Goal: Task Accomplishment & Management: Manage account settings

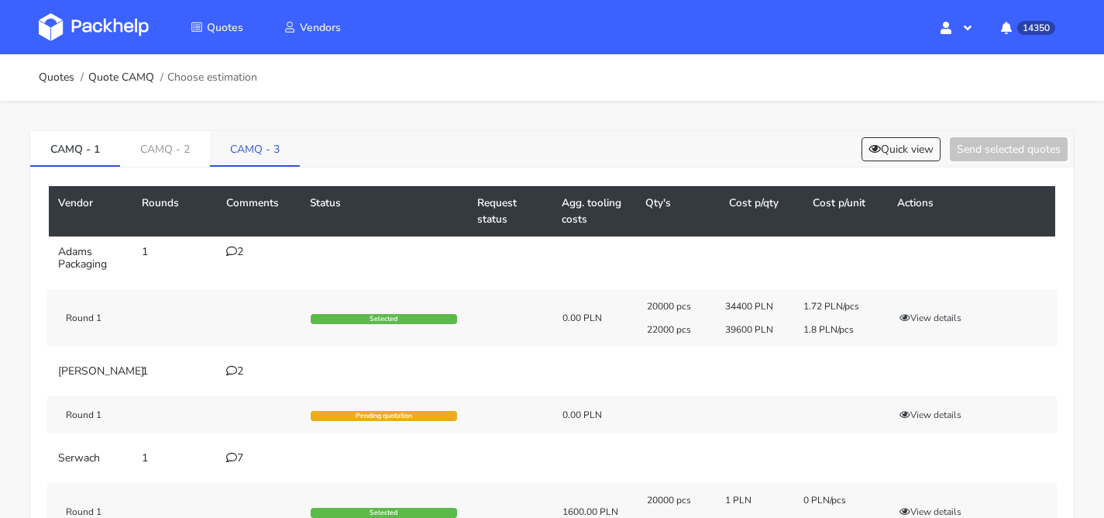
click at [246, 155] on link "CAMQ - 3" at bounding box center [255, 148] width 90 height 34
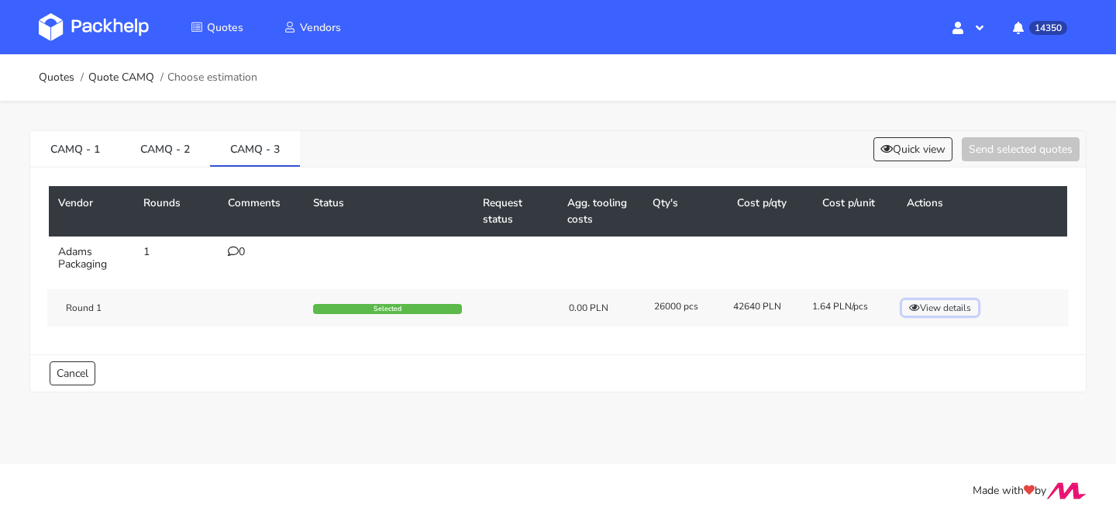
click at [956, 309] on button "View details" at bounding box center [940, 308] width 76 height 16
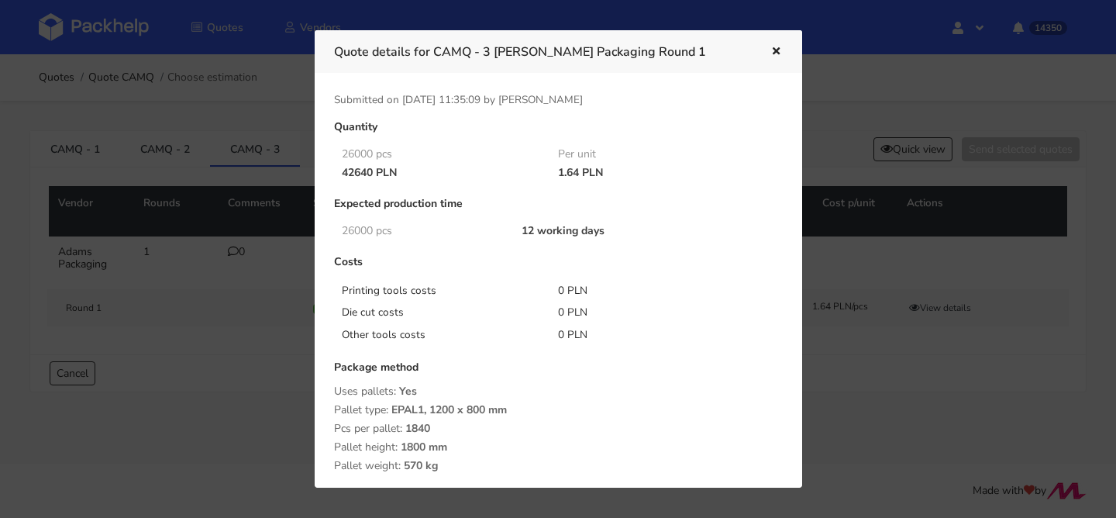
click at [778, 55] on icon "button" at bounding box center [776, 52] width 13 height 11
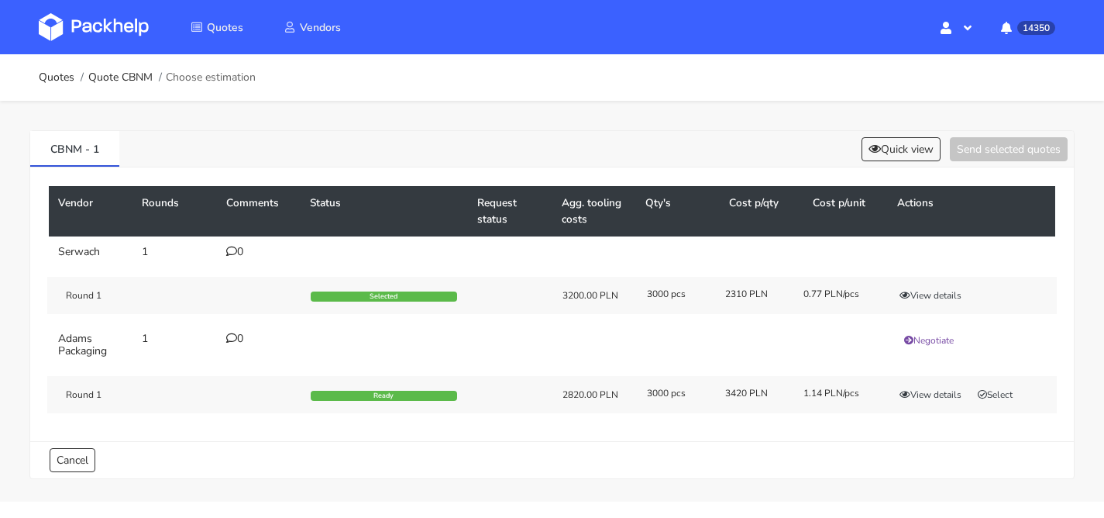
click at [898, 134] on div "CBNM - 1 Quick view Send selected quotes" at bounding box center [552, 149] width 1044 height 36
click at [897, 140] on button "Quick view" at bounding box center [901, 149] width 79 height 24
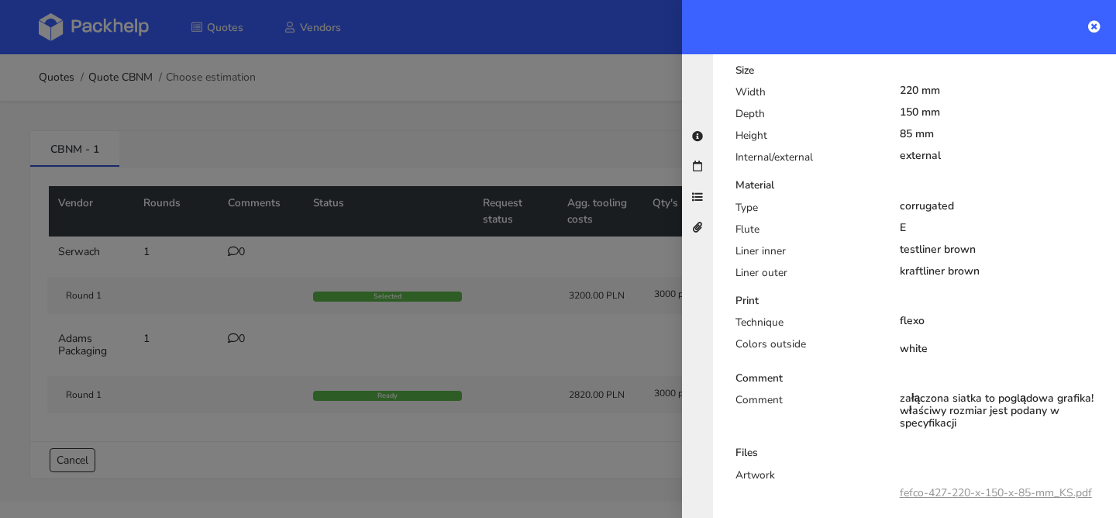
scroll to position [630, 0]
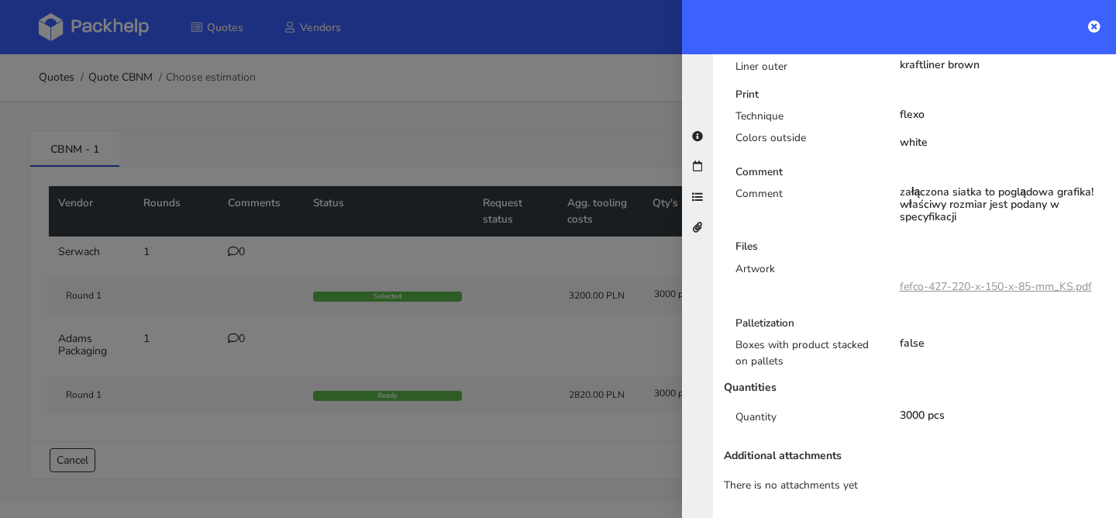
click at [521, 127] on div at bounding box center [558, 259] width 1116 height 518
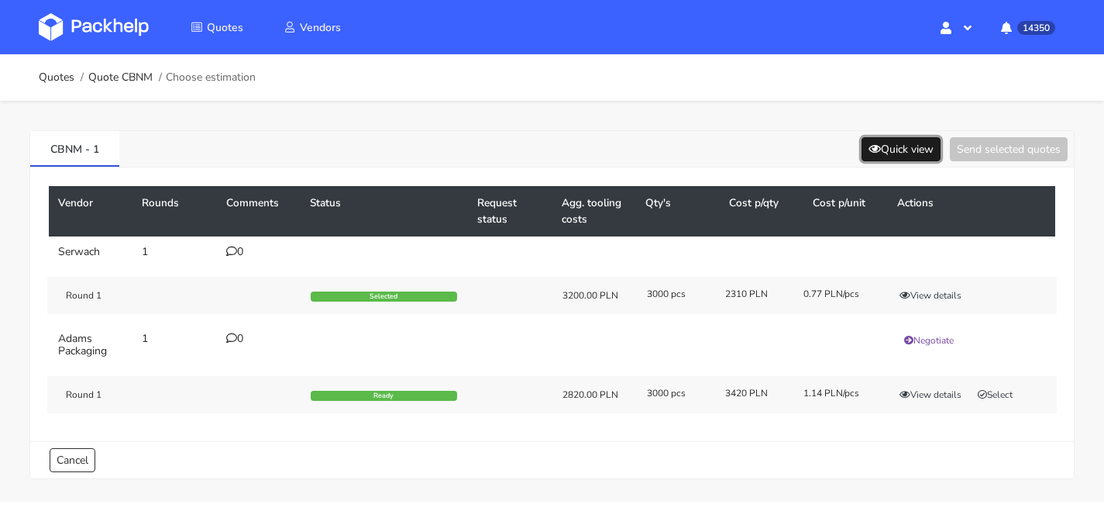
click at [891, 146] on button "Quick view" at bounding box center [901, 149] width 79 height 24
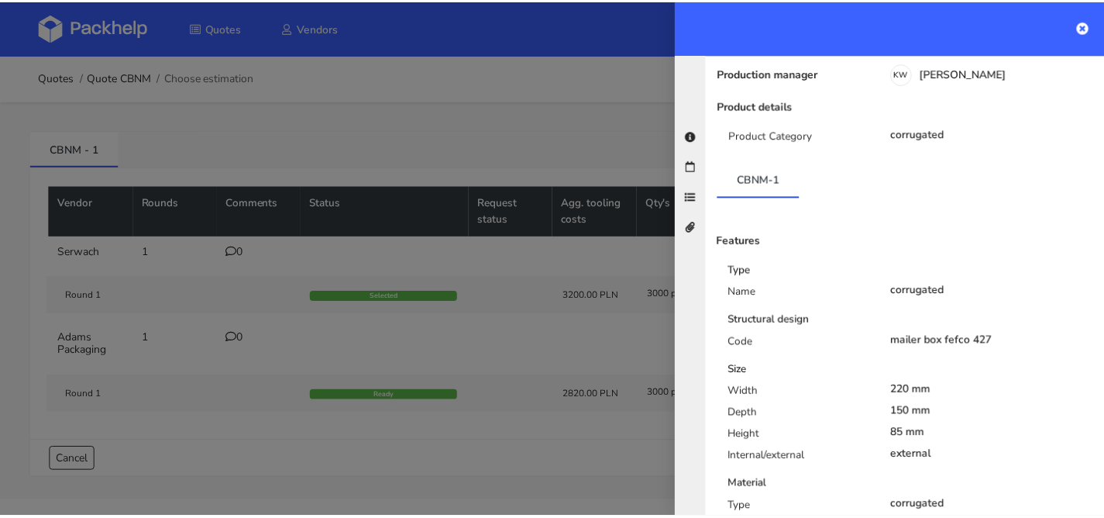
scroll to position [260, 0]
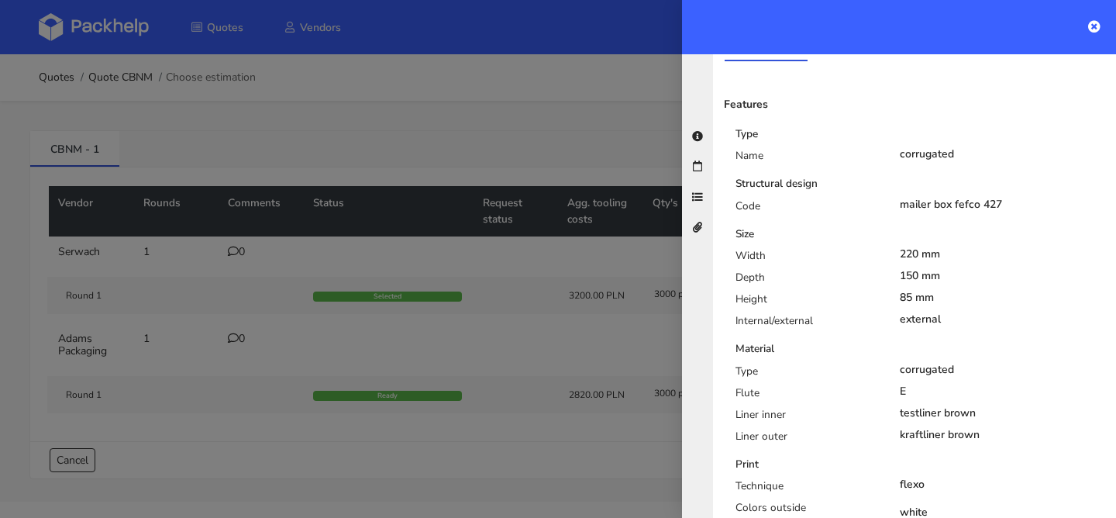
click at [436, 233] on div at bounding box center [558, 259] width 1116 height 518
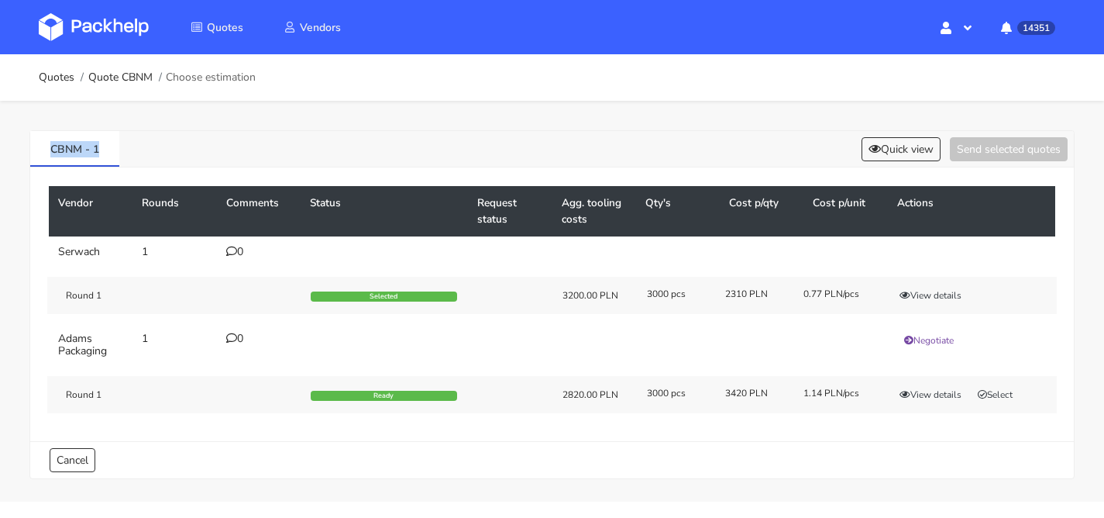
drag, startPoint x: 116, startPoint y: 148, endPoint x: 0, endPoint y: 139, distance: 116.6
click at [0, 140] on div "CBNM - 1 Quick view Send selected quotes Vendor Rounds Comments Status Request …" at bounding box center [552, 301] width 1104 height 401
copy link "CBNM - 1"
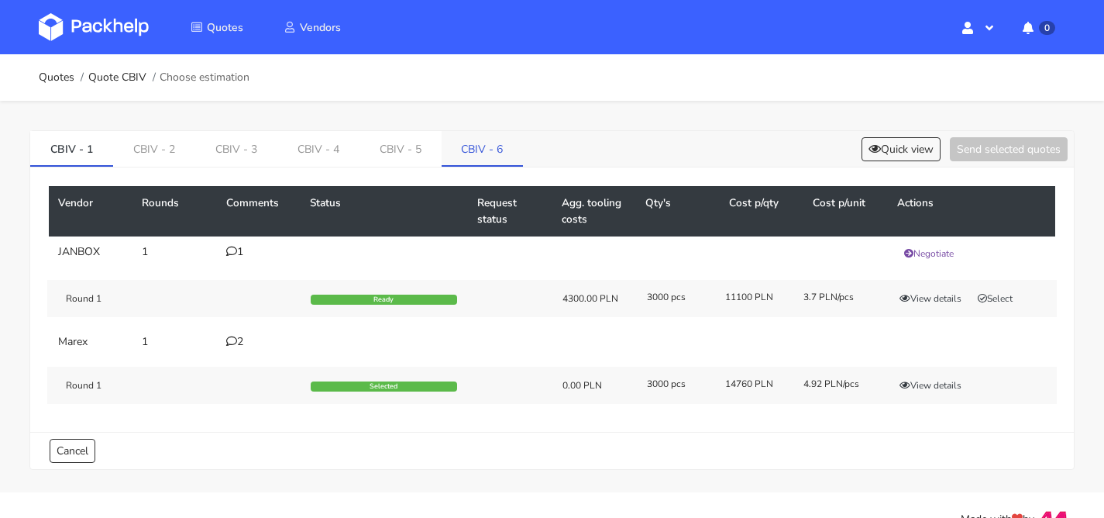
click at [468, 140] on link "CBIV - 6" at bounding box center [483, 148] width 82 height 34
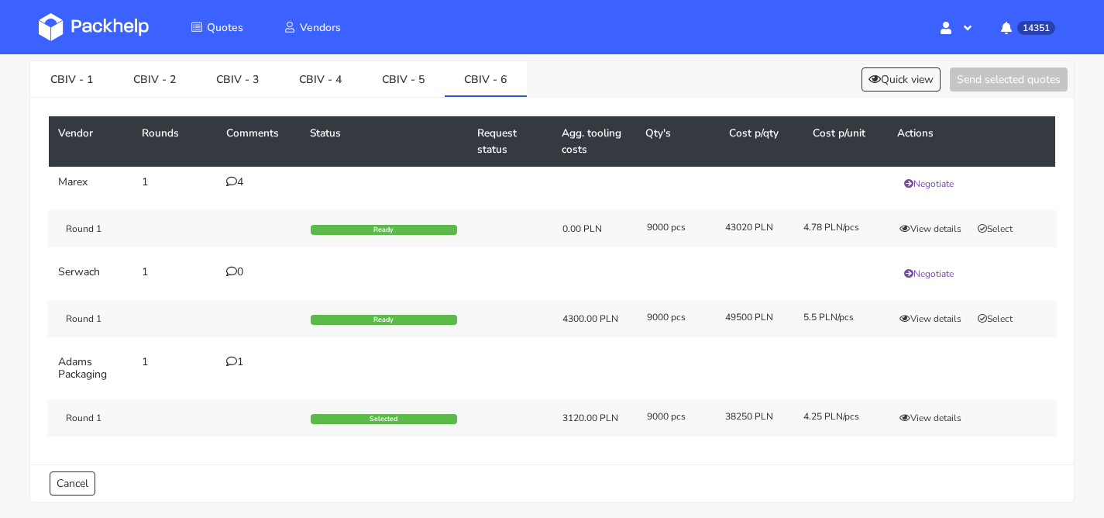
scroll to position [102, 0]
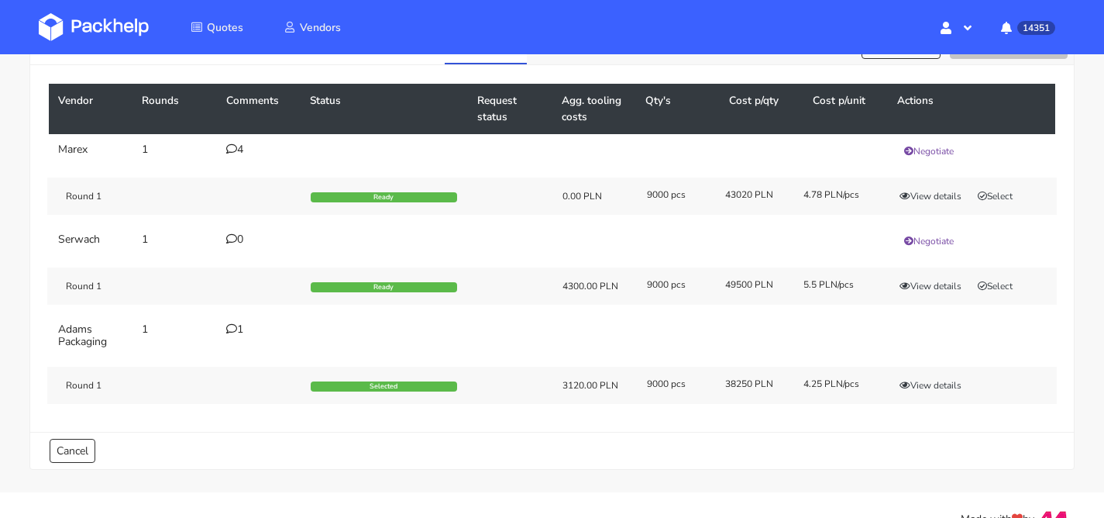
click at [237, 153] on div "4" at bounding box center [258, 149] width 65 height 12
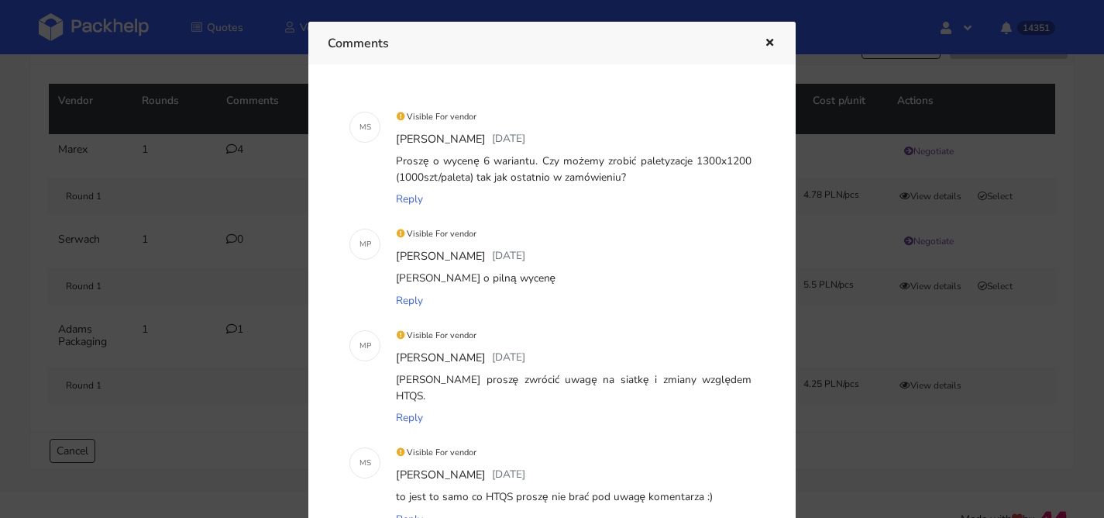
click at [759, 44] on div at bounding box center [759, 43] width 36 height 20
click at [764, 44] on icon "button" at bounding box center [769, 43] width 13 height 11
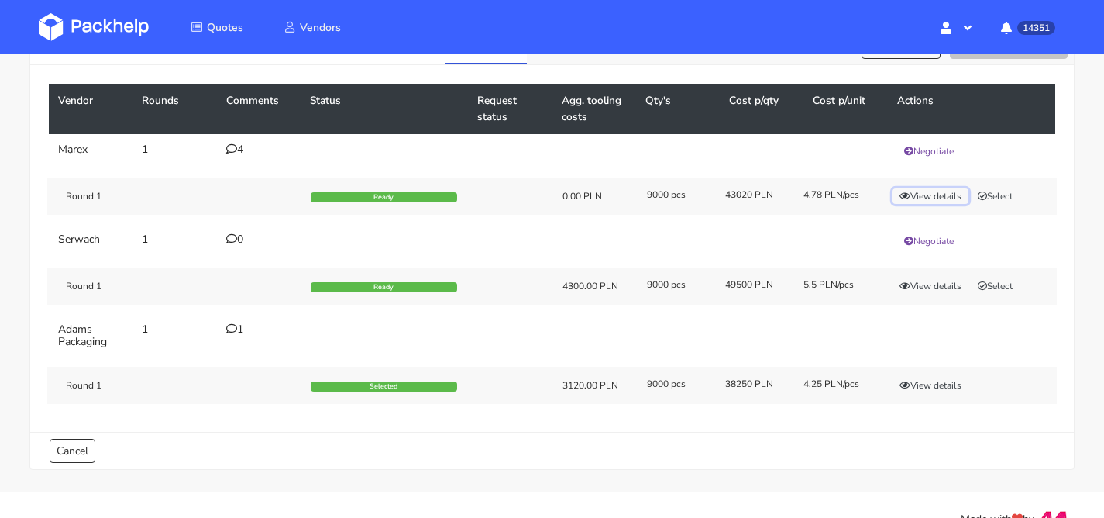
click at [933, 199] on button "View details" at bounding box center [931, 196] width 76 height 16
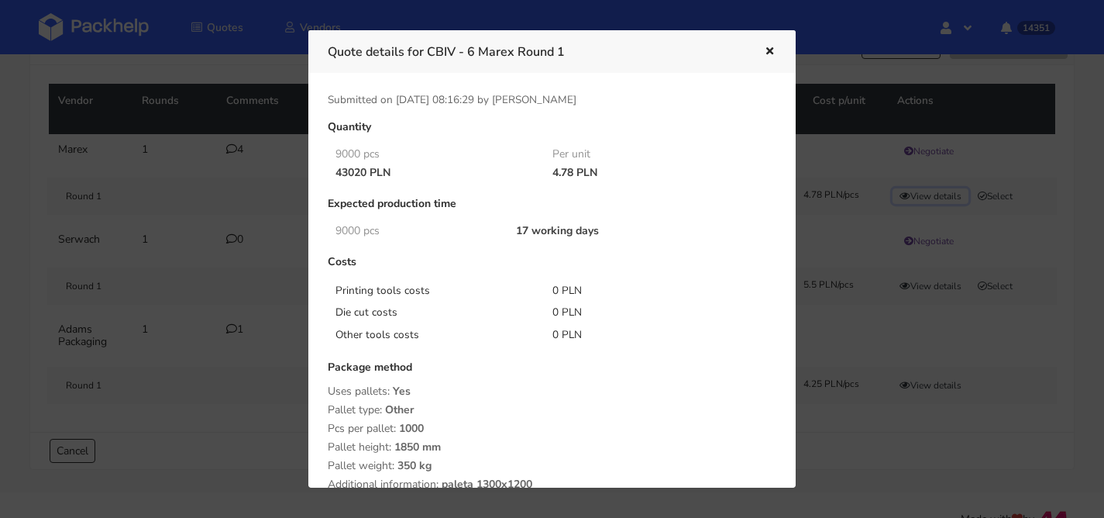
scroll to position [270, 0]
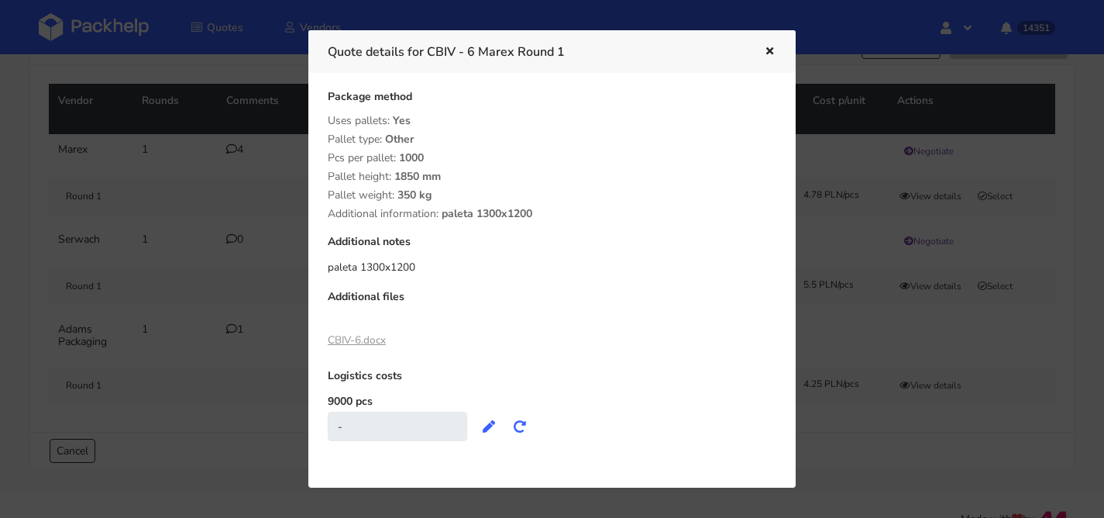
click at [370, 333] on link "CBIV-6.docx" at bounding box center [357, 339] width 58 height 15
click at [195, 177] on div at bounding box center [552, 259] width 1104 height 518
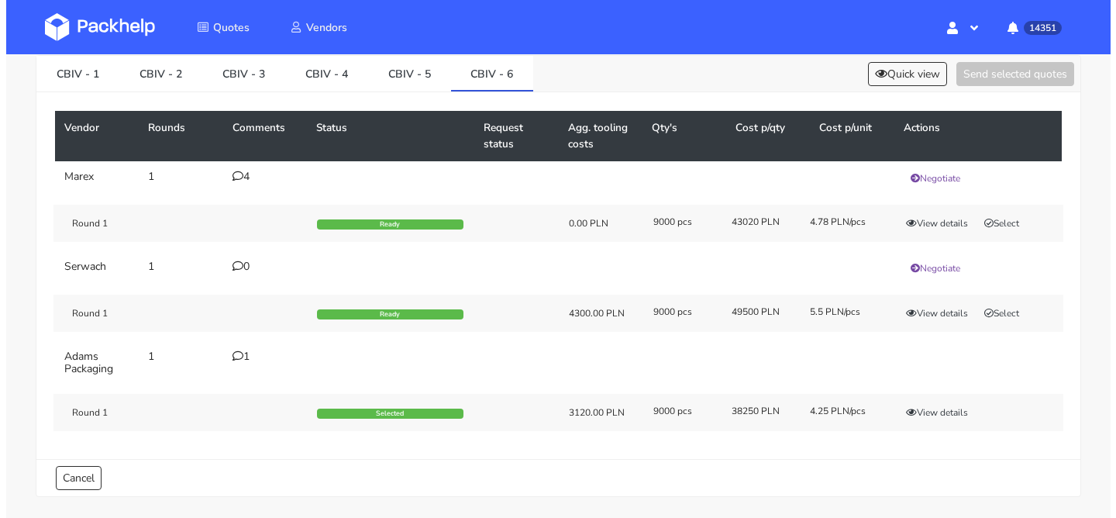
scroll to position [0, 0]
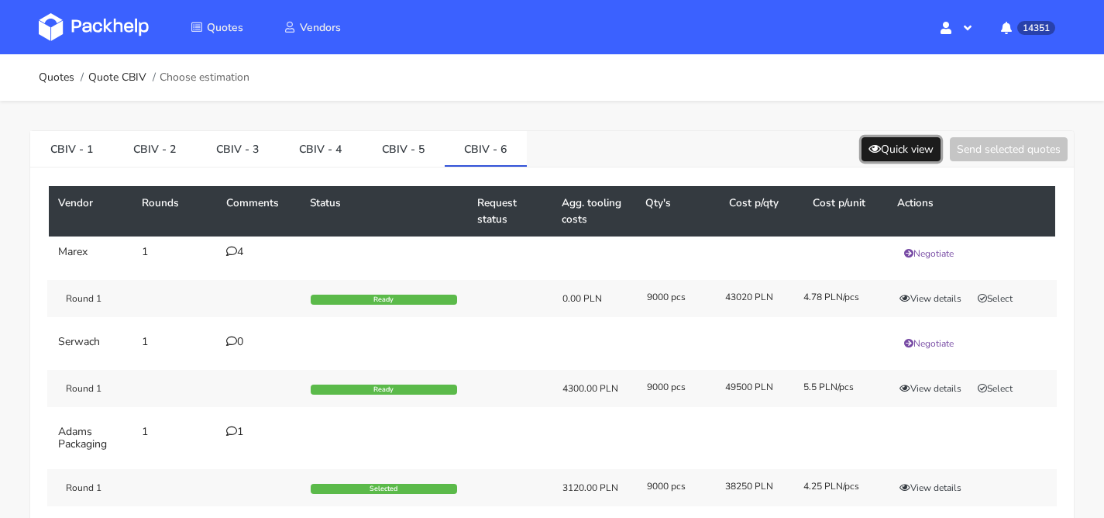
click at [869, 146] on icon at bounding box center [875, 148] width 12 height 11
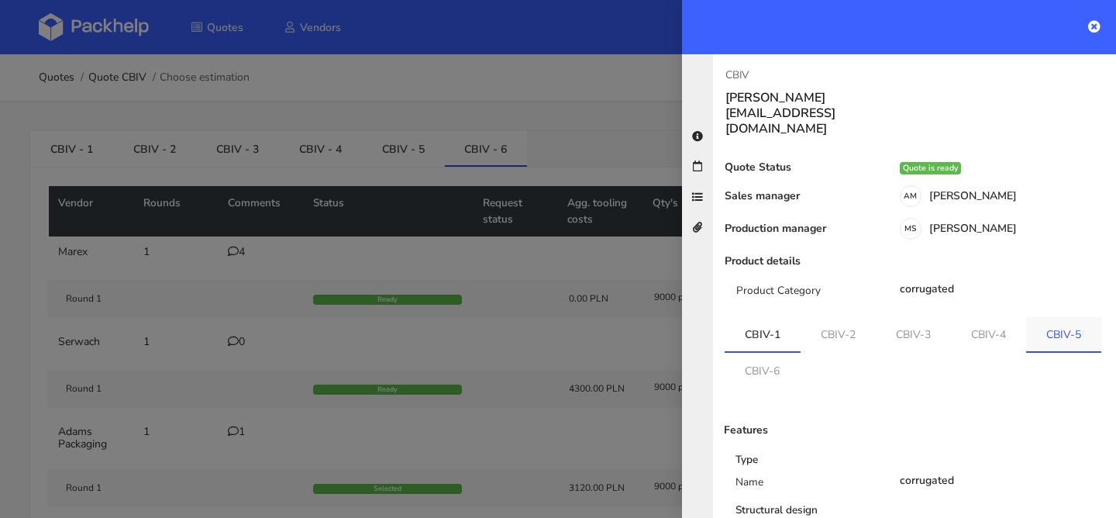
click at [1066, 317] on link "CBIV-5" at bounding box center [1063, 334] width 75 height 34
click at [1028, 327] on link "CBIV-5" at bounding box center [1066, 334] width 76 height 34
click at [800, 353] on link "CBIV-6" at bounding box center [762, 370] width 75 height 34
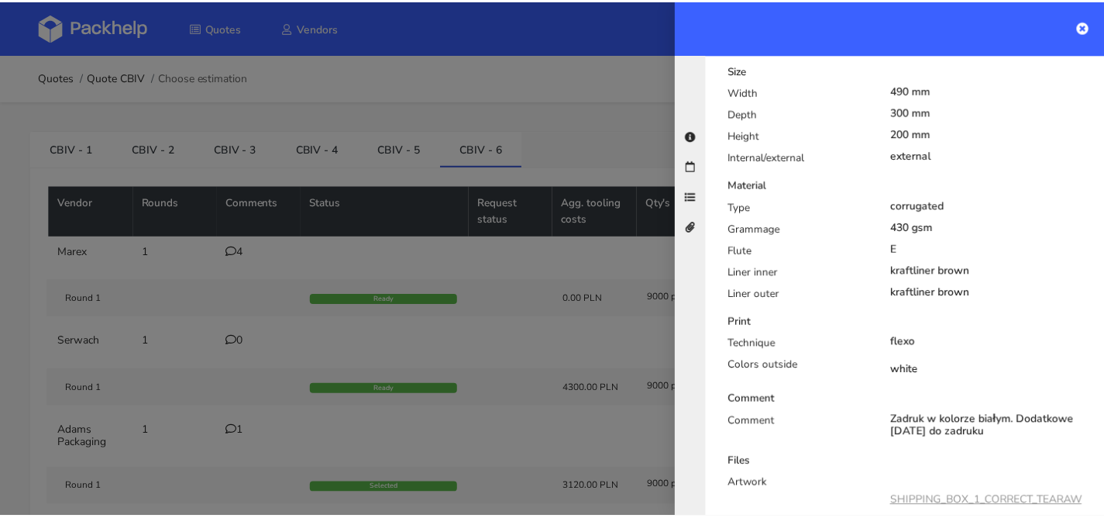
scroll to position [599, 0]
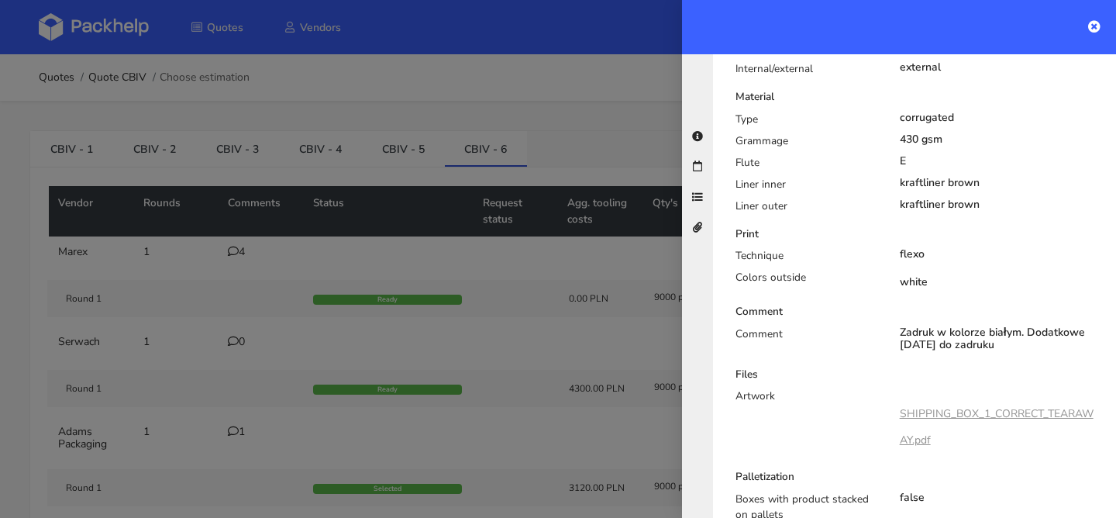
click at [470, 233] on div at bounding box center [558, 259] width 1116 height 518
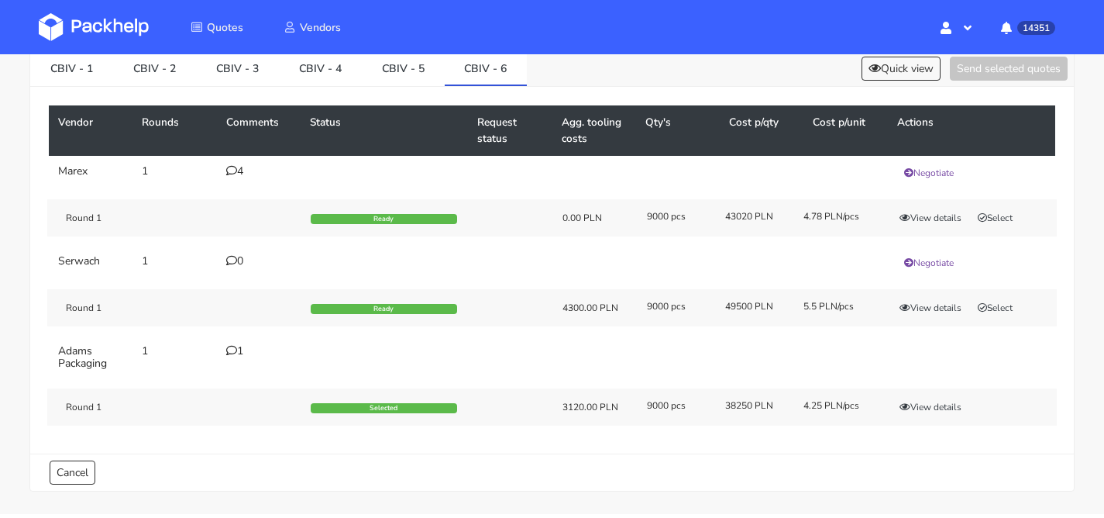
scroll to position [93, 0]
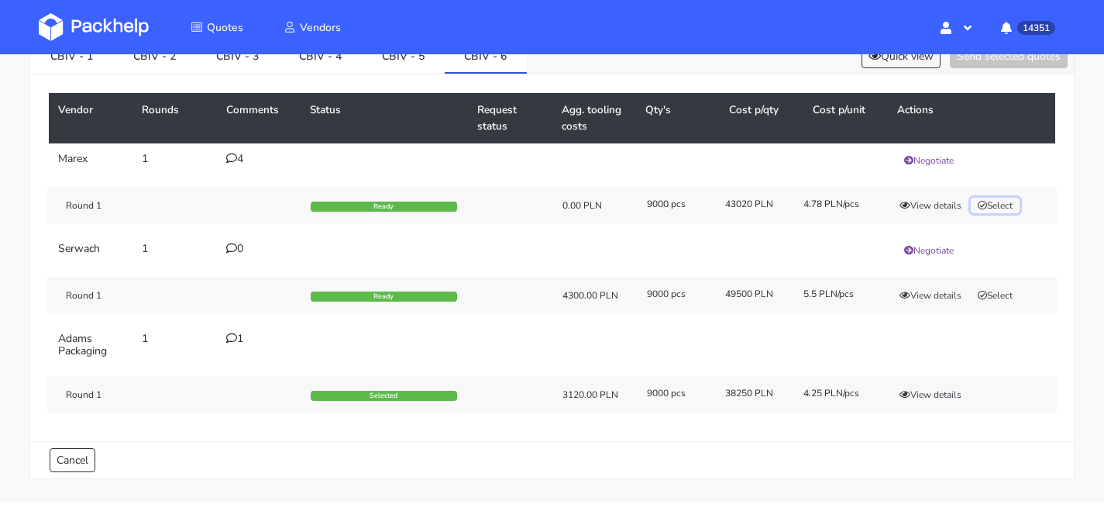
click at [986, 202] on icon "button" at bounding box center [982, 205] width 9 height 9
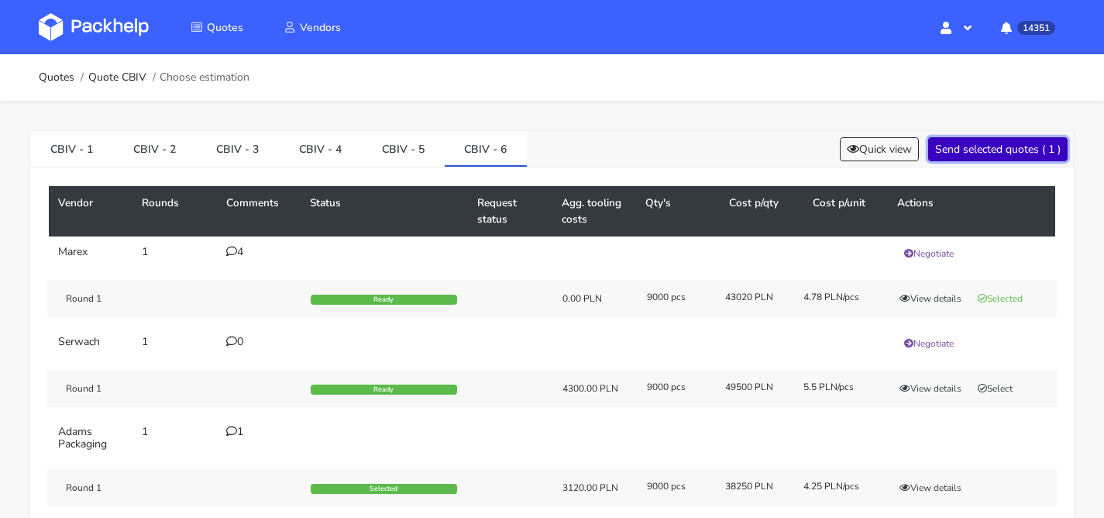
click at [1006, 154] on button "Send selected quotes ( 1 )" at bounding box center [999, 149] width 140 height 24
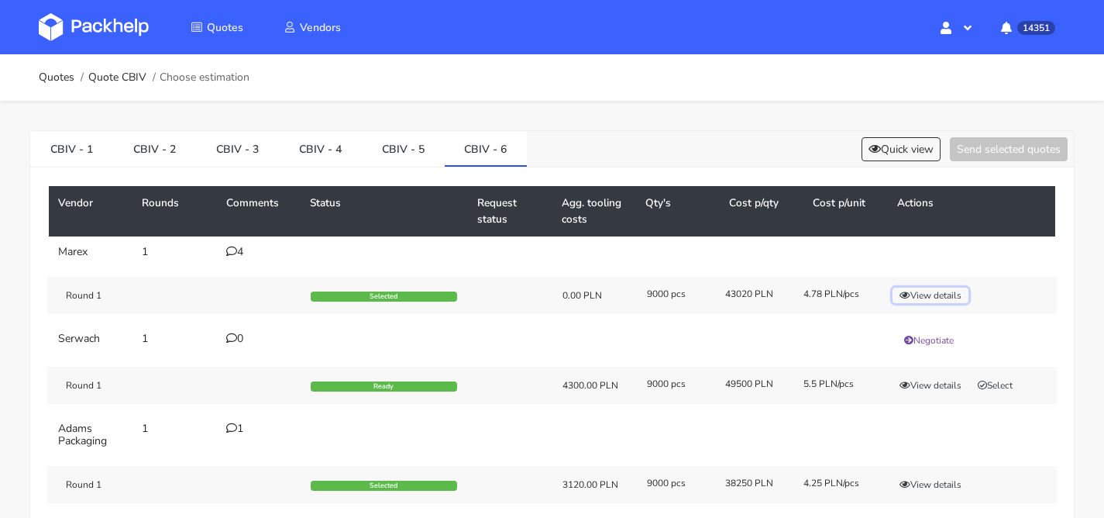
click at [958, 296] on button "View details" at bounding box center [931, 296] width 76 height 16
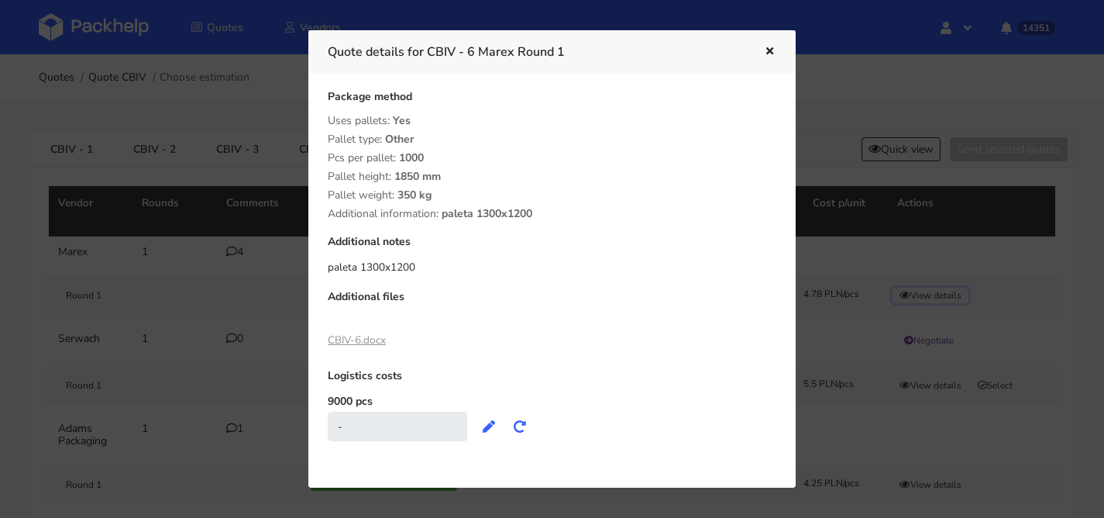
scroll to position [238, 0]
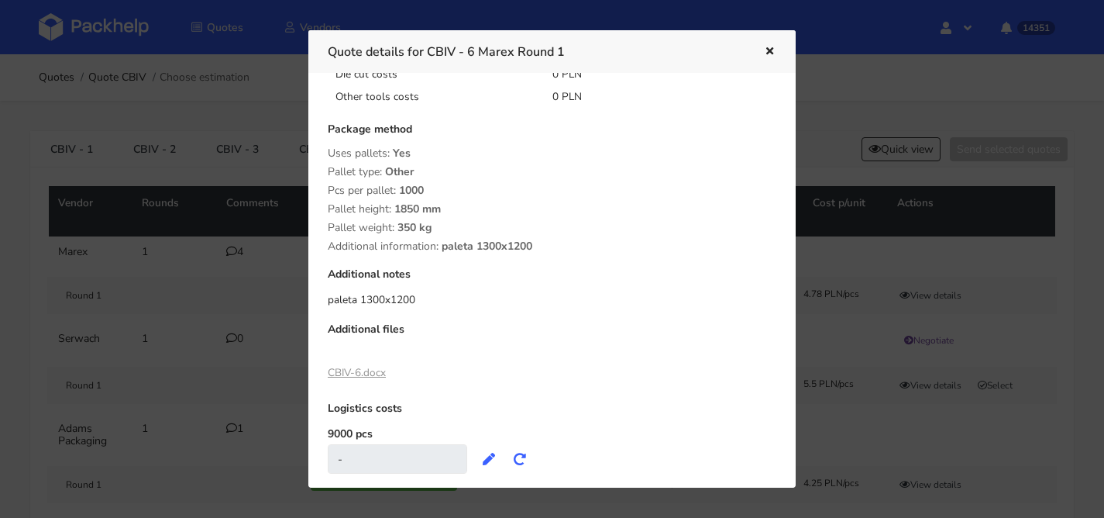
click at [376, 373] on link "CBIV-6.docx" at bounding box center [357, 372] width 58 height 15
click at [220, 153] on div at bounding box center [552, 259] width 1104 height 518
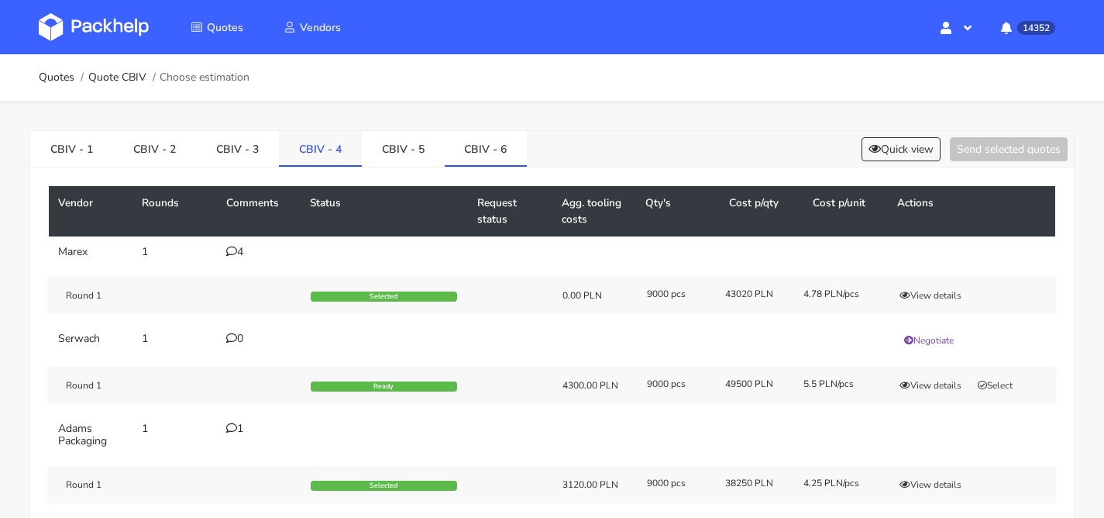
click at [321, 148] on link "CBIV - 4" at bounding box center [320, 148] width 83 height 34
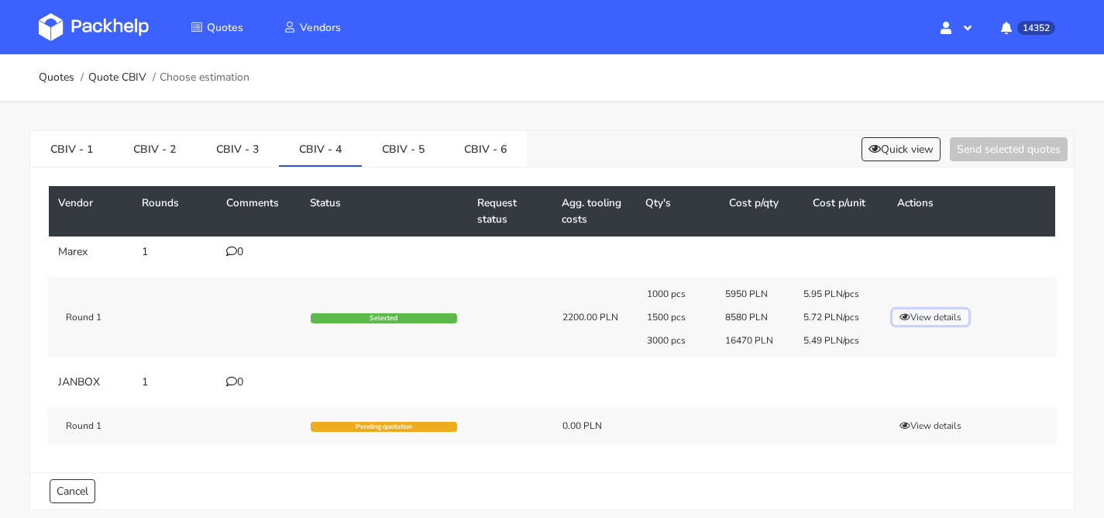
click at [922, 318] on button "View details" at bounding box center [931, 317] width 76 height 16
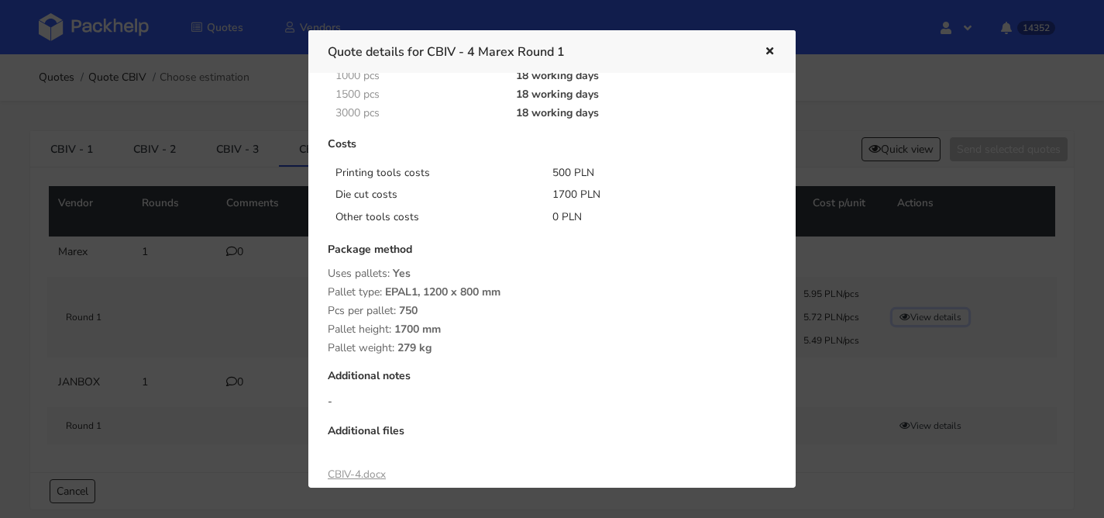
scroll to position [143, 0]
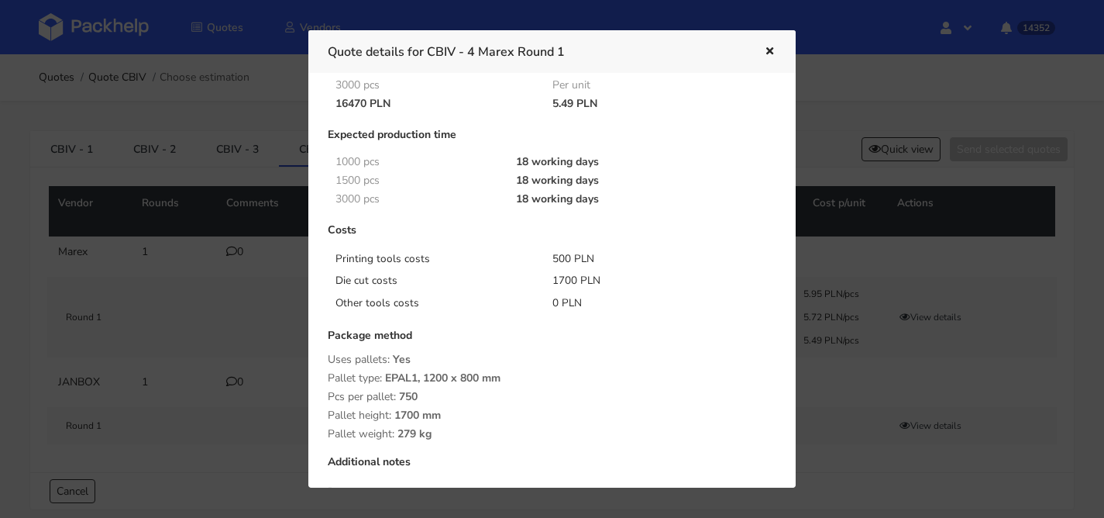
click at [212, 275] on div at bounding box center [552, 259] width 1104 height 518
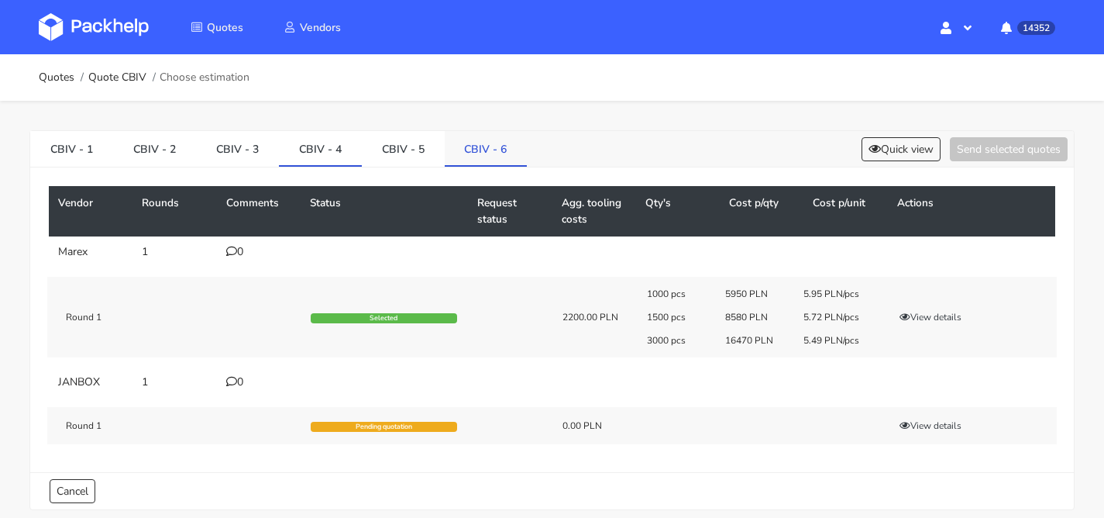
click at [474, 145] on link "CBIV - 6" at bounding box center [486, 148] width 83 height 34
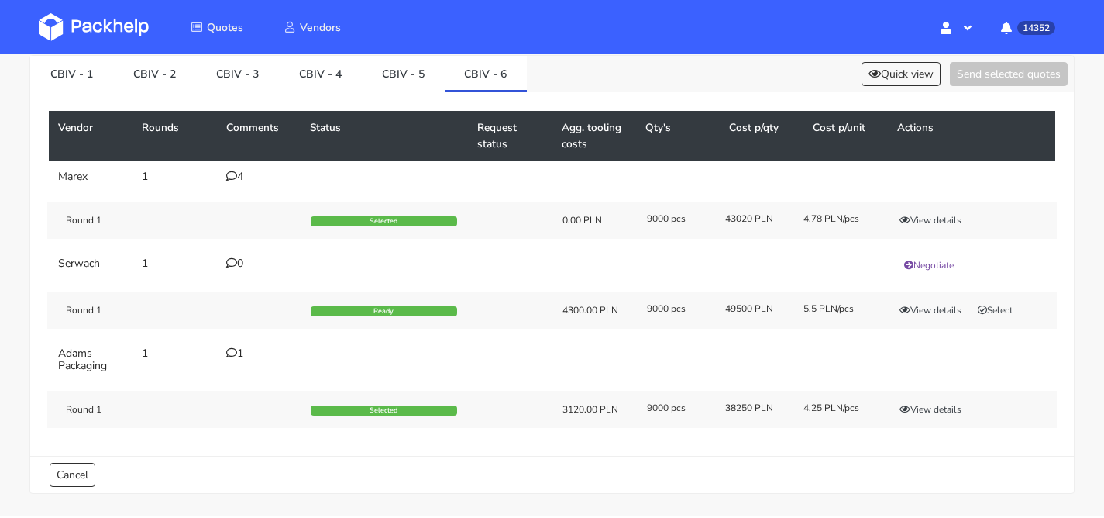
scroll to position [128, 0]
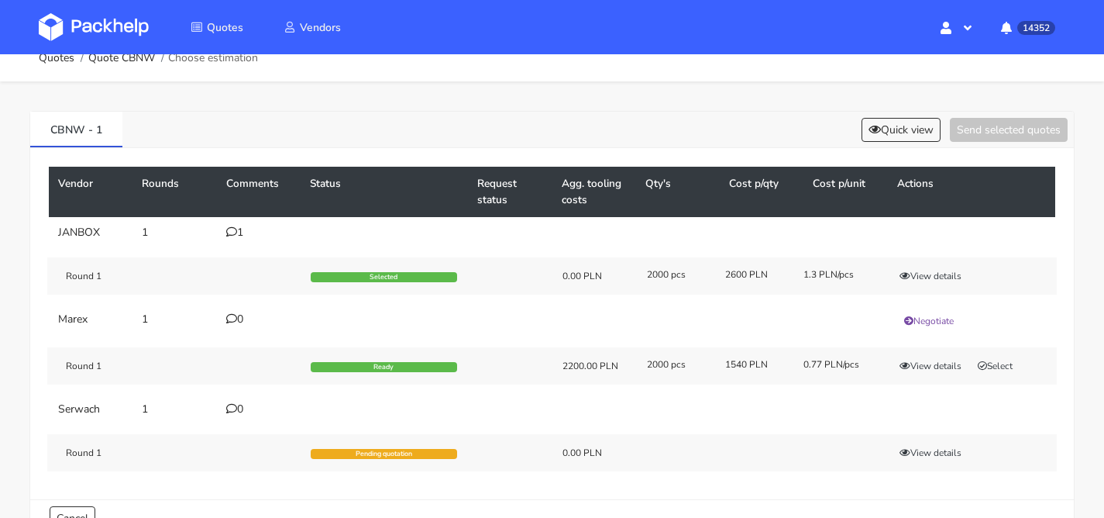
scroll to position [29, 0]
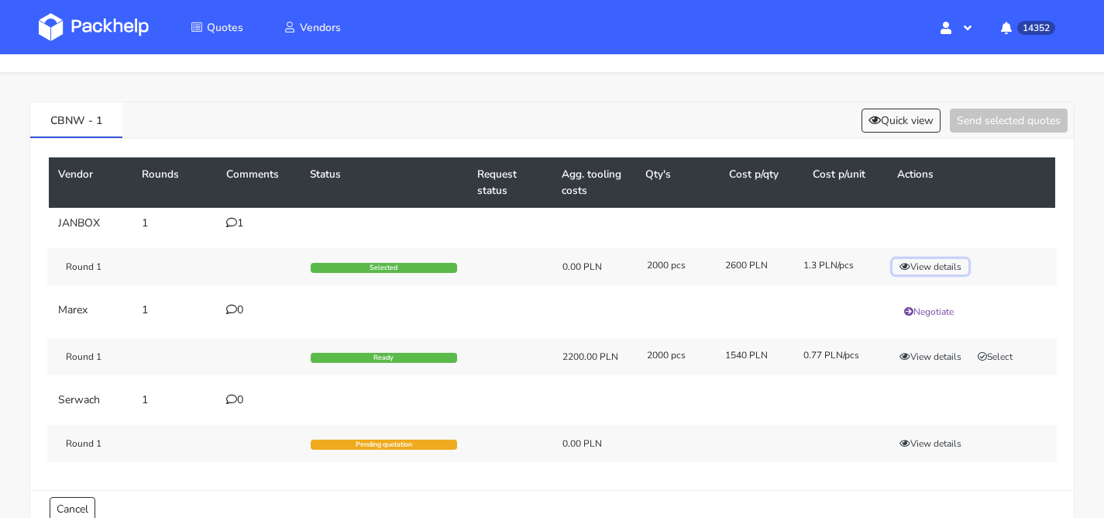
click at [936, 268] on button "View details" at bounding box center [931, 267] width 76 height 16
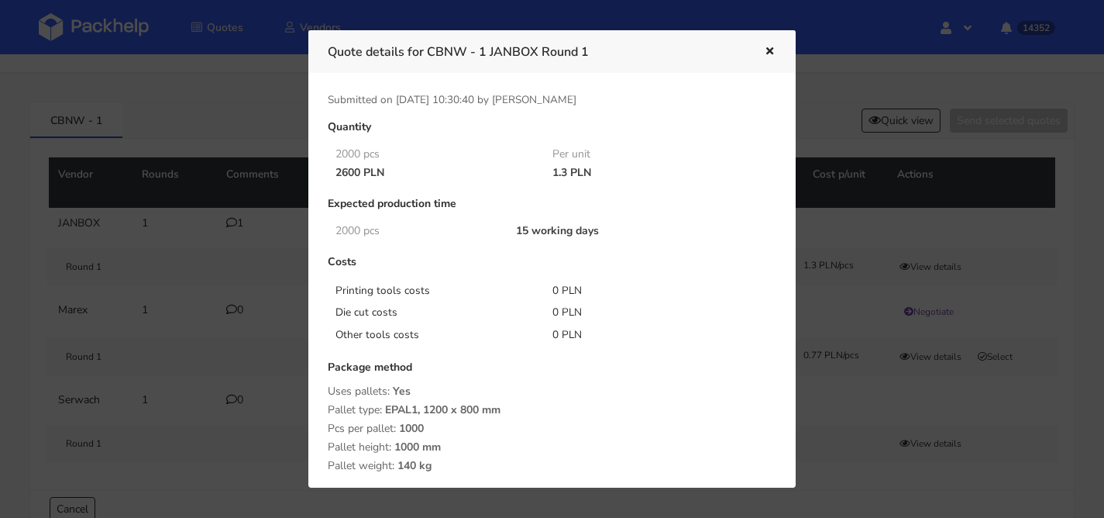
click at [100, 163] on div at bounding box center [552, 259] width 1104 height 518
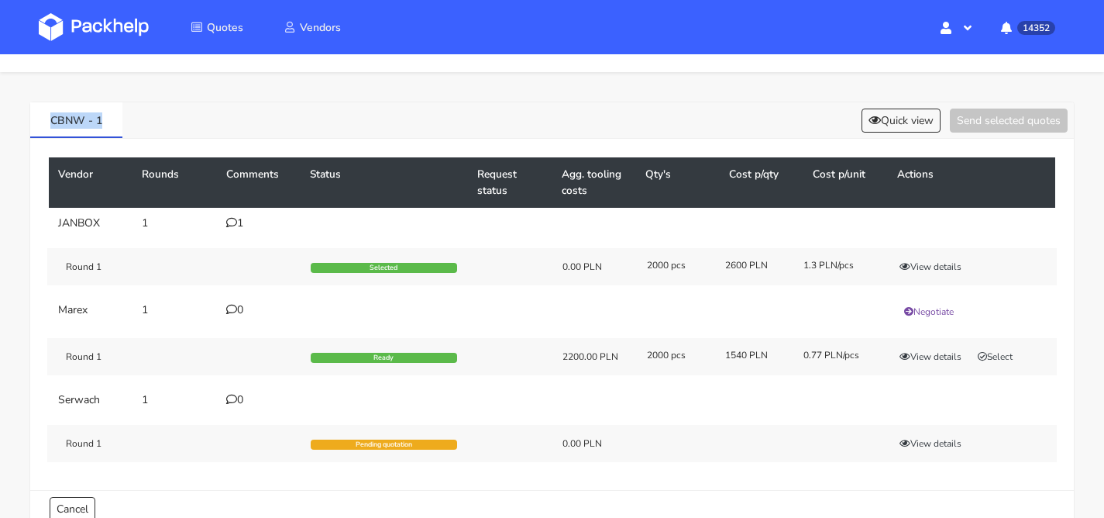
drag, startPoint x: 66, startPoint y: 123, endPoint x: 0, endPoint y: 115, distance: 66.4
click at [0, 115] on div "CBNW - 1 Quick view Send selected quotes Vendor Rounds Comments Status Request …" at bounding box center [552, 311] width 1104 height 478
copy link "CBNW - 1"
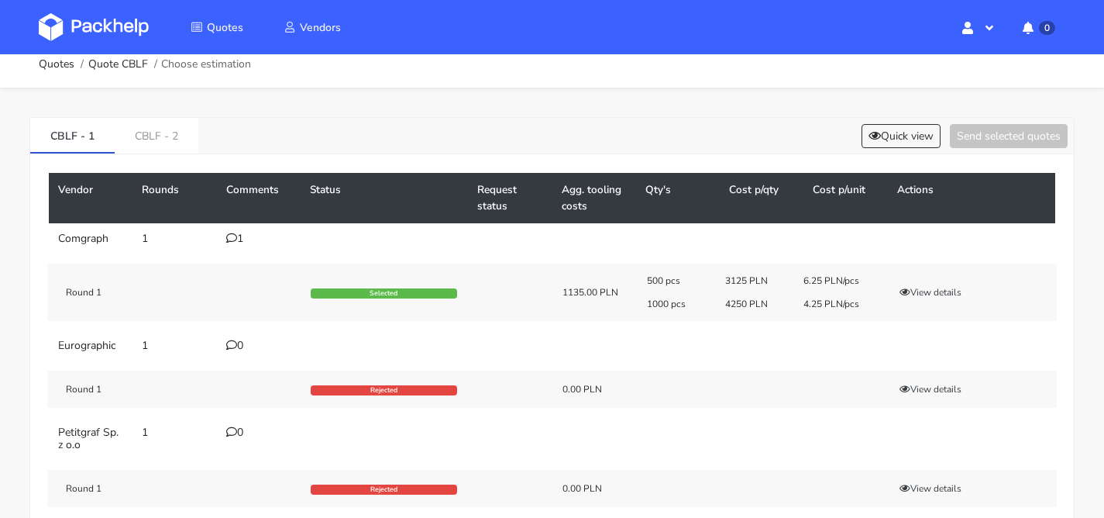
scroll to position [29, 0]
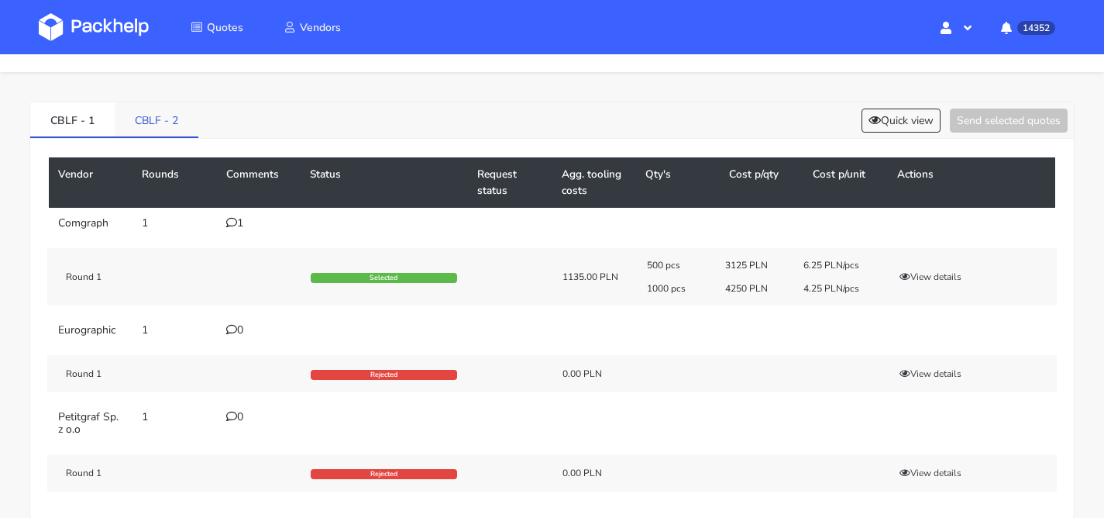
click at [161, 133] on link "CBLF - 2" at bounding box center [157, 119] width 84 height 34
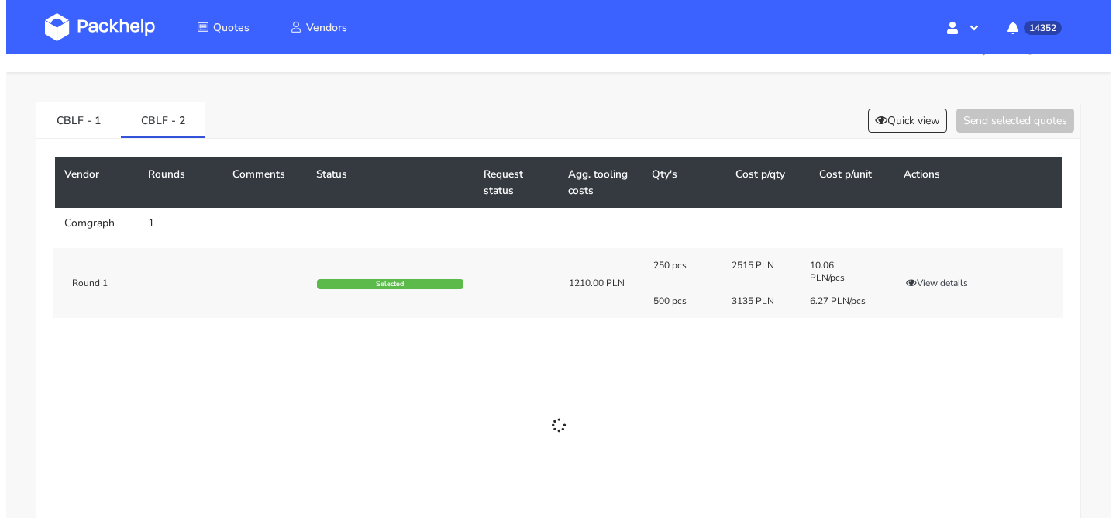
scroll to position [0, 0]
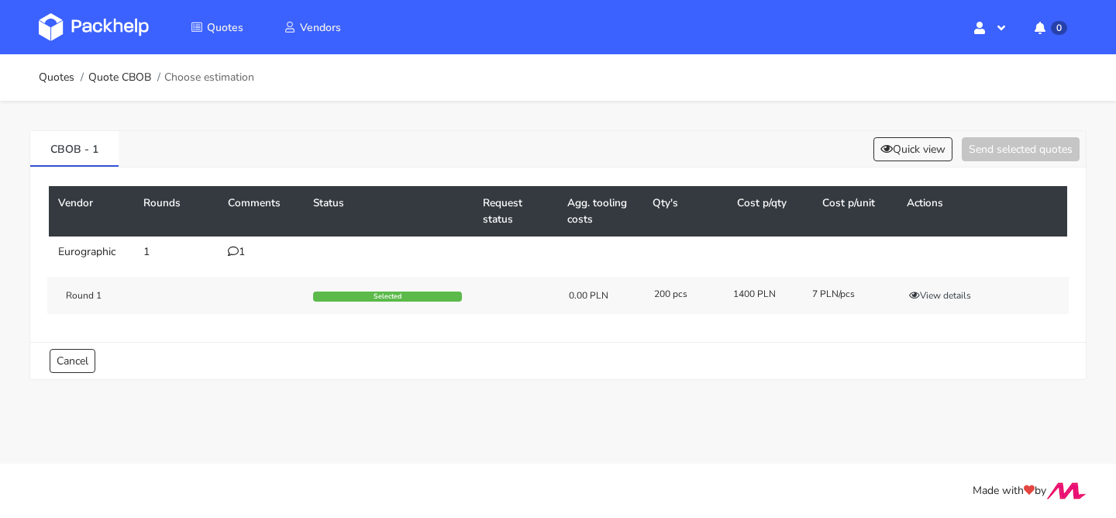
click at [254, 252] on div "1" at bounding box center [261, 252] width 67 height 12
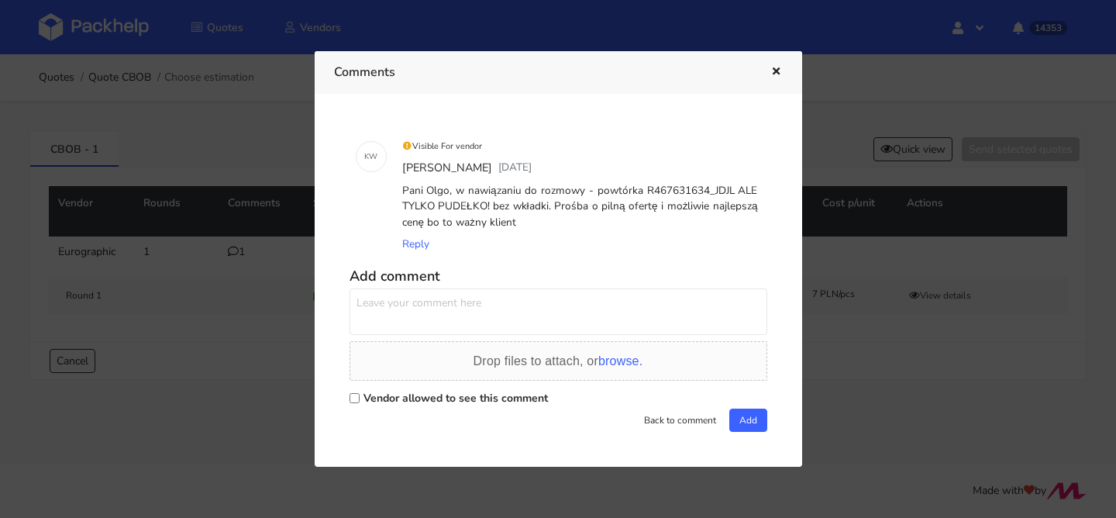
click at [212, 254] on div at bounding box center [558, 259] width 1116 height 518
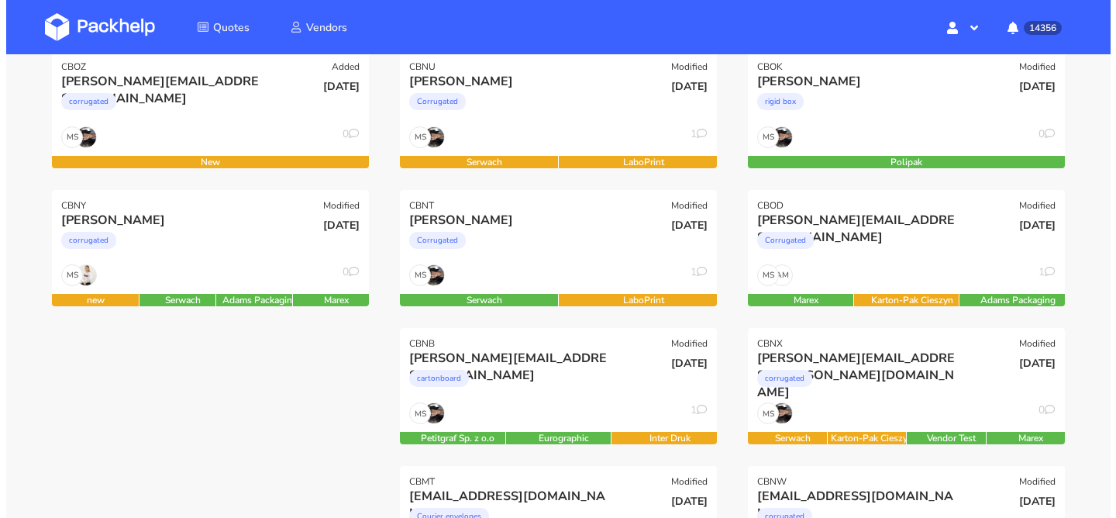
scroll to position [250, 0]
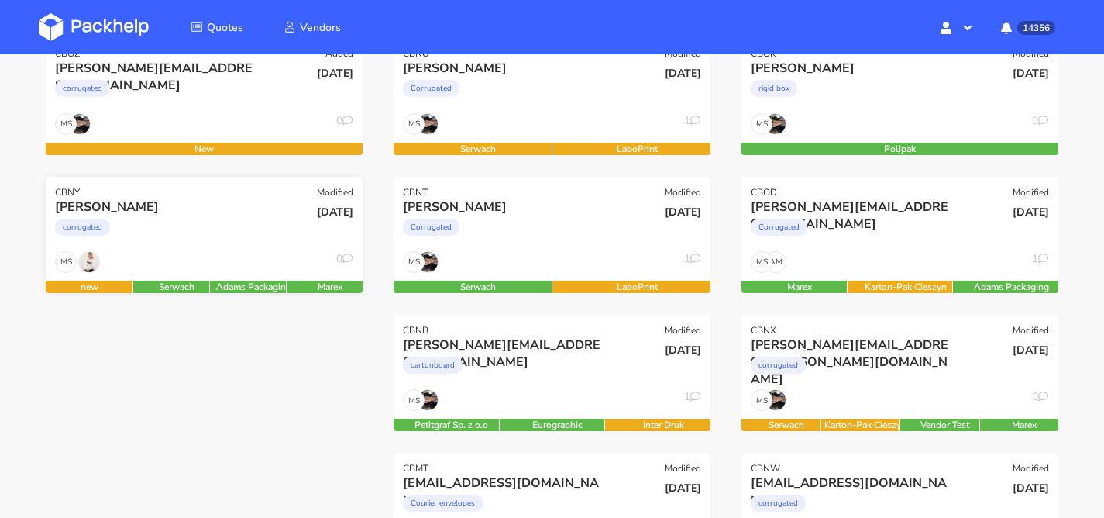
click at [211, 242] on div "corrugated" at bounding box center [156, 230] width 202 height 31
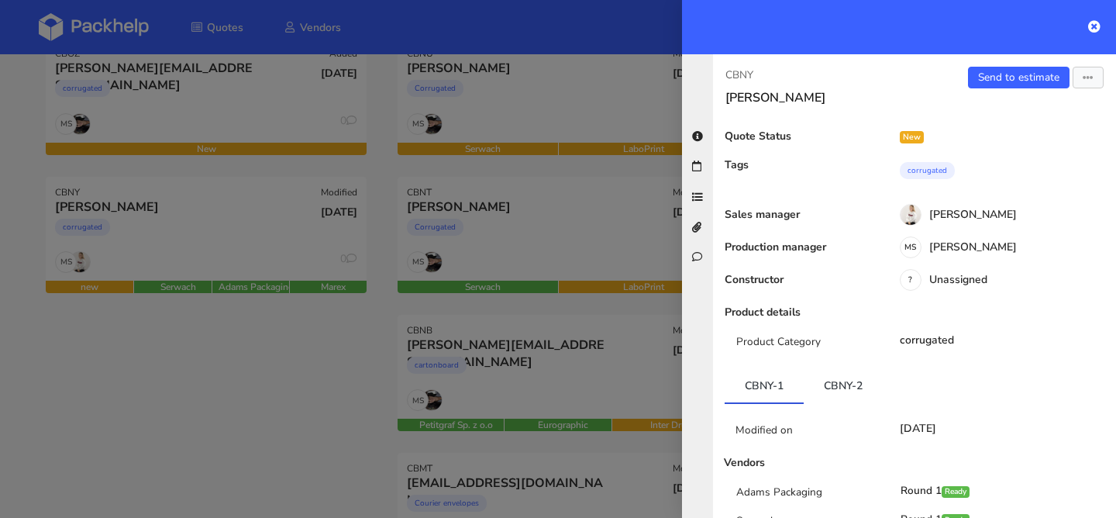
scroll to position [289, 0]
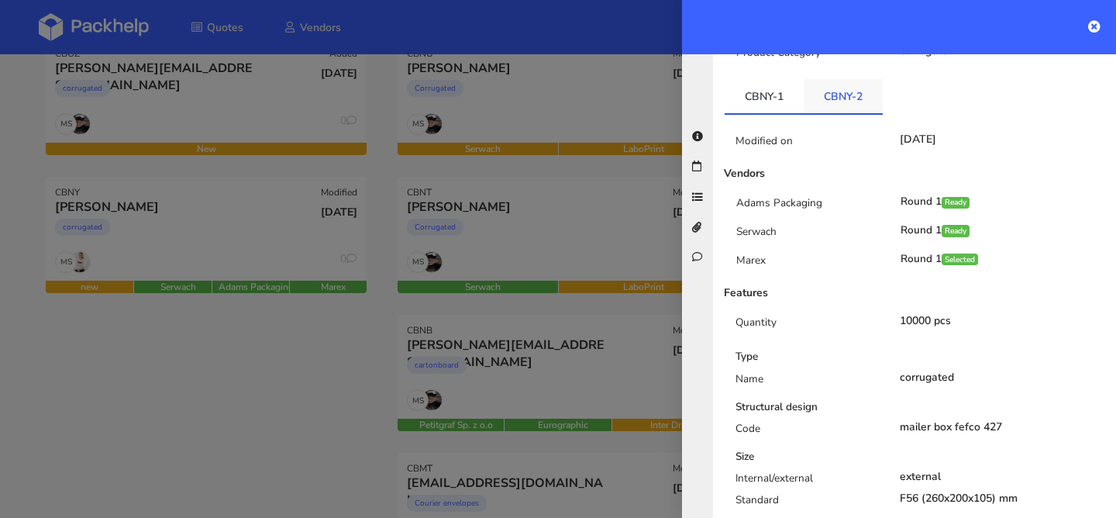
click at [829, 98] on link "CBNY-2" at bounding box center [843, 96] width 79 height 34
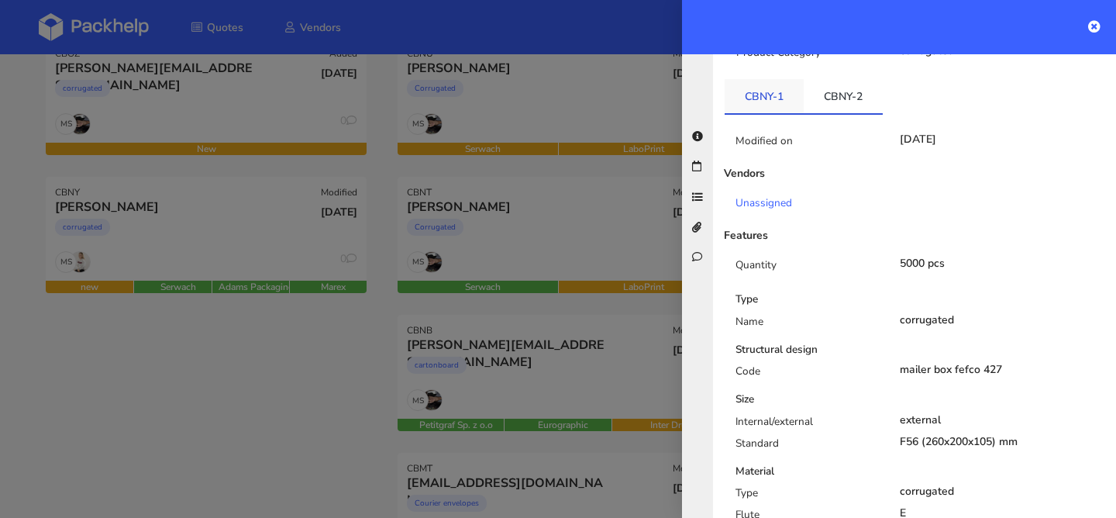
click at [771, 102] on link "CBNY-1" at bounding box center [764, 96] width 79 height 34
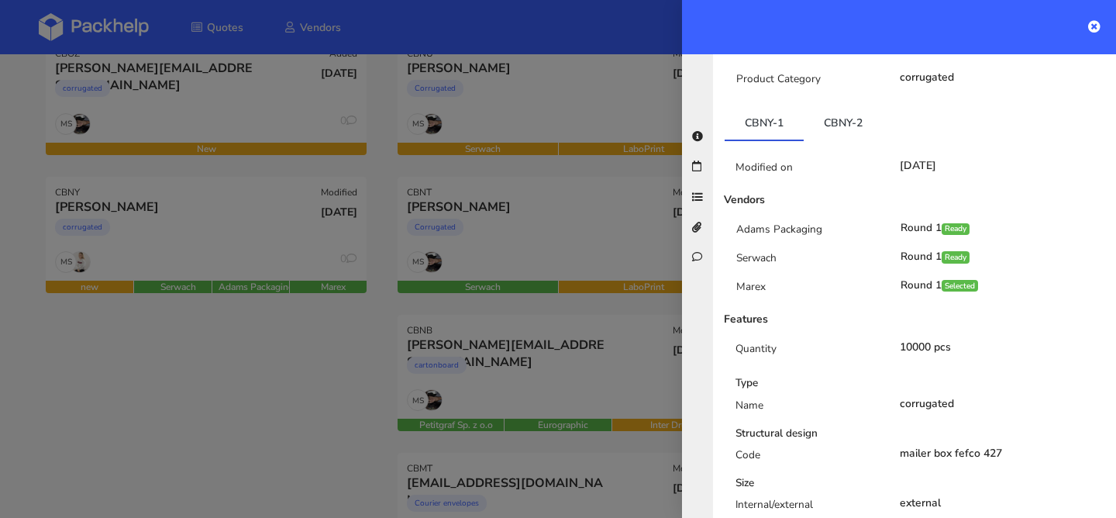
scroll to position [240, 0]
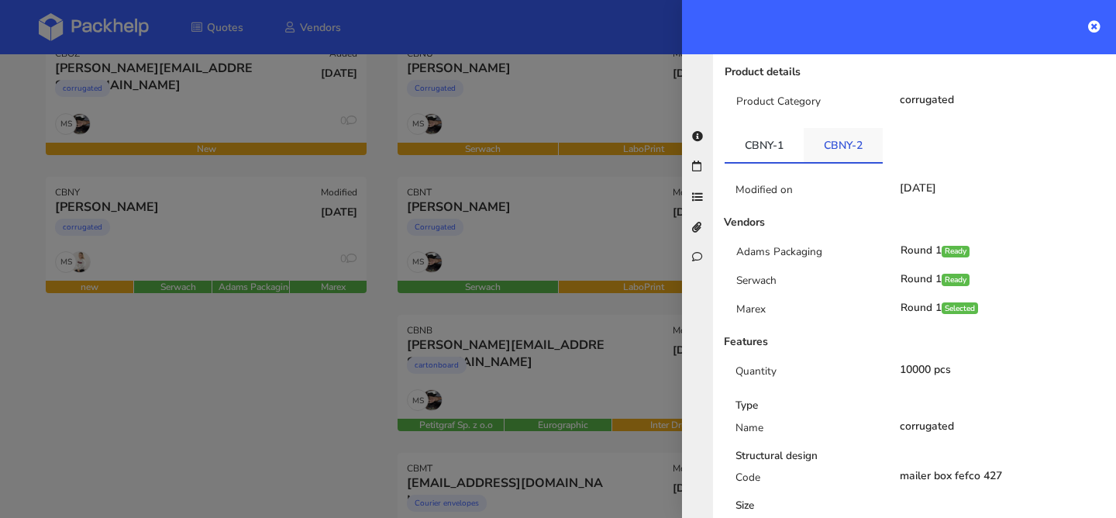
click at [848, 143] on link "CBNY-2" at bounding box center [843, 145] width 79 height 34
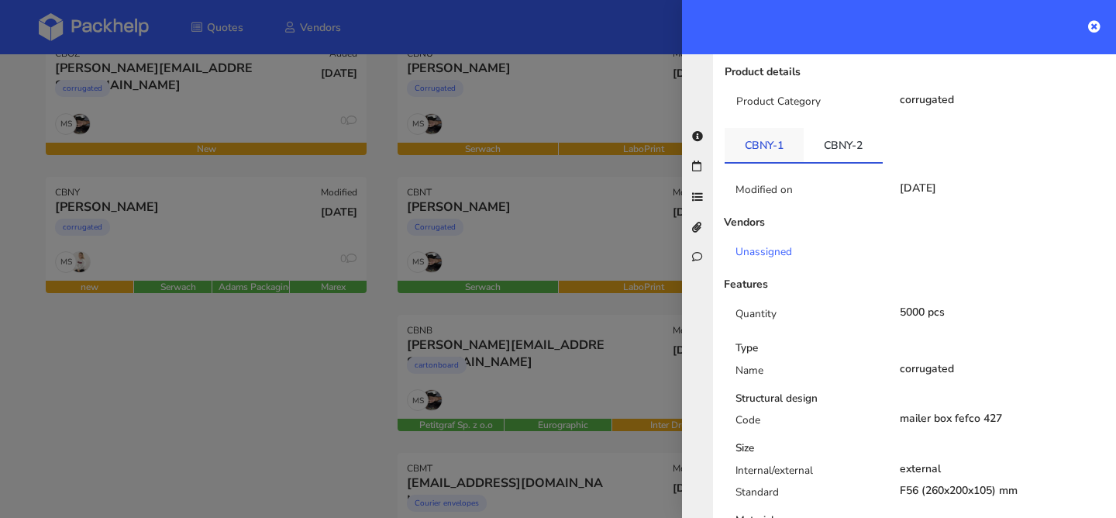
click at [785, 140] on link "CBNY-1" at bounding box center [764, 145] width 79 height 34
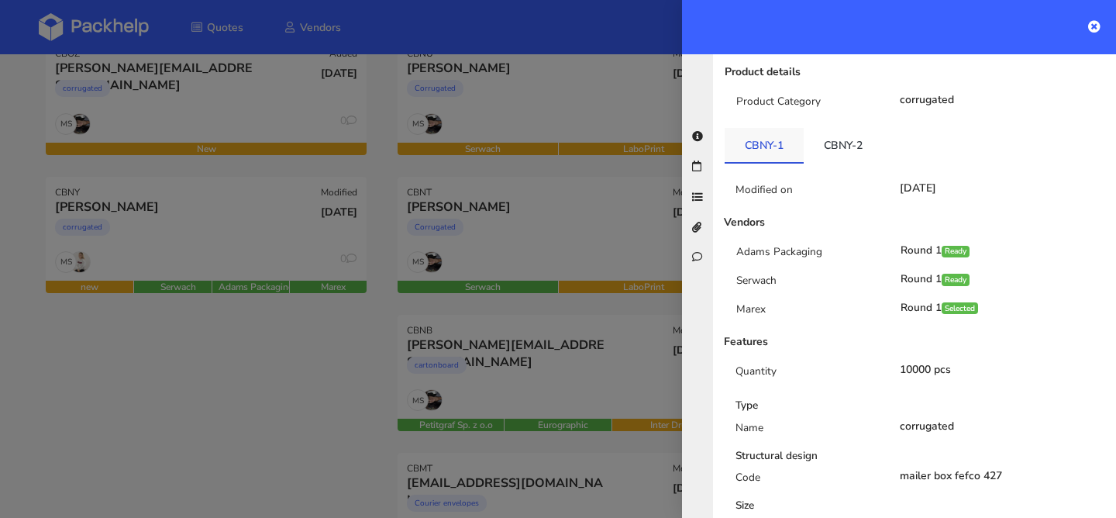
scroll to position [0, 0]
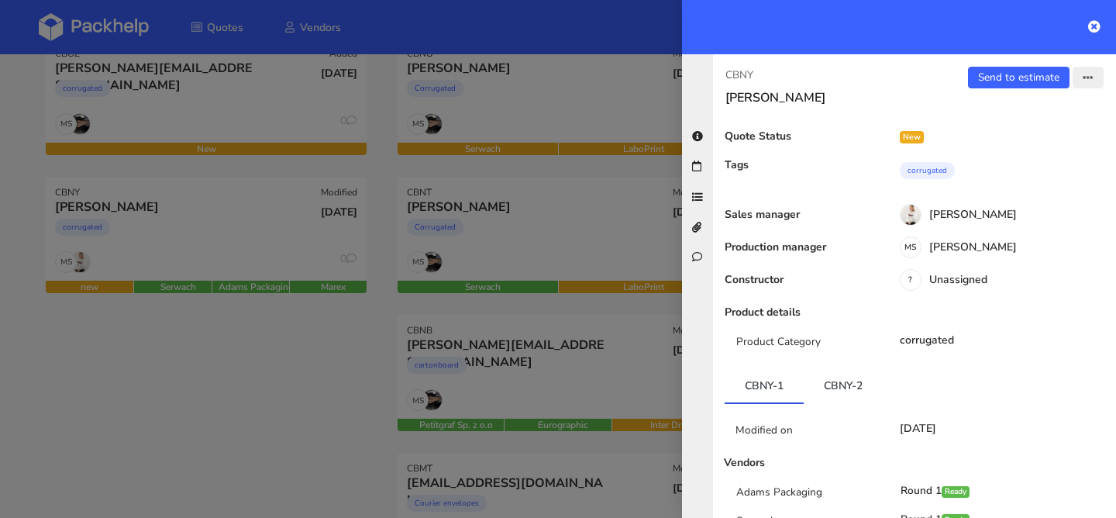
click at [1073, 81] on button "button" at bounding box center [1088, 78] width 31 height 22
click at [1022, 105] on link "View quote" at bounding box center [1038, 110] width 136 height 26
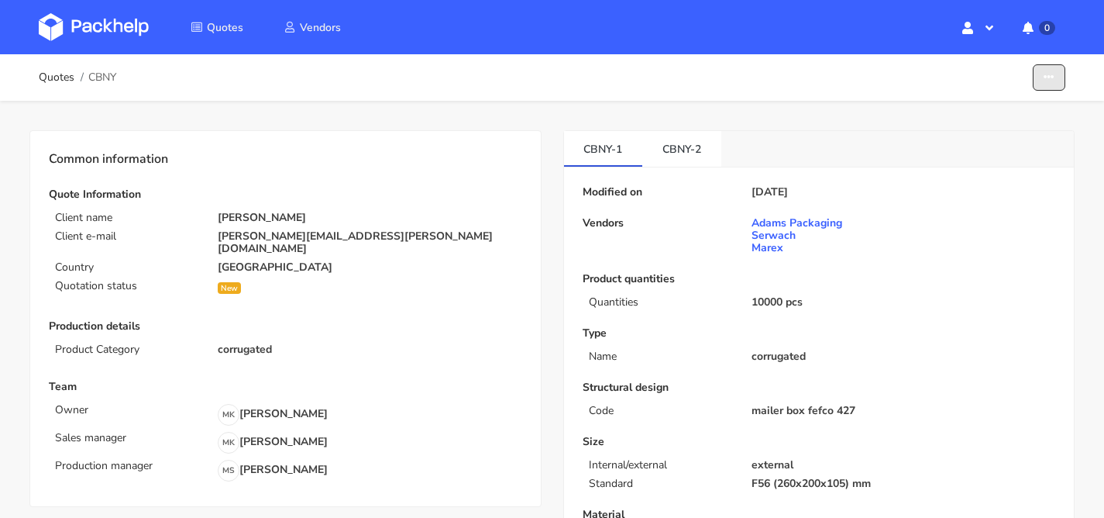
click at [1046, 81] on icon "button" at bounding box center [1049, 77] width 11 height 11
click at [1000, 164] on link "Show estimations" at bounding box center [990, 170] width 136 height 26
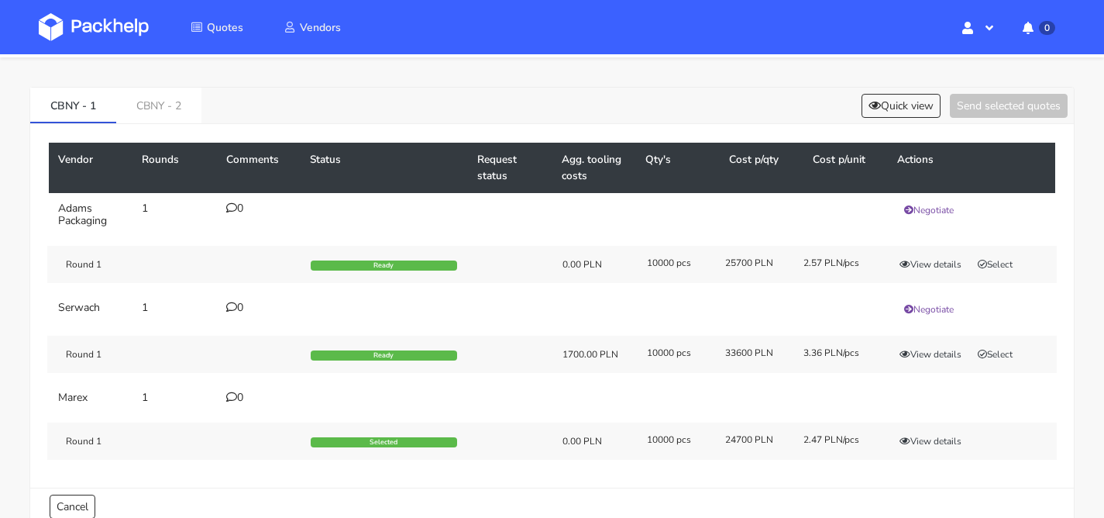
scroll to position [124, 0]
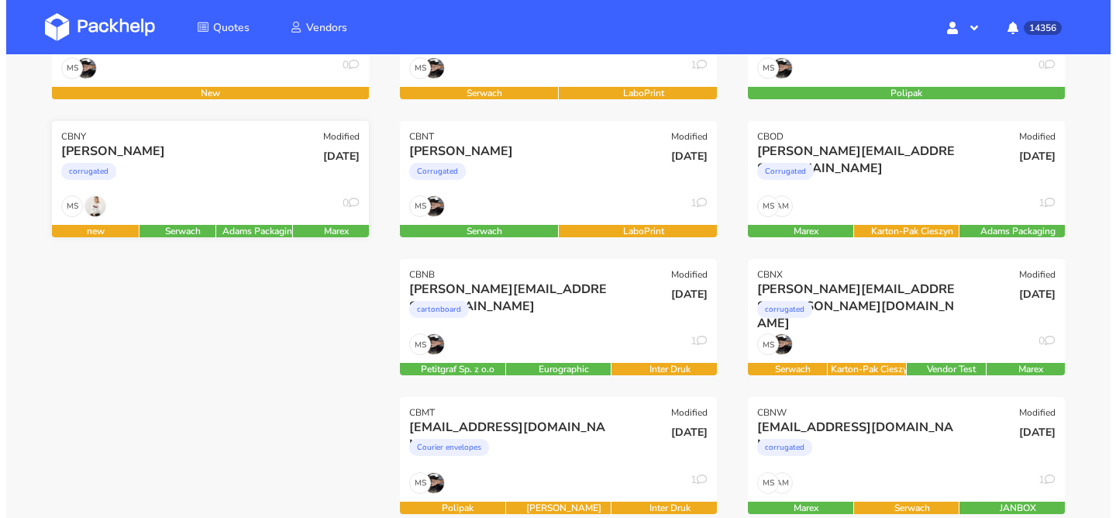
scroll to position [178, 0]
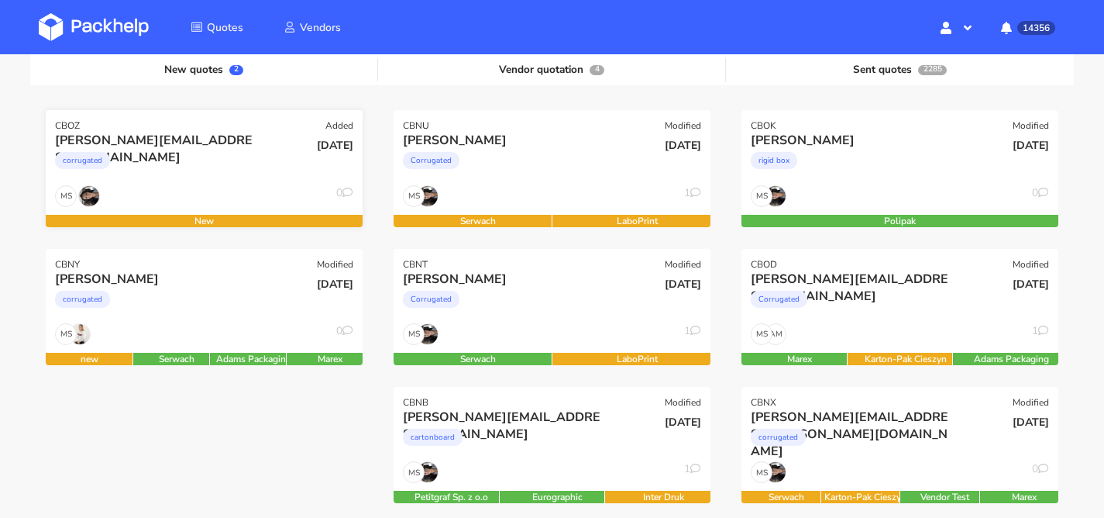
click at [226, 175] on div "corrugated" at bounding box center [156, 164] width 202 height 31
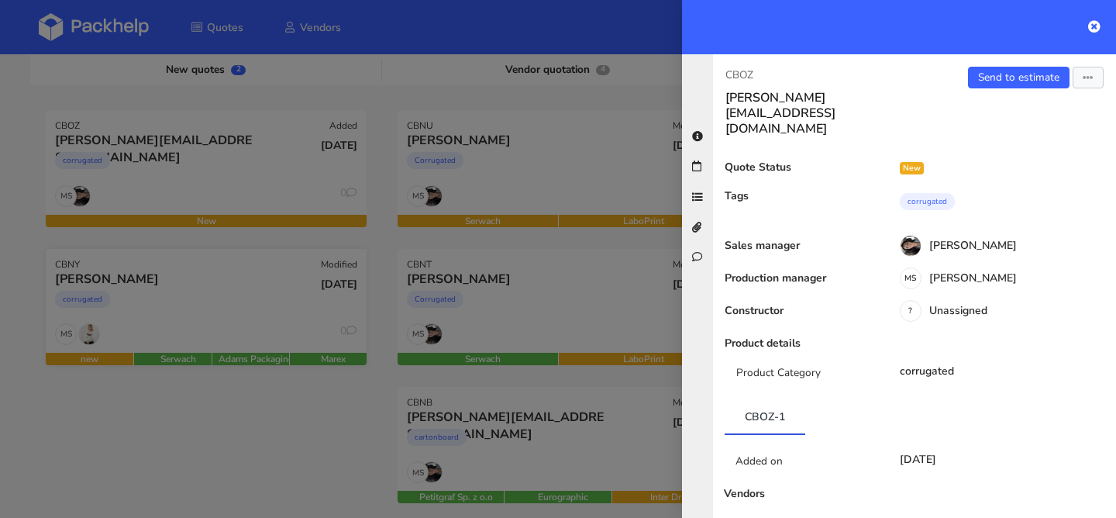
click at [157, 264] on div at bounding box center [558, 259] width 1116 height 518
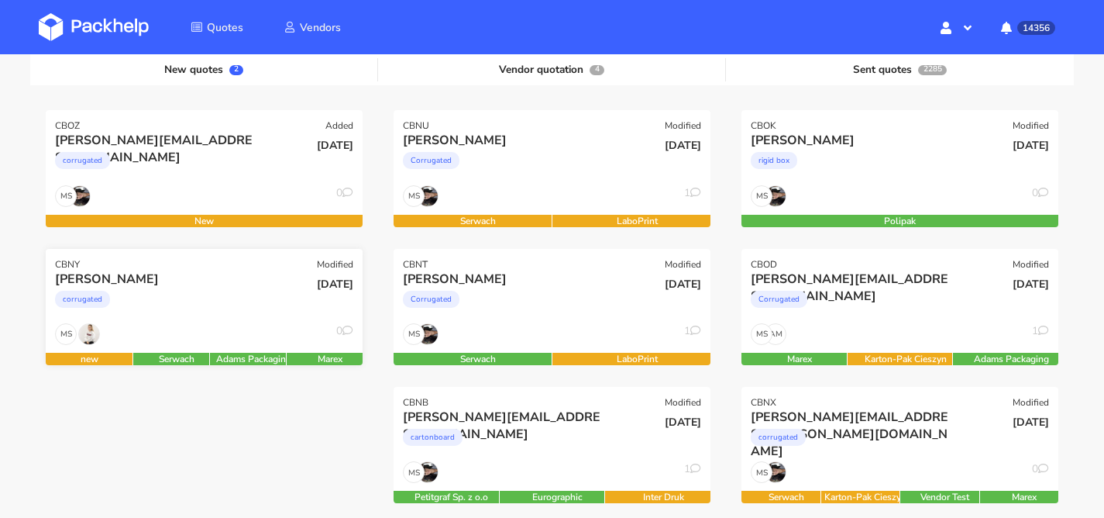
click at [153, 302] on div "corrugated" at bounding box center [156, 303] width 202 height 31
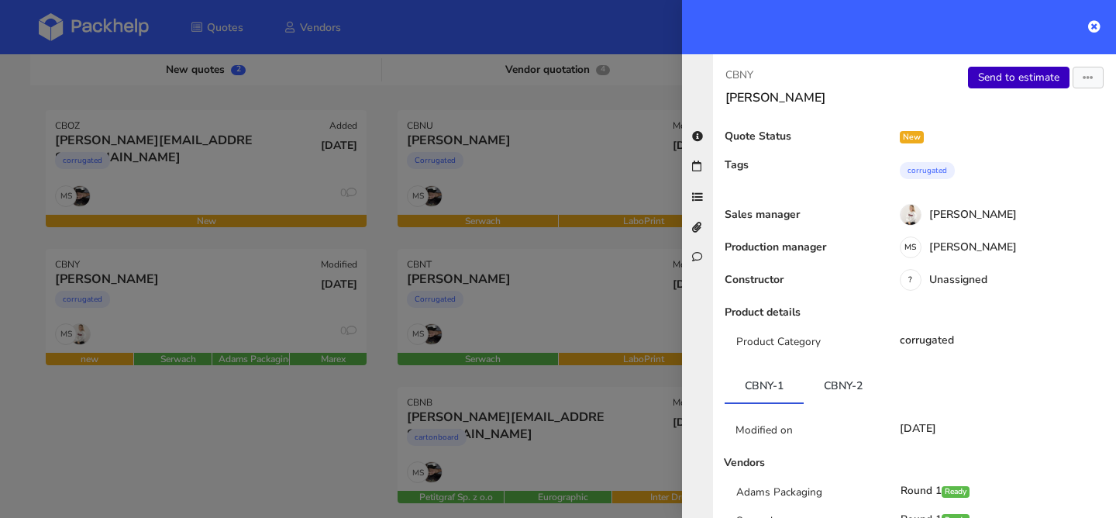
click at [996, 84] on link "Send to estimate" at bounding box center [1019, 78] width 102 height 22
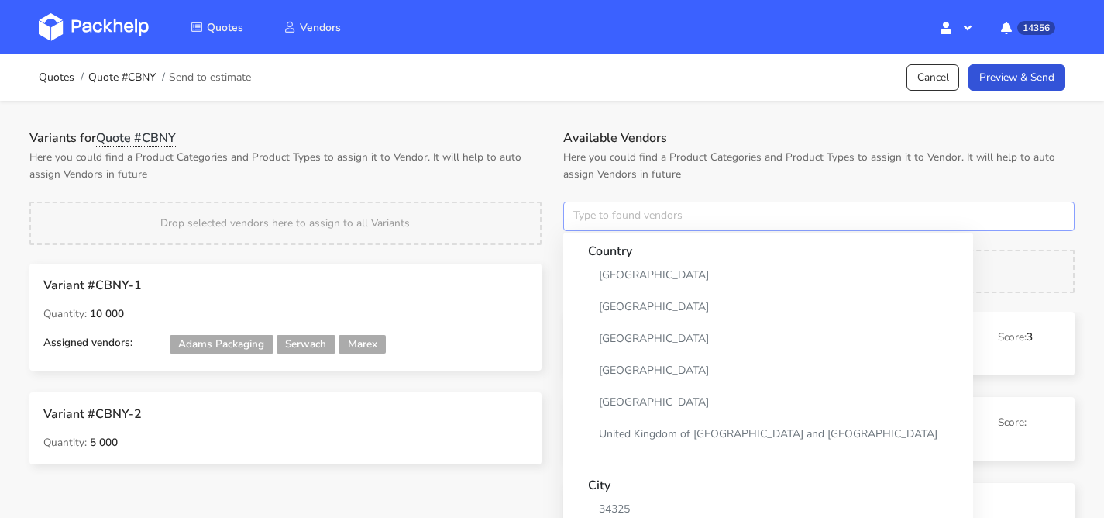
click at [597, 205] on input "text" at bounding box center [819, 216] width 512 height 29
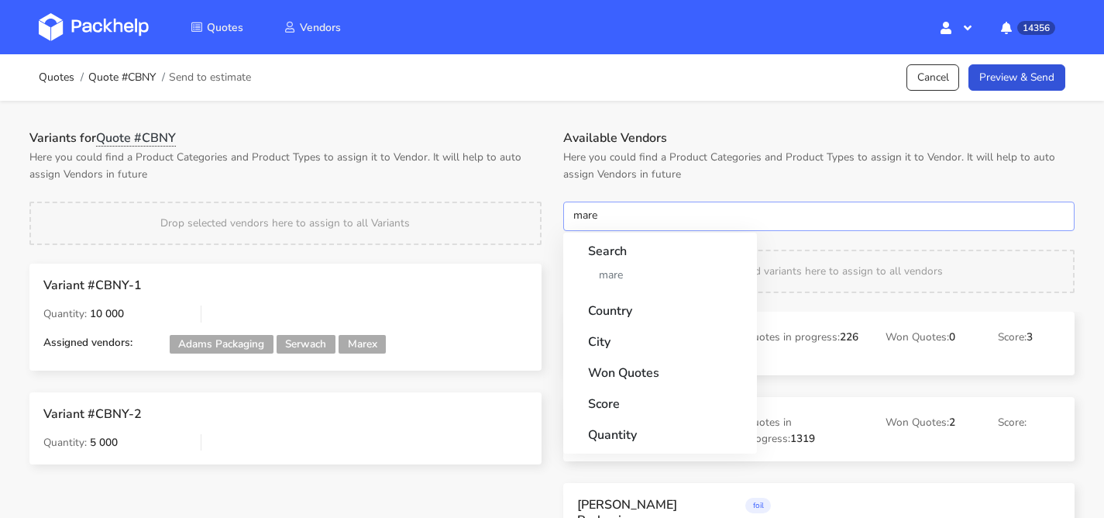
type input "marex"
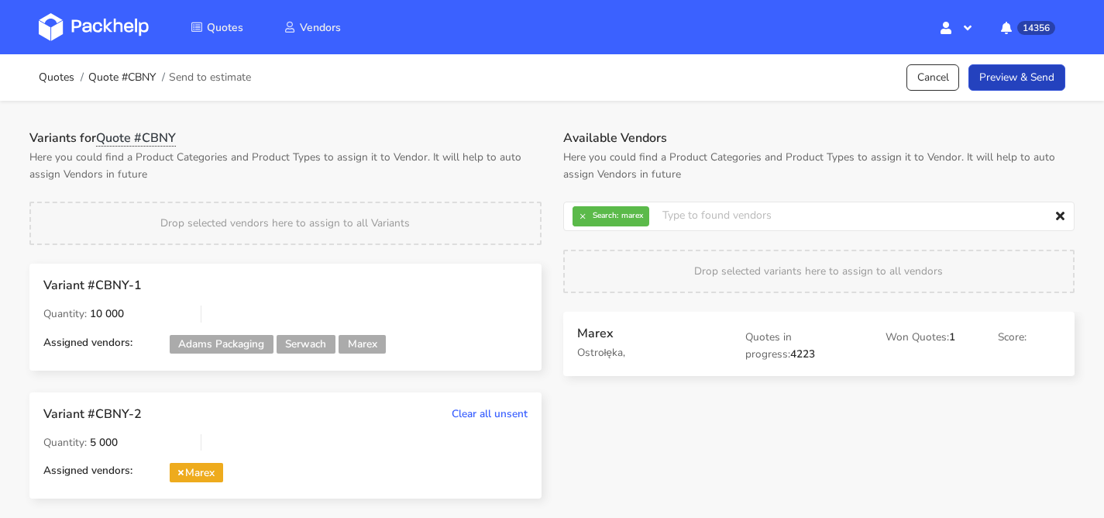
click at [999, 72] on link "Preview & Send" at bounding box center [1017, 77] width 97 height 27
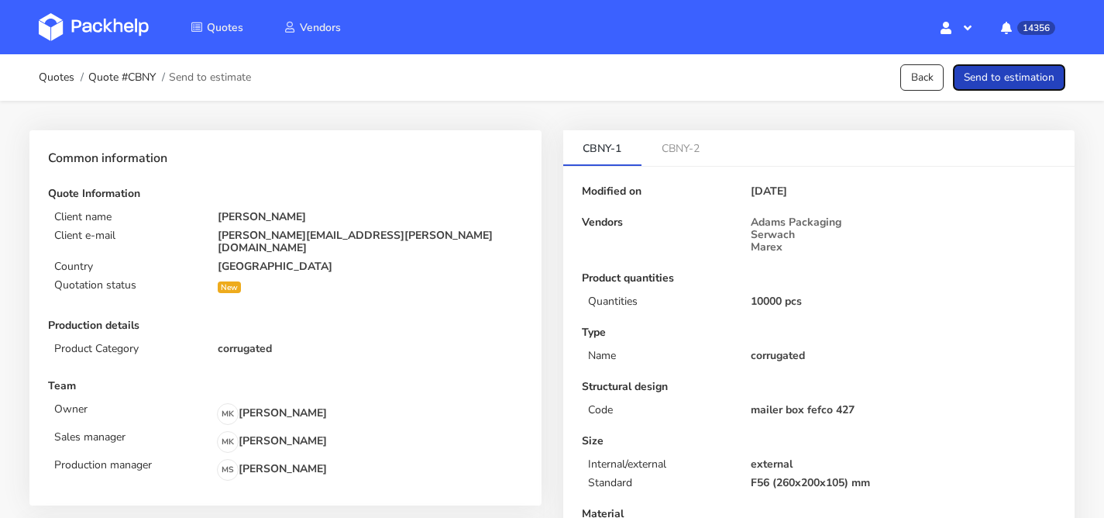
click at [1015, 78] on button "Send to estimation" at bounding box center [1009, 77] width 112 height 27
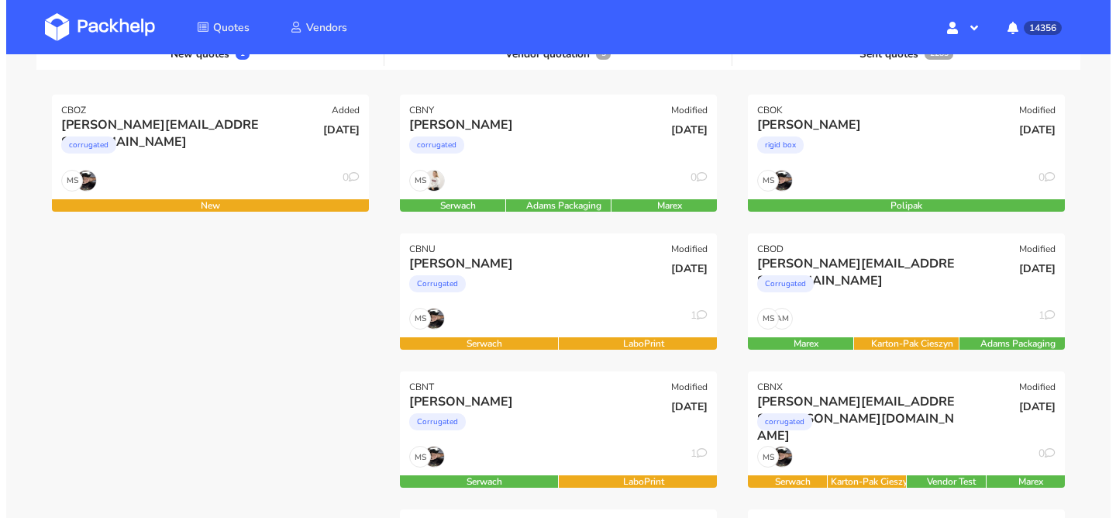
scroll to position [194, 0]
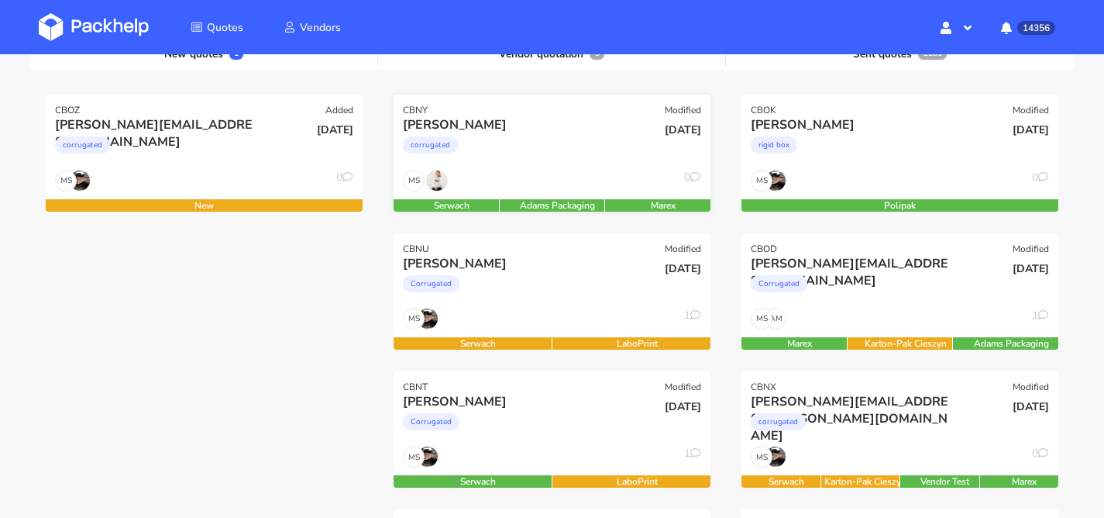
click at [592, 174] on div "MS 0" at bounding box center [552, 184] width 317 height 29
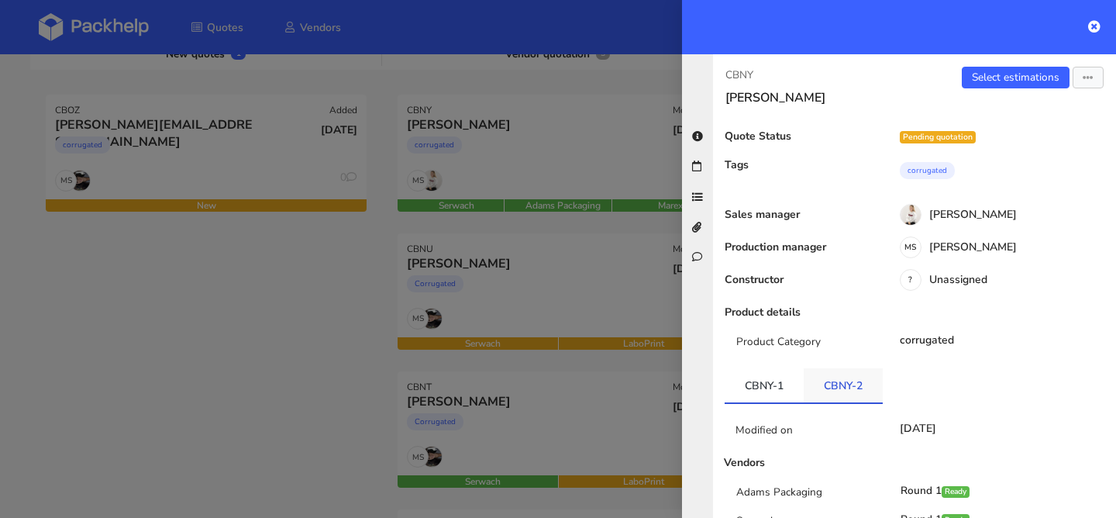
click at [829, 397] on link "CBNY-2" at bounding box center [843, 385] width 79 height 34
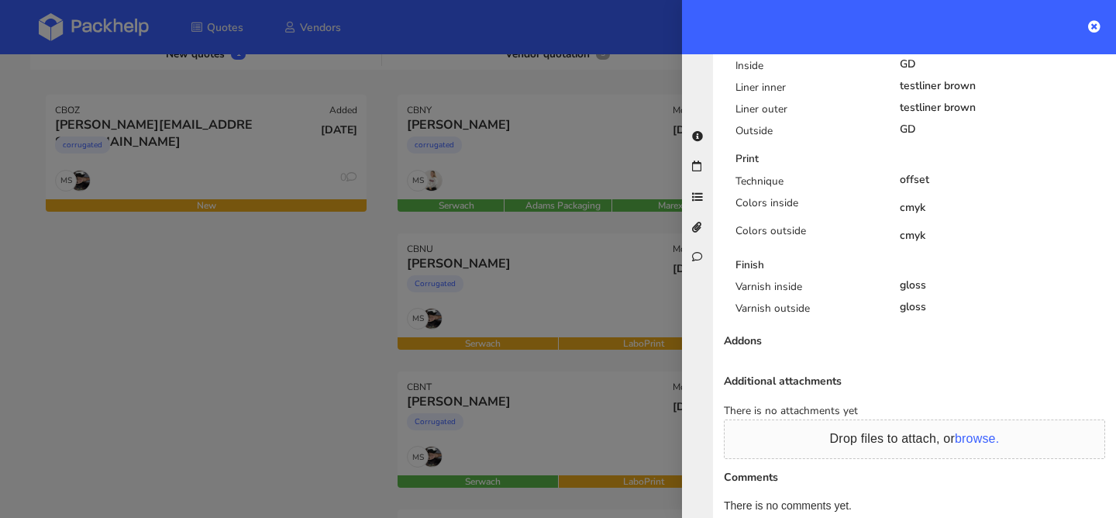
scroll to position [836, 0]
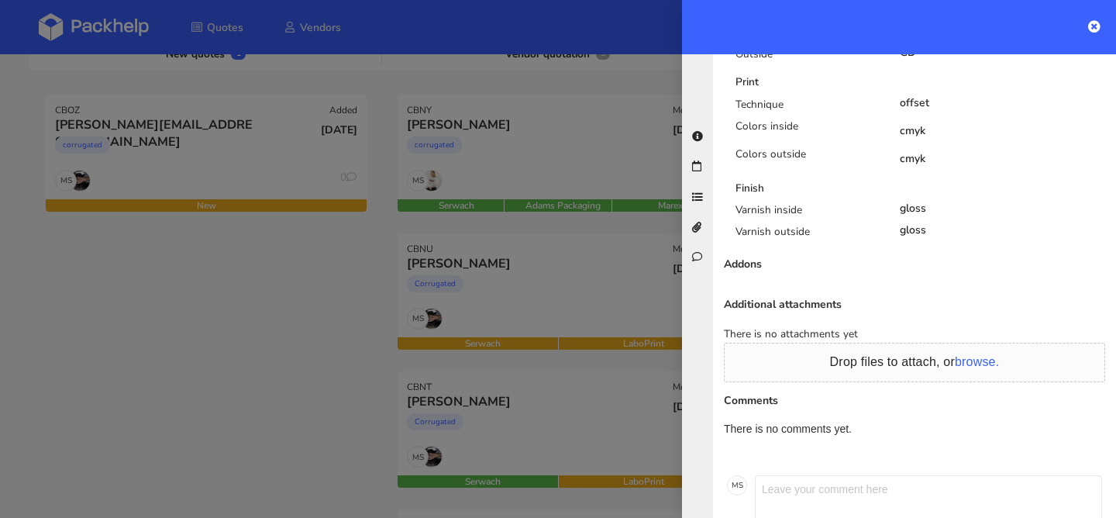
click at [410, 175] on div at bounding box center [558, 259] width 1116 height 518
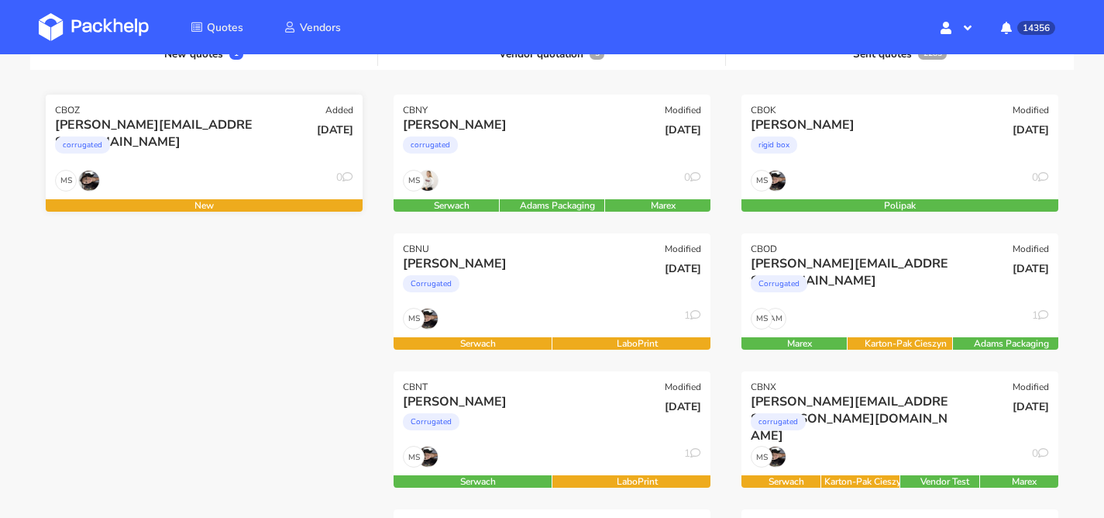
click at [217, 158] on div "corrugated" at bounding box center [156, 148] width 202 height 31
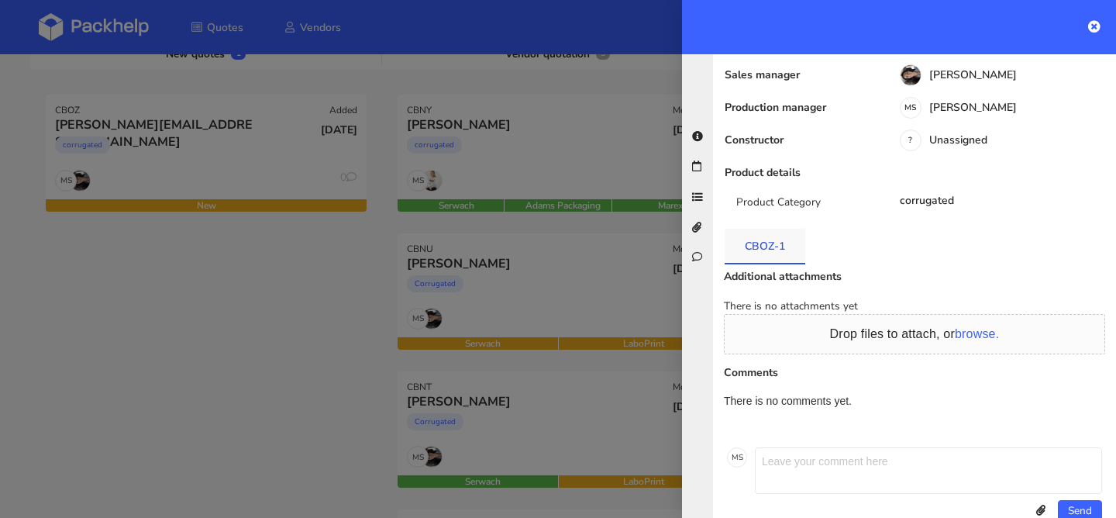
click at [798, 229] on link "CBOZ-1" at bounding box center [765, 246] width 81 height 34
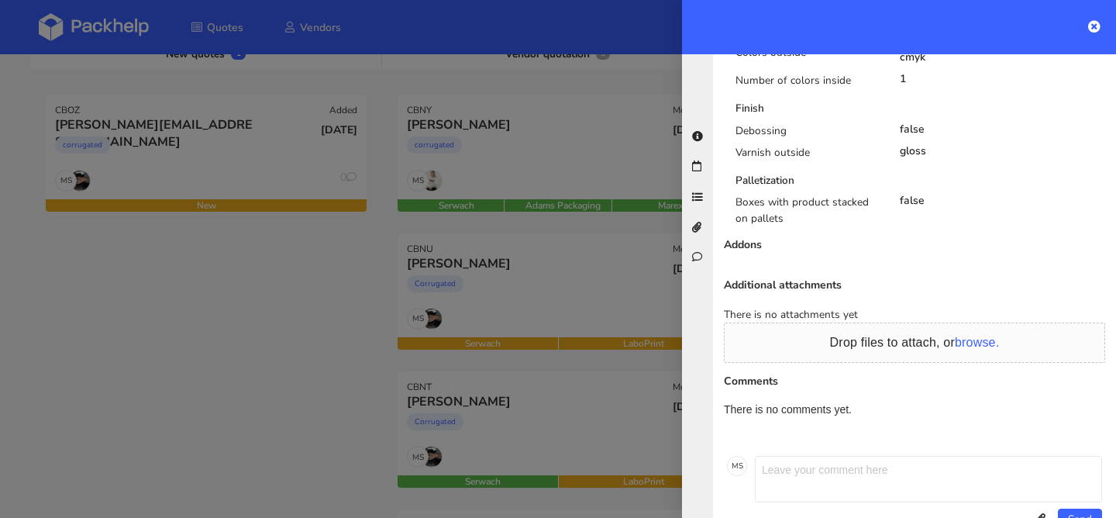
scroll to position [955, 0]
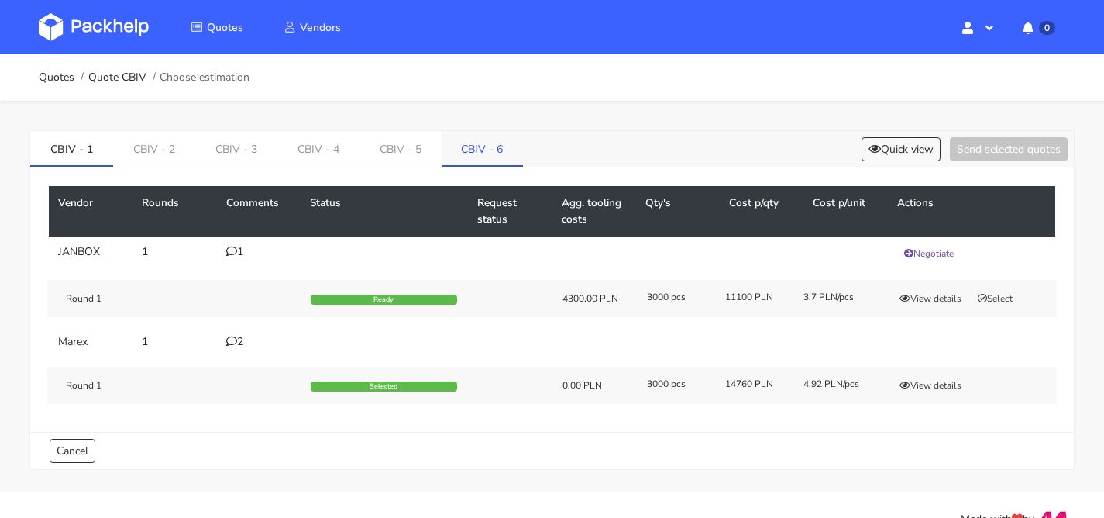
click at [484, 155] on link "CBIV - 6" at bounding box center [483, 148] width 82 height 34
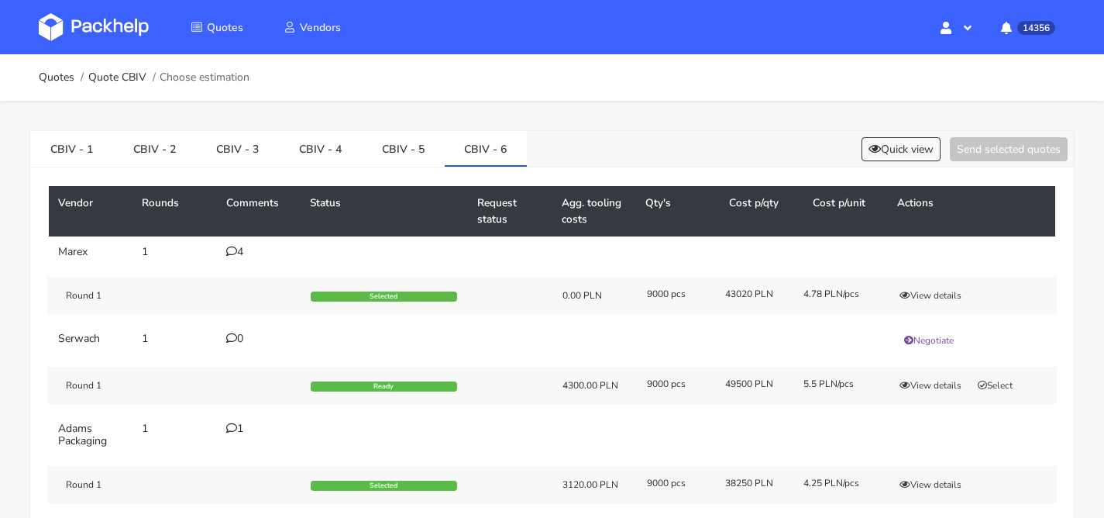
scroll to position [128, 0]
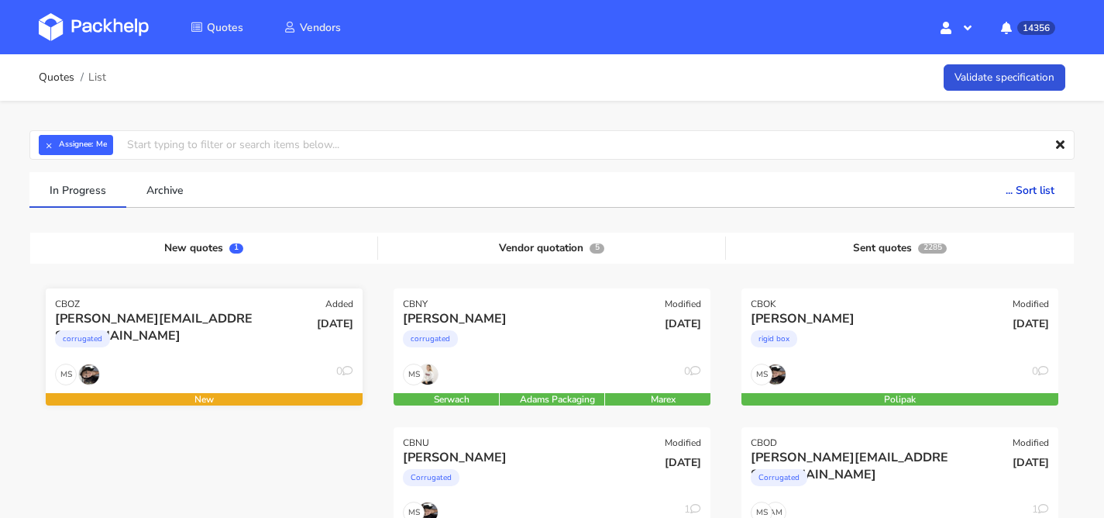
click at [220, 350] on div "corrugated" at bounding box center [156, 342] width 202 height 31
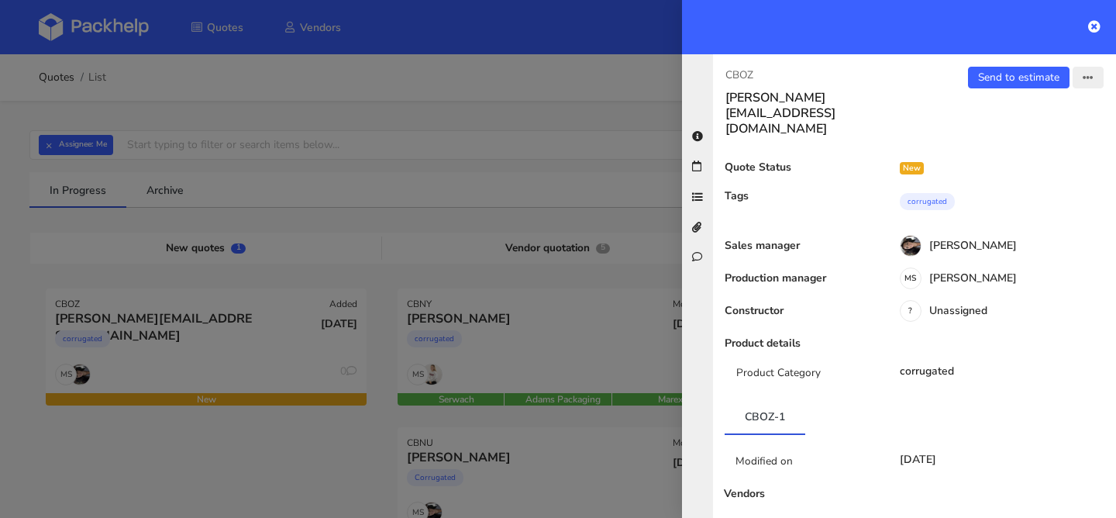
click at [1073, 82] on button "button" at bounding box center [1088, 78] width 31 height 22
click at [1010, 145] on link "Edit quote" at bounding box center [1038, 139] width 136 height 26
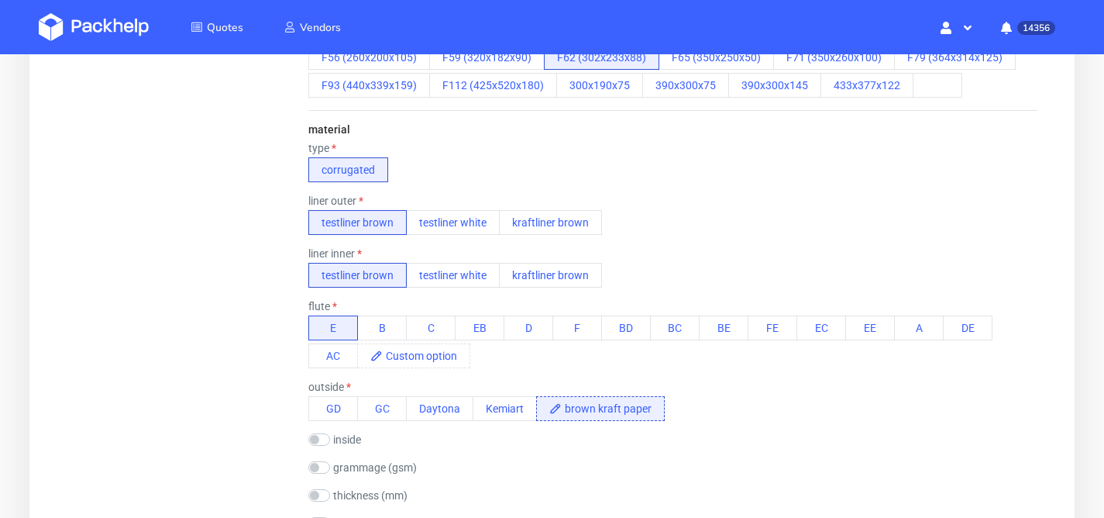
scroll to position [722, 0]
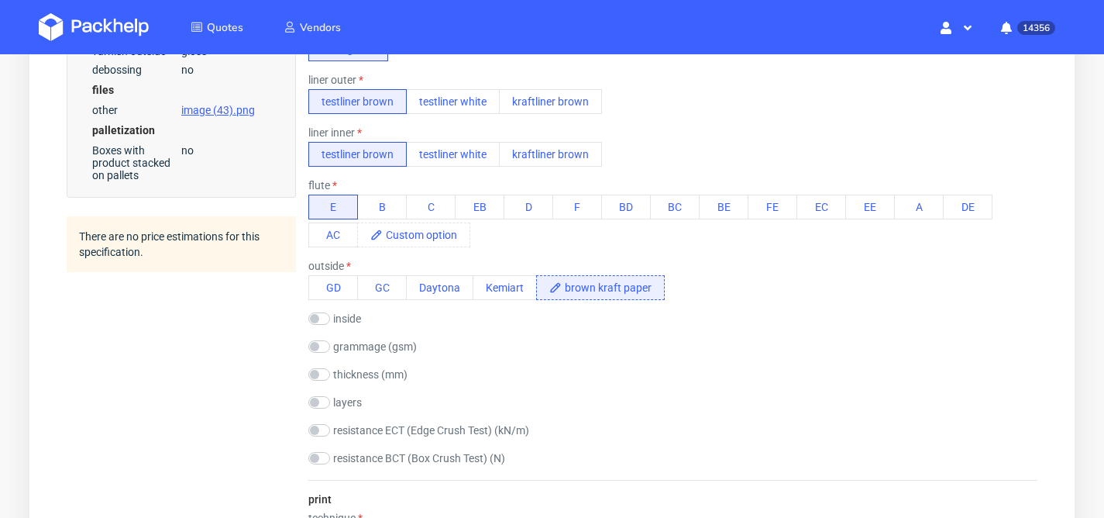
drag, startPoint x: 639, startPoint y: 283, endPoint x: 648, endPoint y: 287, distance: 10.1
click at [639, 283] on span "brown kraft paper" at bounding box center [613, 287] width 102 height 23
click at [650, 288] on span "brown kraft paper" at bounding box center [613, 287] width 102 height 23
click at [598, 289] on span "brown kraft paper" at bounding box center [613, 287] width 102 height 23
click at [617, 285] on span "kraft paper" at bounding box center [596, 287] width 69 height 23
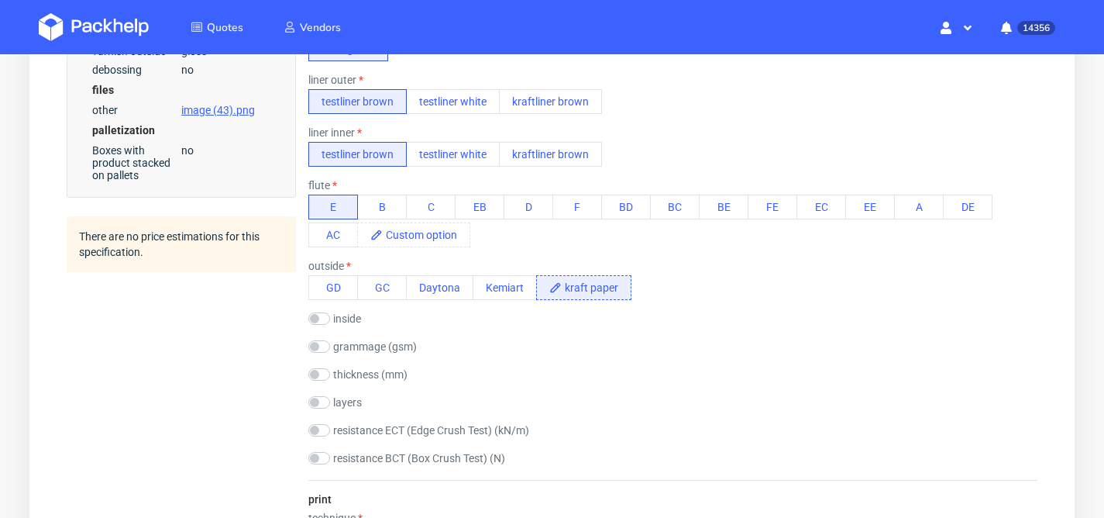
click at [620, 288] on span "kraft paper" at bounding box center [596, 287] width 69 height 23
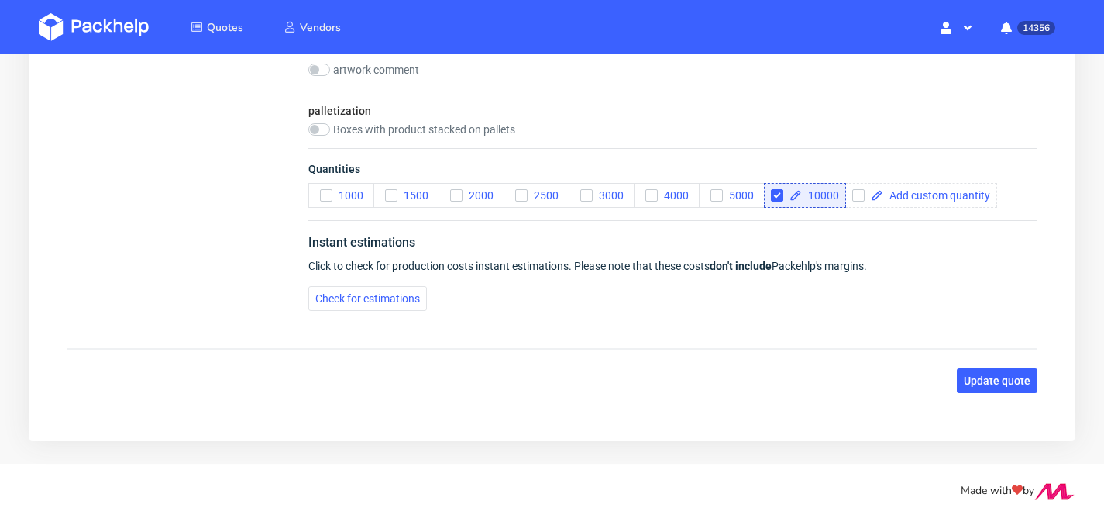
scroll to position [2174, 0]
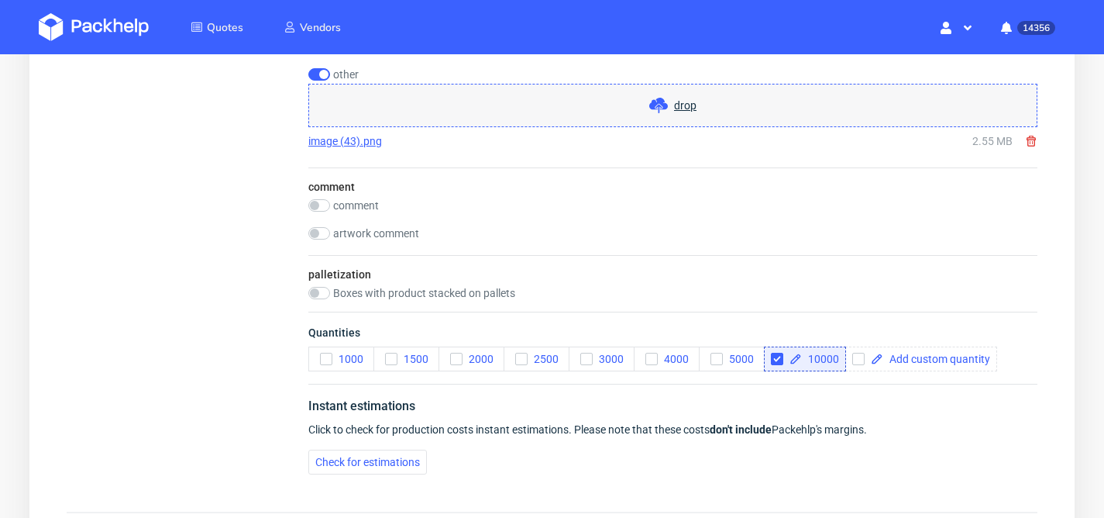
click at [376, 142] on link "image (43).png" at bounding box center [345, 141] width 74 height 16
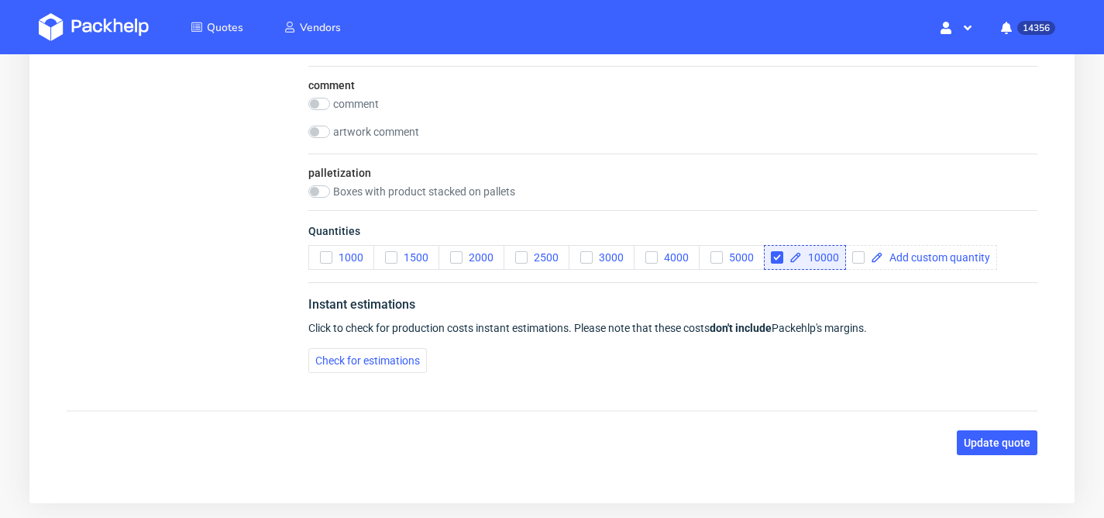
scroll to position [2338, 0]
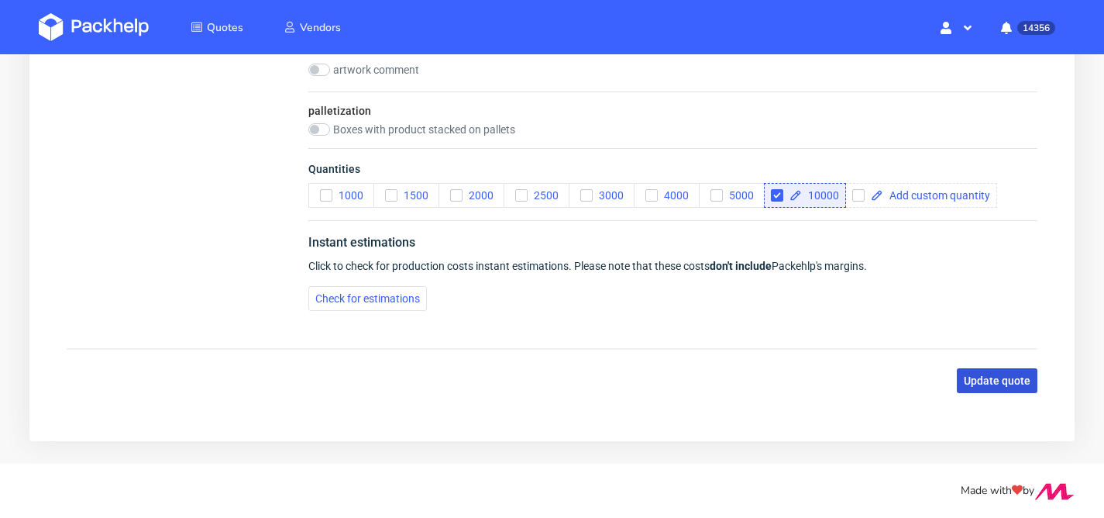
click at [1012, 385] on span "Update quote" at bounding box center [997, 380] width 67 height 11
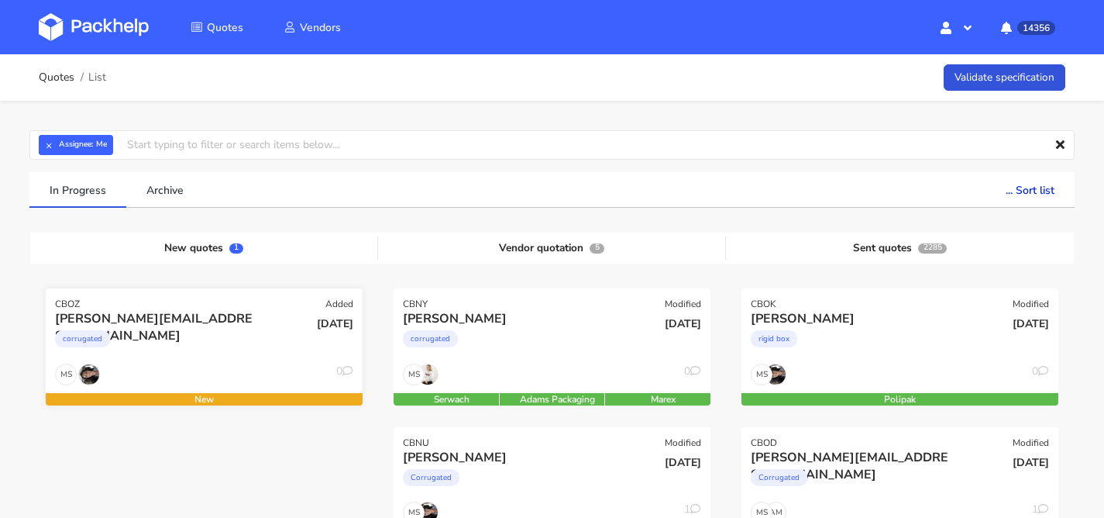
click at [208, 363] on div "MS 0" at bounding box center [204, 377] width 317 height 29
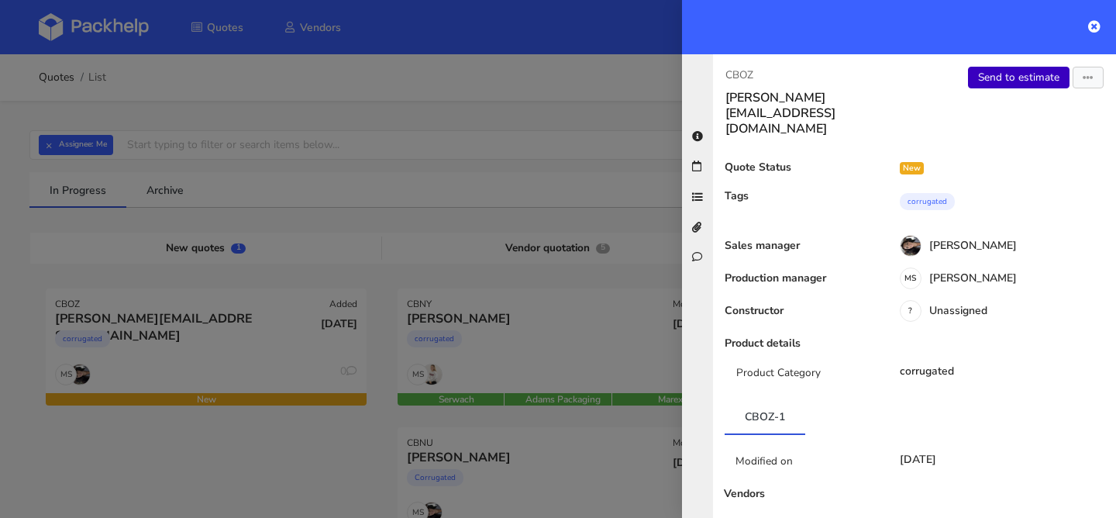
click at [1002, 75] on link "Send to estimate" at bounding box center [1019, 78] width 102 height 22
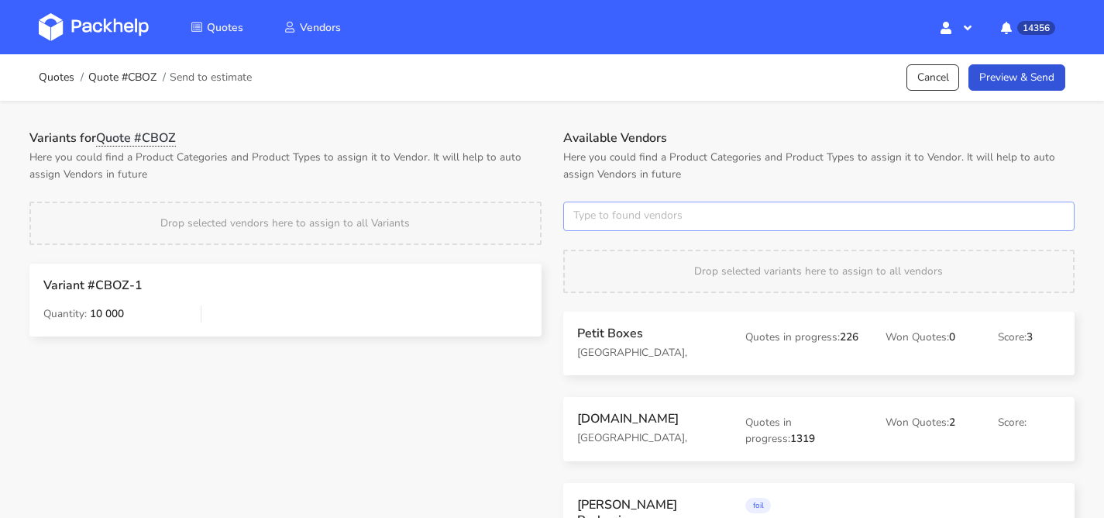
click at [594, 222] on input "text" at bounding box center [819, 216] width 512 height 29
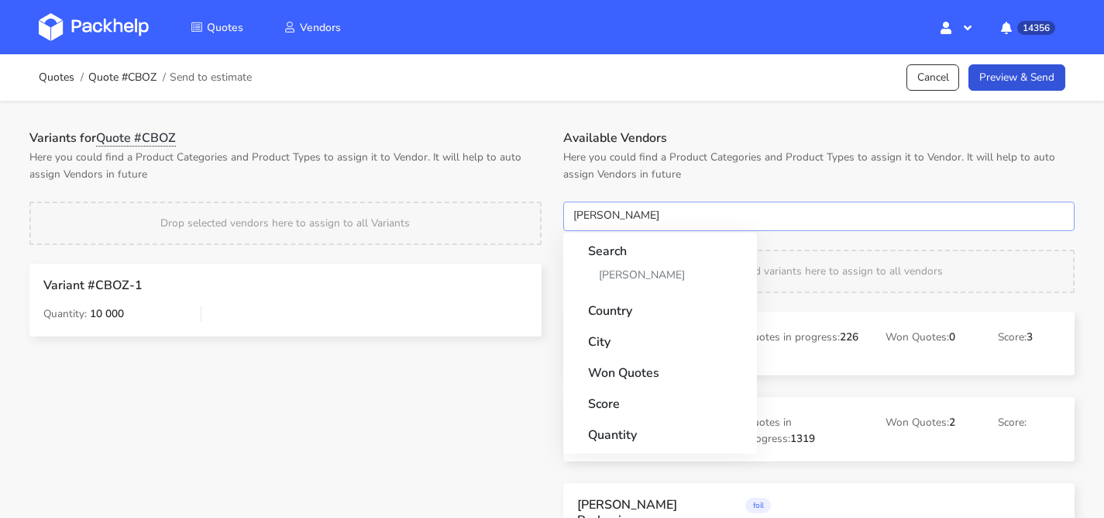
type input "adams"
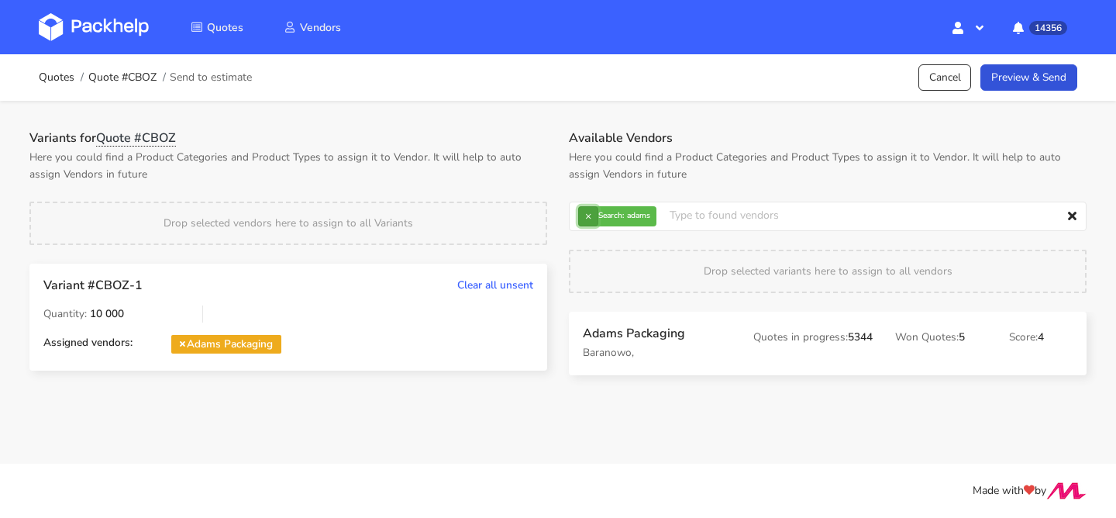
click at [597, 212] on button "×" at bounding box center [588, 216] width 20 height 20
click at [597, 212] on input "text" at bounding box center [828, 216] width 518 height 29
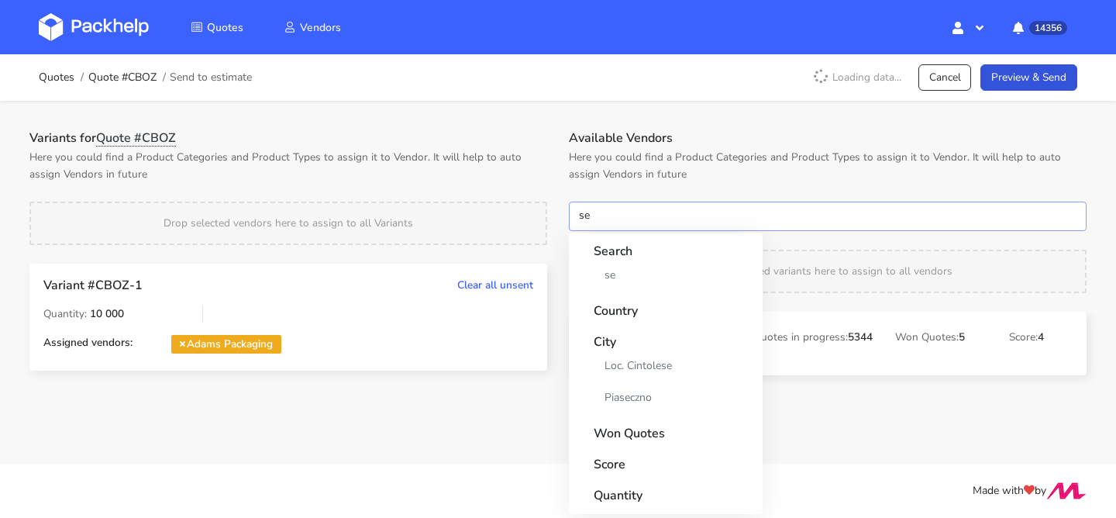
type input "s"
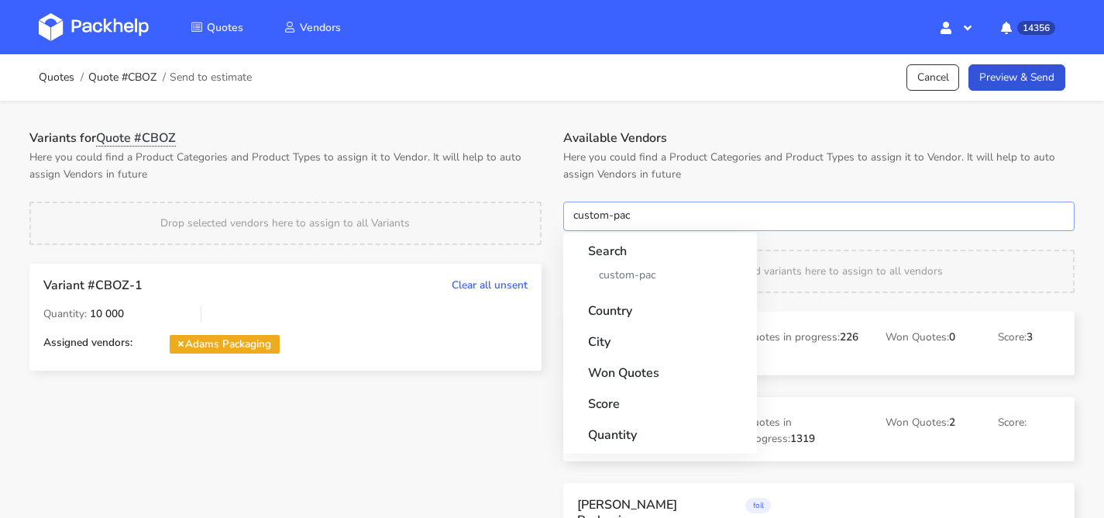
type input "custom-pack"
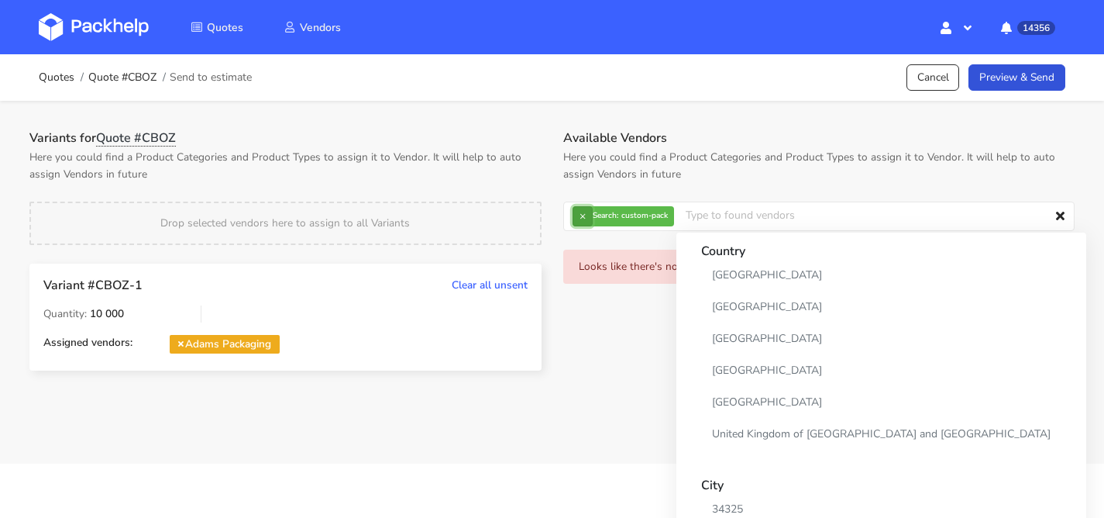
click at [589, 214] on button "×" at bounding box center [583, 216] width 20 height 20
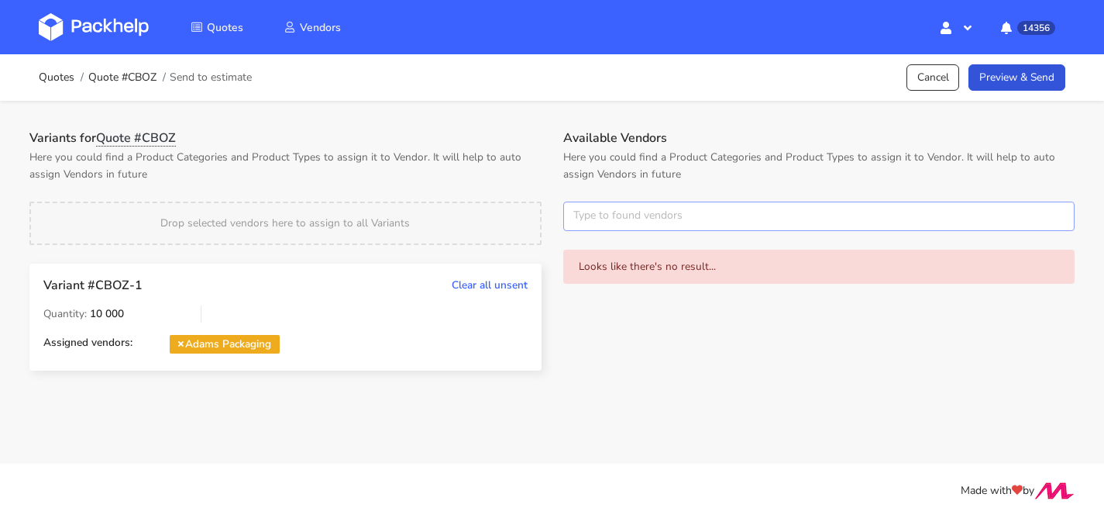
click at [588, 214] on input "text" at bounding box center [819, 216] width 512 height 29
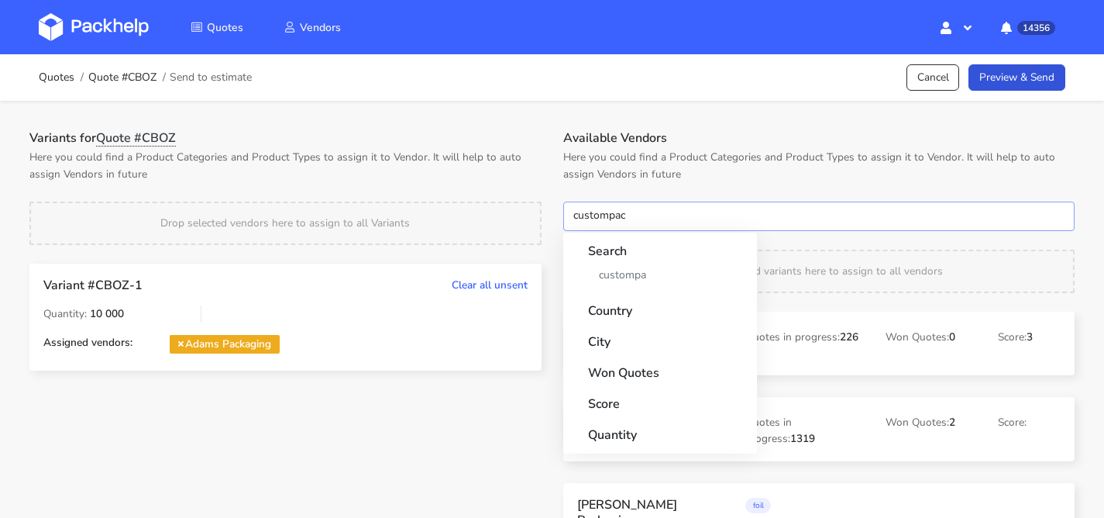
type input "custompack"
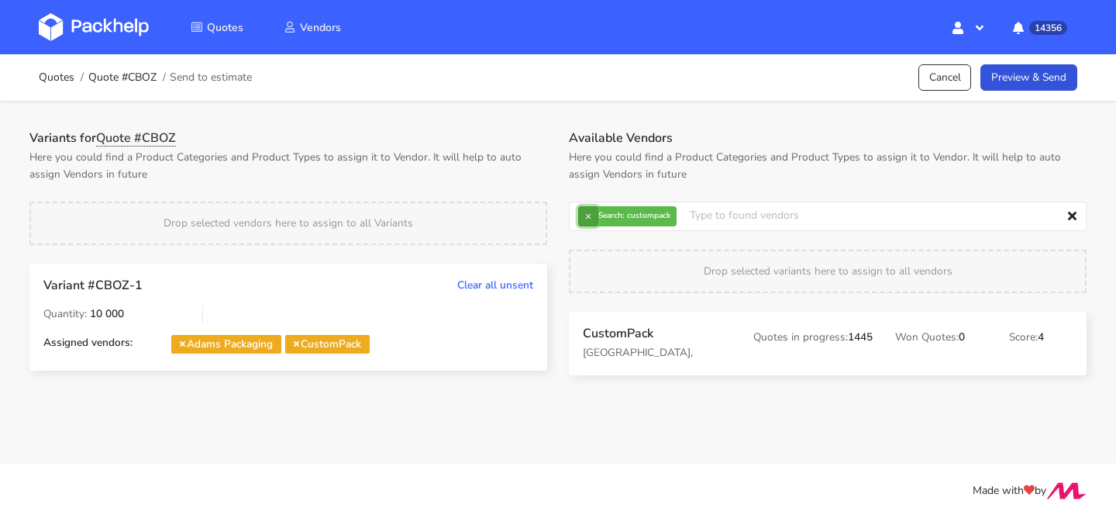
click at [595, 212] on button "×" at bounding box center [588, 216] width 20 height 20
click at [595, 212] on input "text" at bounding box center [828, 216] width 518 height 29
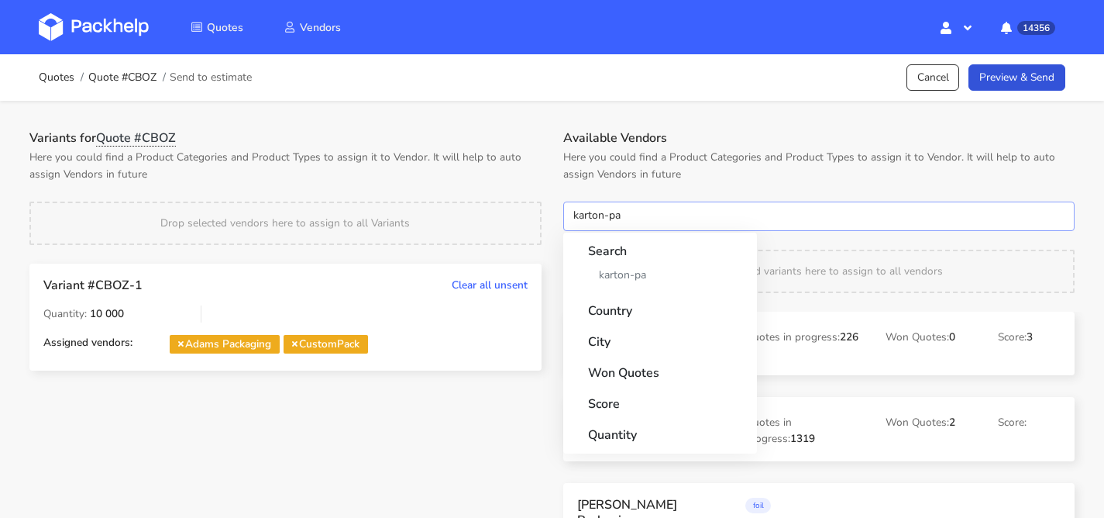
type input "karton-pak"
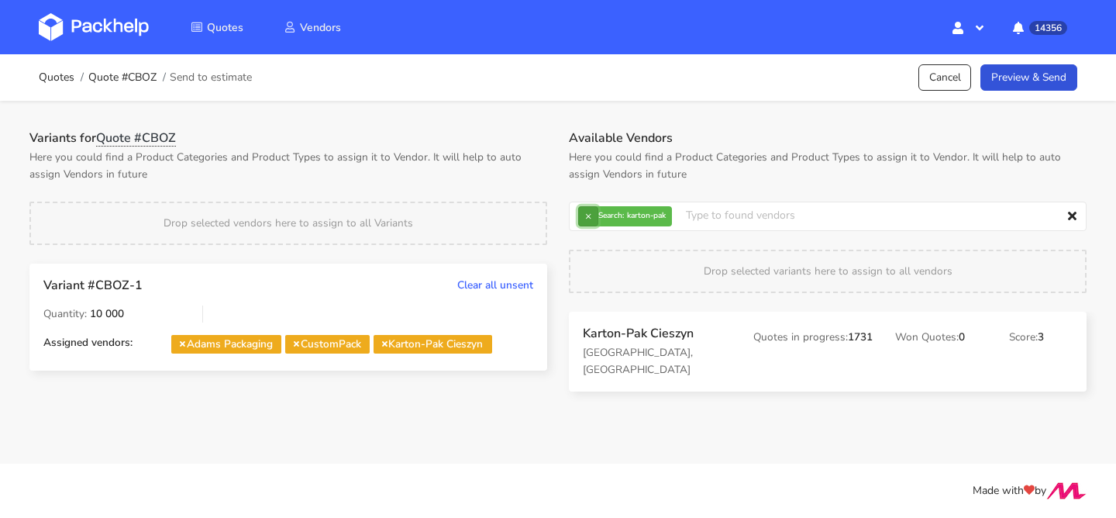
click at [590, 210] on button "×" at bounding box center [588, 216] width 20 height 20
click at [590, 210] on input "text" at bounding box center [828, 216] width 518 height 29
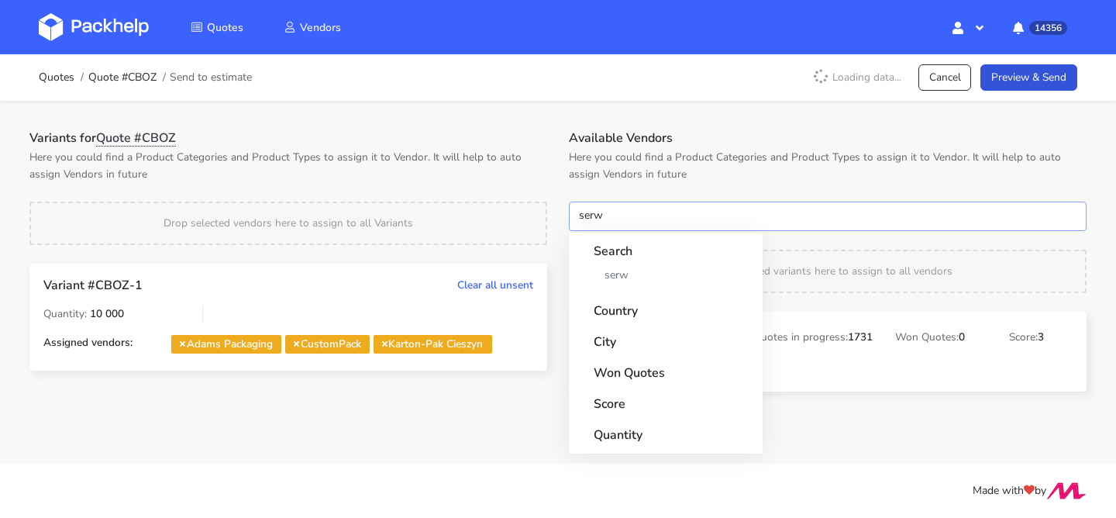
type input "serwa"
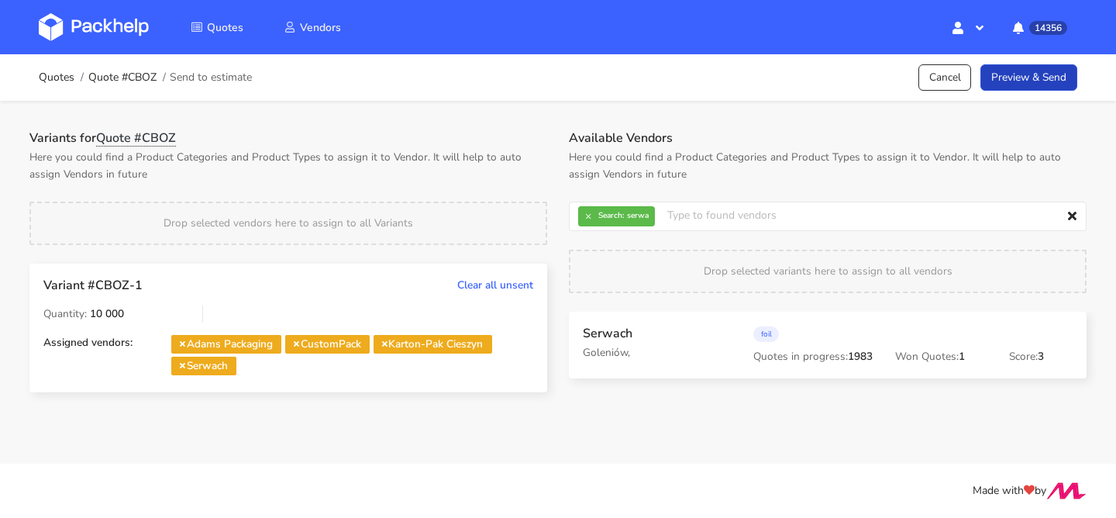
click at [1063, 78] on link "Preview & Send" at bounding box center [1028, 77] width 97 height 27
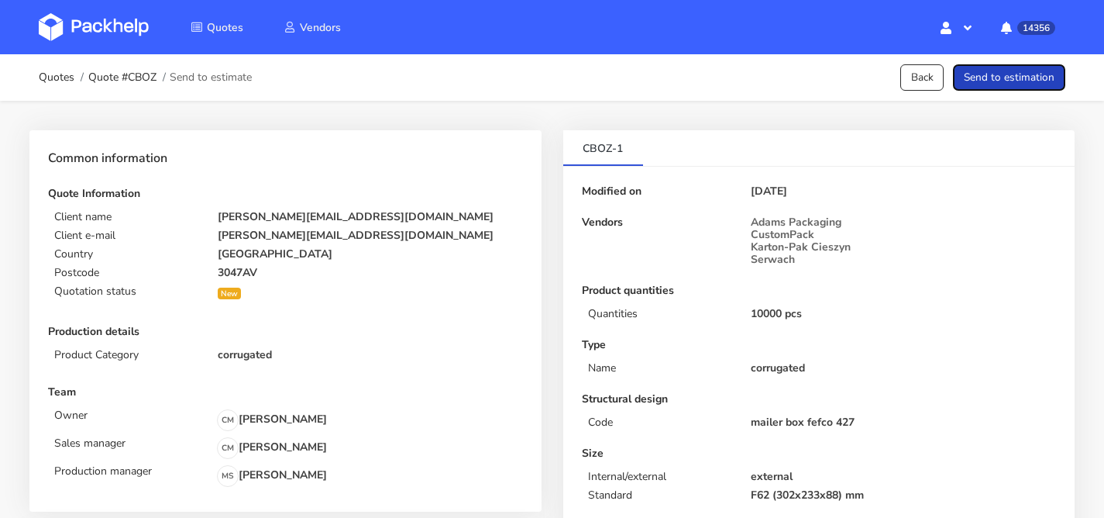
click at [1020, 81] on button "Send to estimation" at bounding box center [1009, 77] width 112 height 27
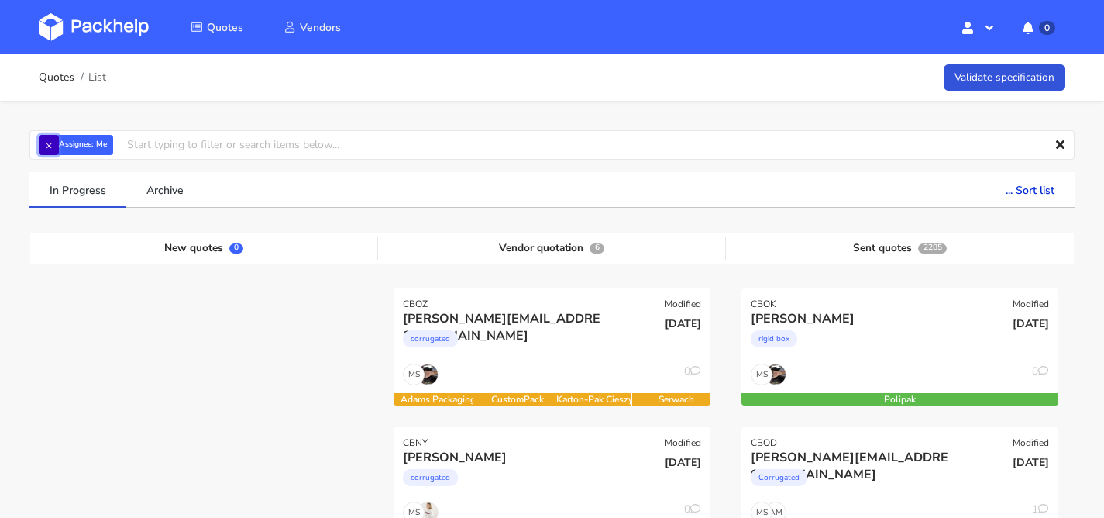
click at [50, 144] on button "×" at bounding box center [49, 145] width 20 height 20
click at [50, 144] on input "text" at bounding box center [552, 144] width 1046 height 29
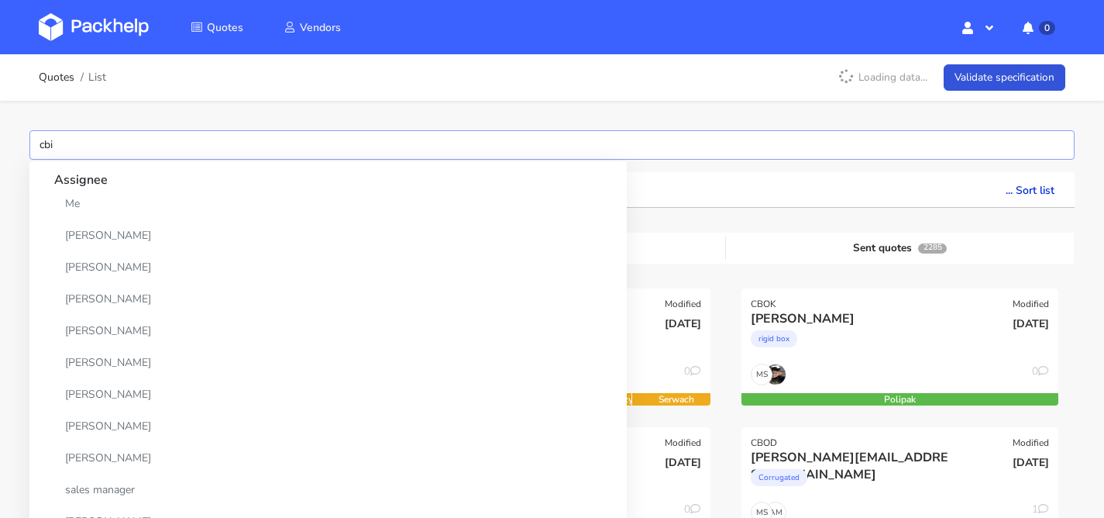
type input "cbiv"
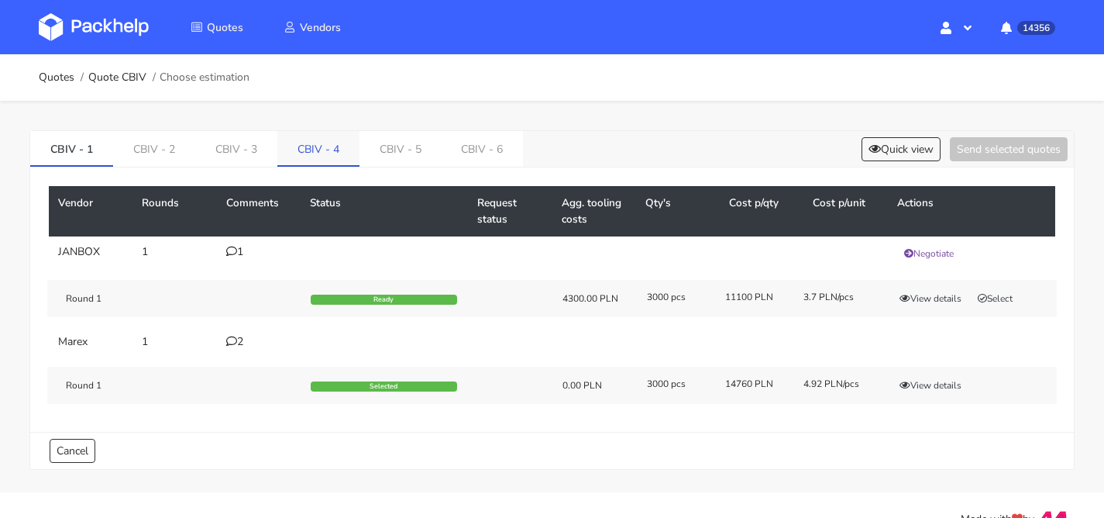
click at [307, 146] on link "CBIV - 4" at bounding box center [318, 148] width 82 height 34
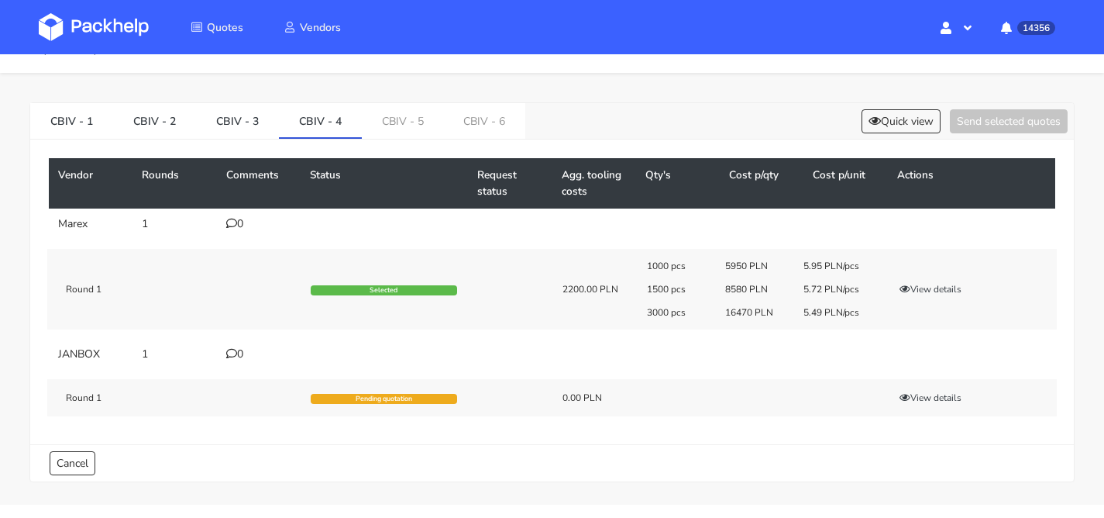
scroll to position [69, 0]
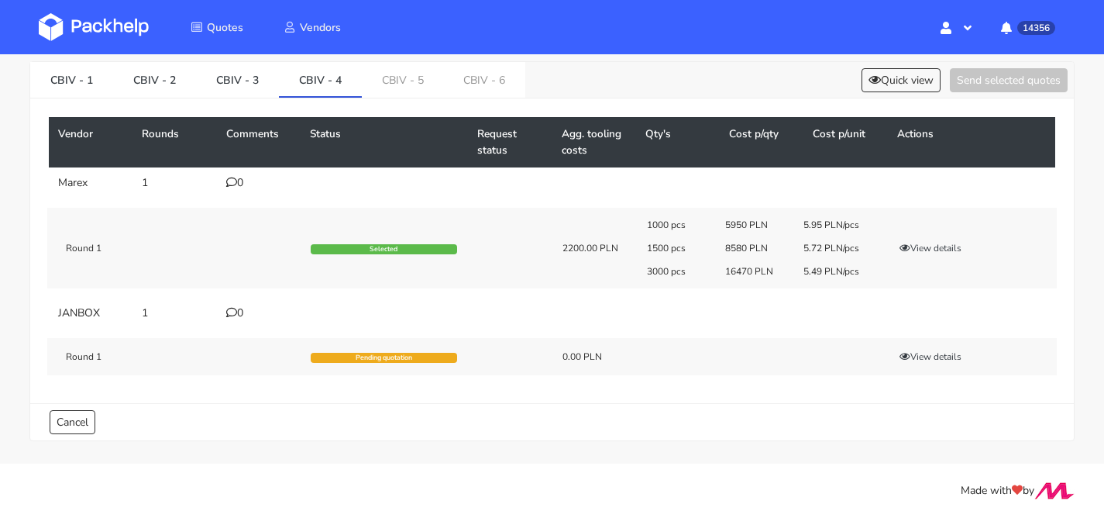
click at [902, 95] on div "CBIV - 1 CBIV - 2 CBIV - 3 CBIV - 4 CBIV - 5 CBIV - 6 Quick view Send selected …" at bounding box center [552, 80] width 1044 height 36
click at [896, 84] on button "Quick view" at bounding box center [901, 80] width 79 height 24
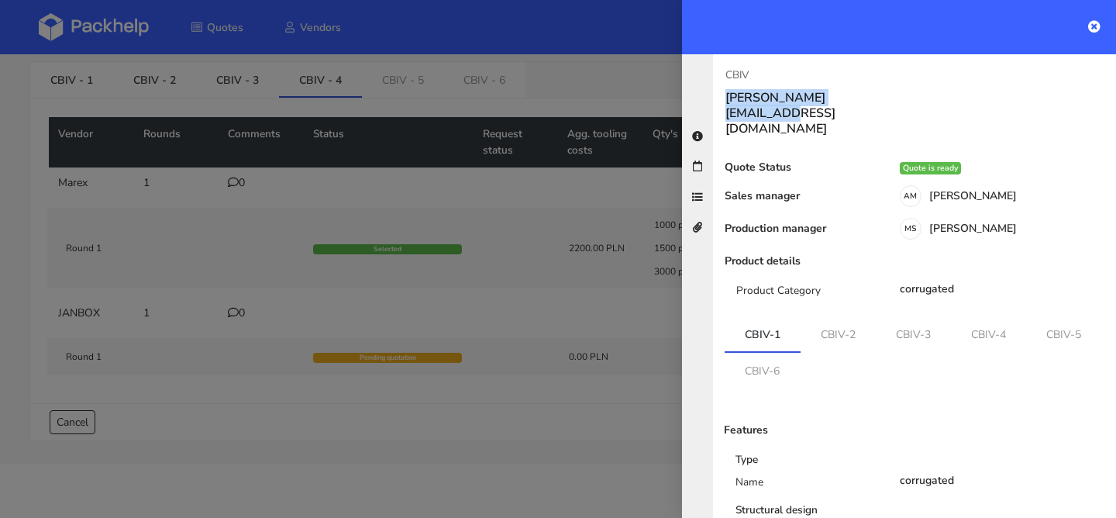
drag, startPoint x: 878, startPoint y: 96, endPoint x: 689, endPoint y: 98, distance: 189.1
click at [690, 98] on div "CBIV chen@satisfyrunning.com Quote Status Quote is ready Sales manager AM Adria…" at bounding box center [899, 285] width 434 height 463
copy h3 "[PERSON_NAME][EMAIL_ADDRESS][DOMAIN_NAME]"
click at [300, 93] on div at bounding box center [558, 259] width 1116 height 518
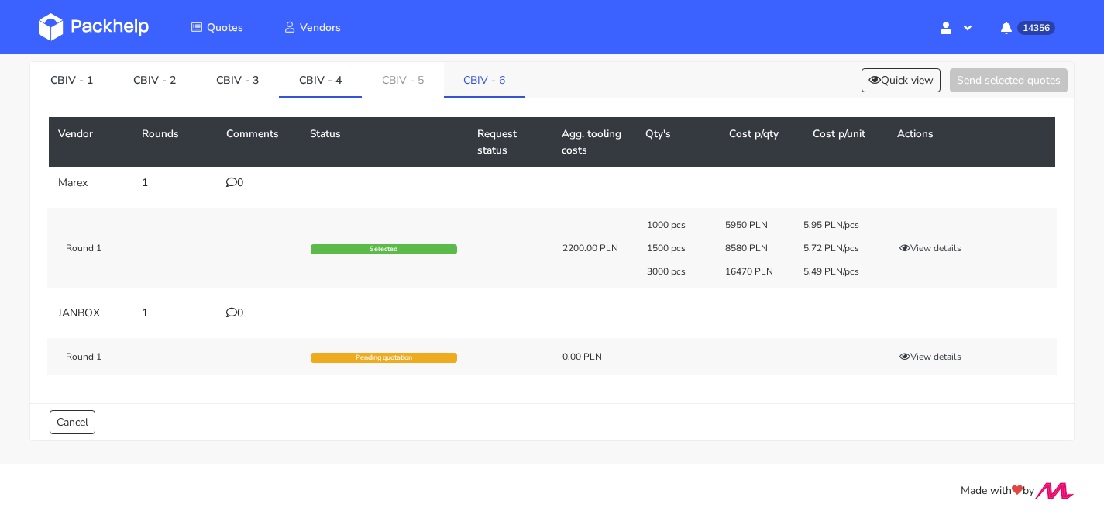
click at [494, 88] on link "CBIV - 6" at bounding box center [485, 79] width 82 height 34
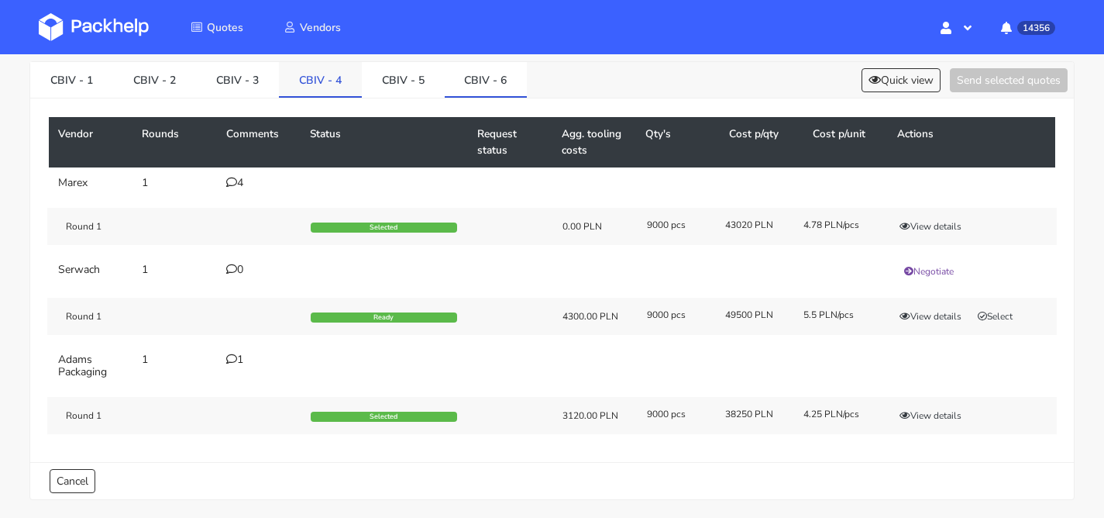
click at [295, 92] on link "CBIV - 4" at bounding box center [320, 79] width 83 height 34
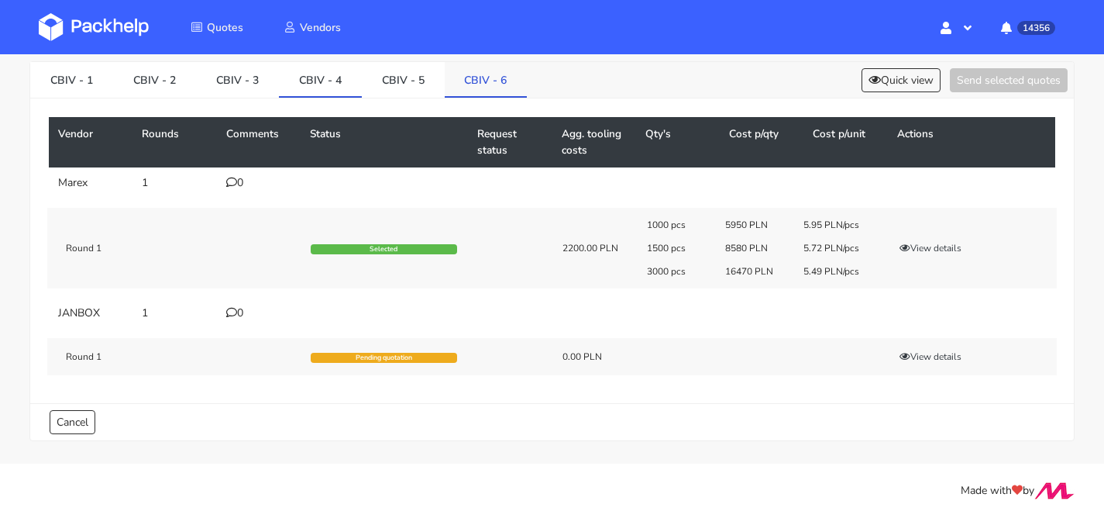
click at [500, 85] on link "CBIV - 6" at bounding box center [486, 79] width 83 height 34
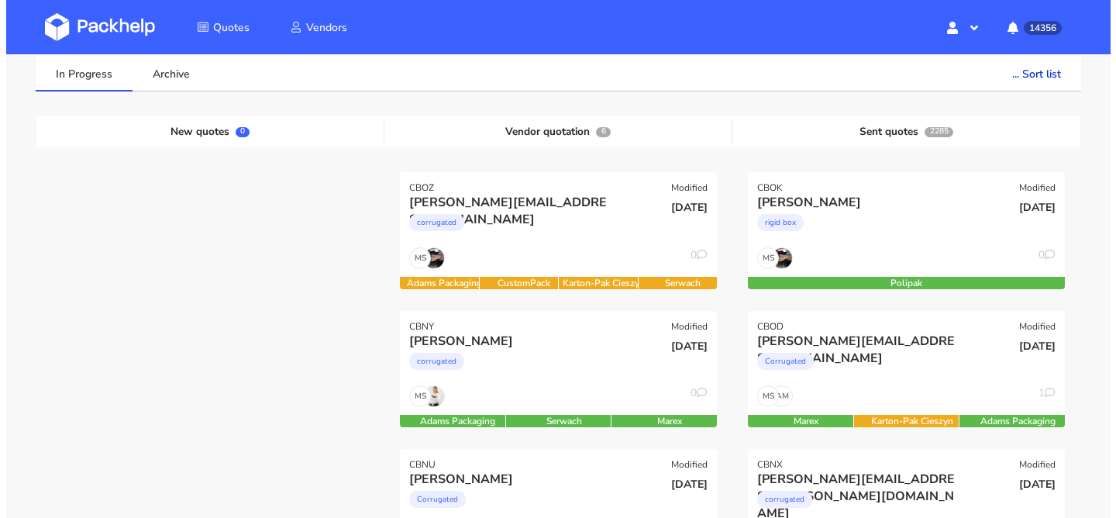
scroll to position [250, 0]
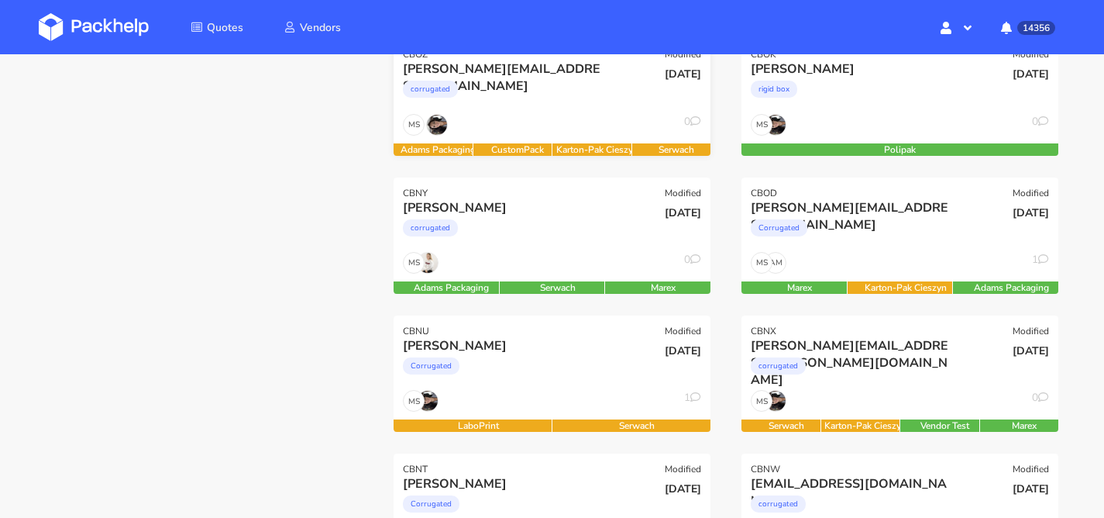
click at [543, 126] on div "MS 0" at bounding box center [552, 128] width 317 height 29
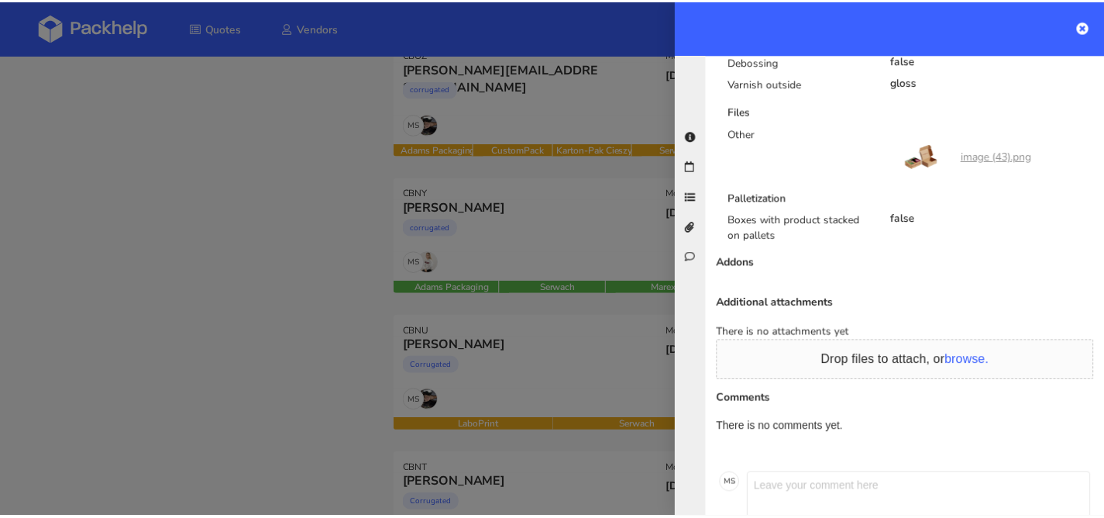
scroll to position [1108, 0]
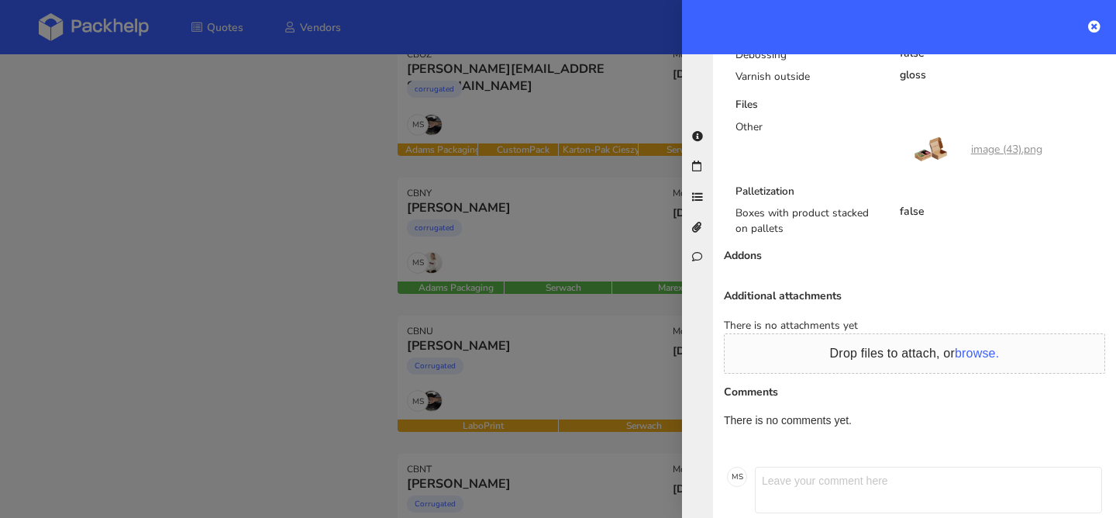
click at [388, 195] on div at bounding box center [558, 259] width 1116 height 518
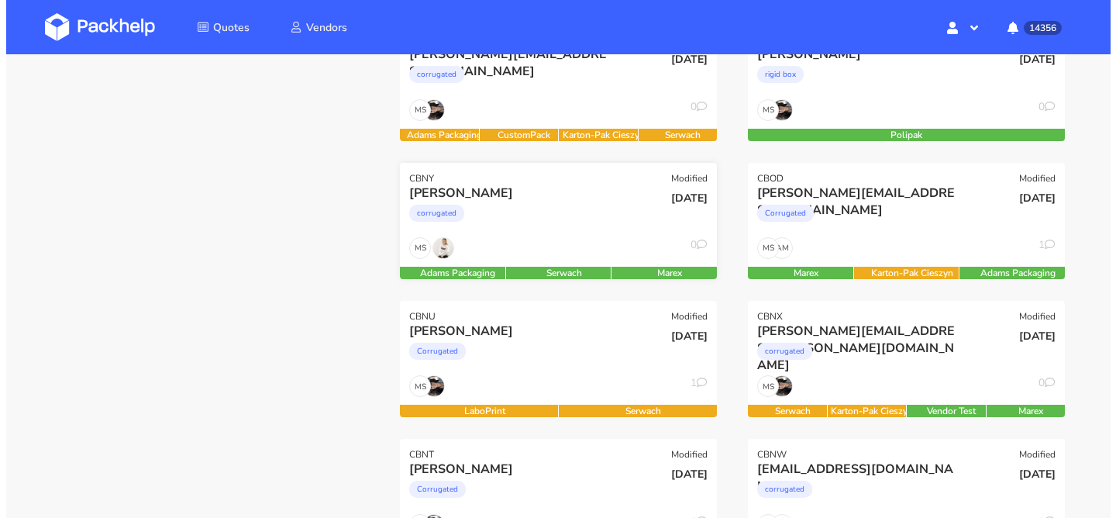
scroll to position [267, 0]
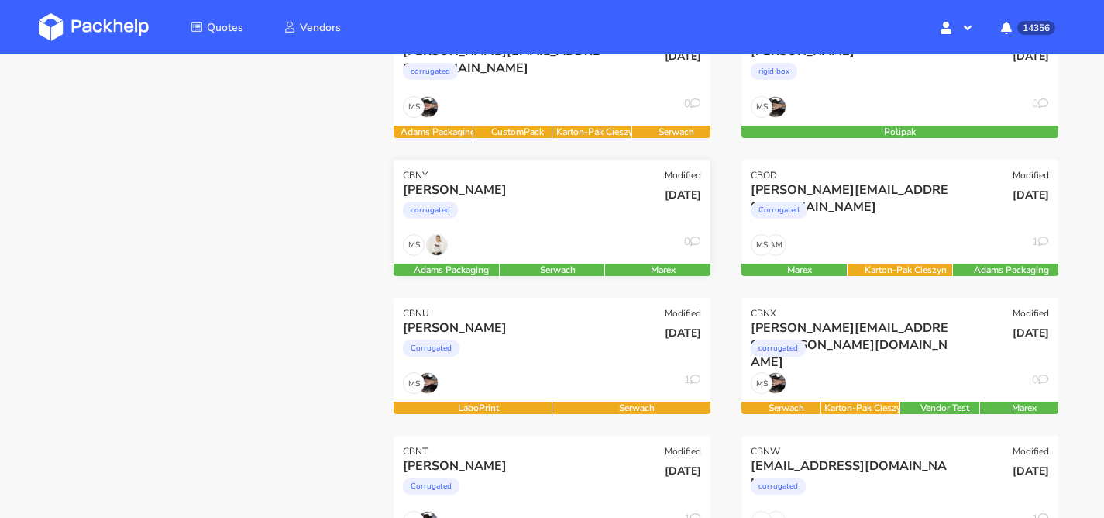
click at [548, 229] on div "Natalia Bularz corrugated" at bounding box center [498, 207] width 213 height 53
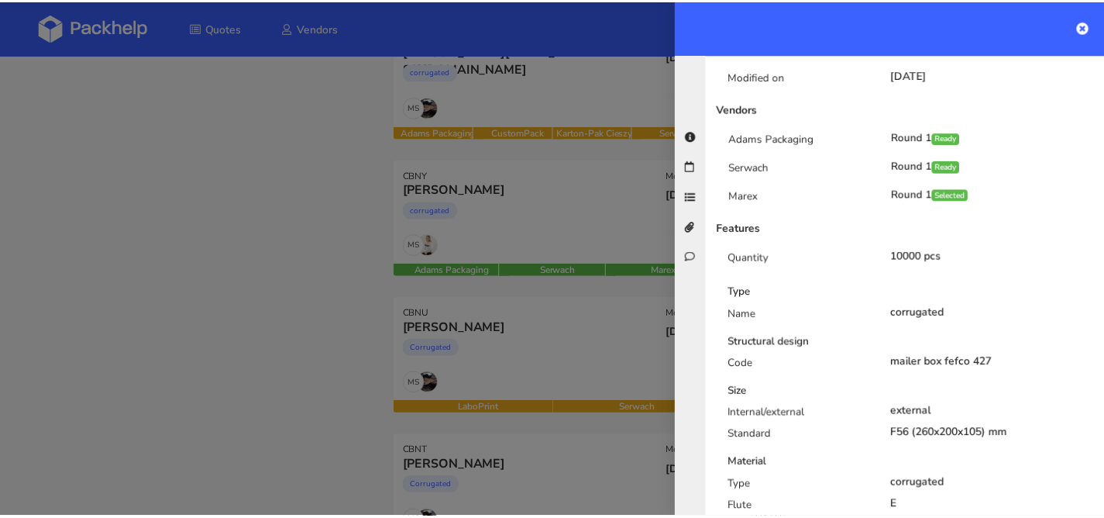
scroll to position [143, 0]
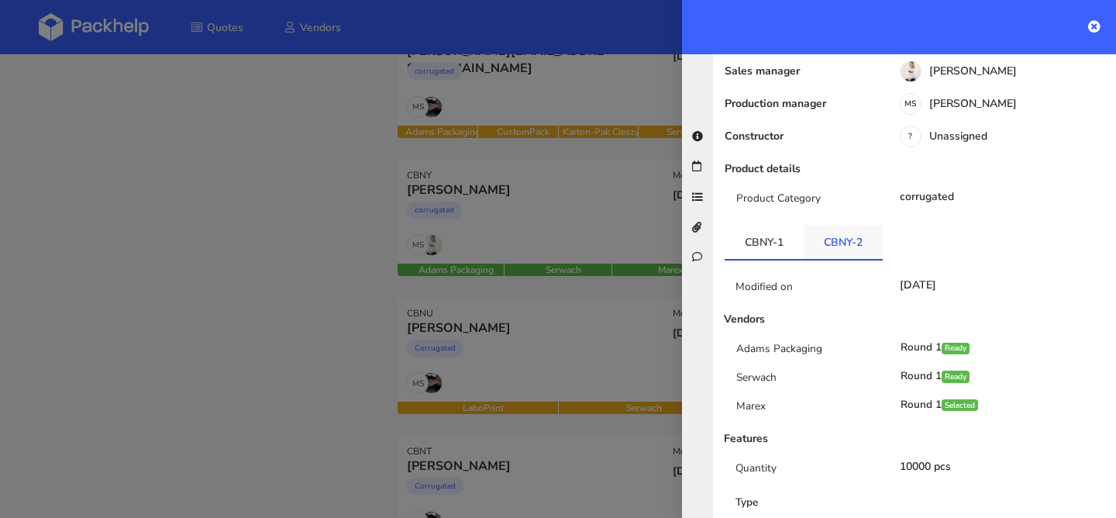
click at [846, 239] on link "CBNY-2" at bounding box center [843, 242] width 79 height 34
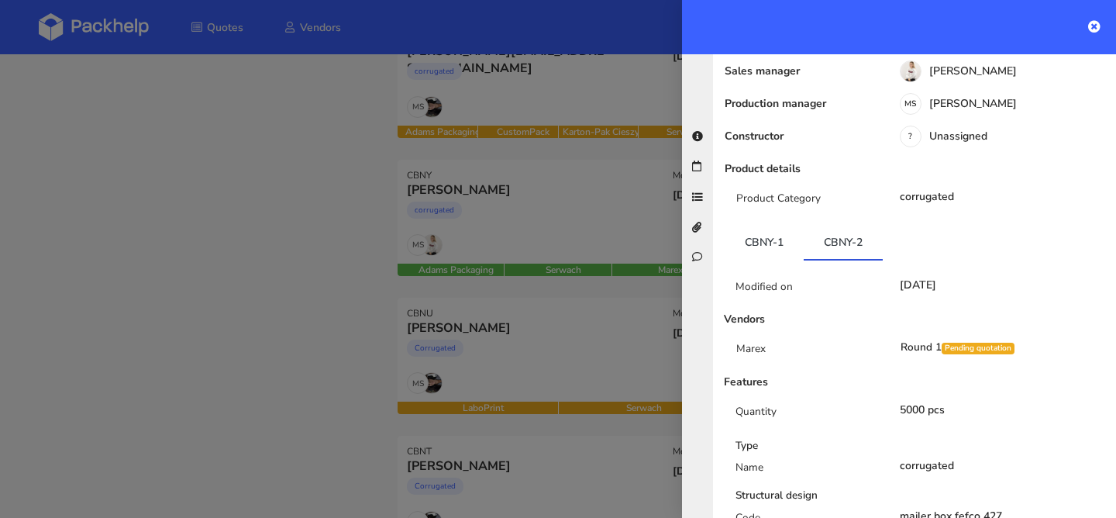
click at [424, 187] on div at bounding box center [558, 259] width 1116 height 518
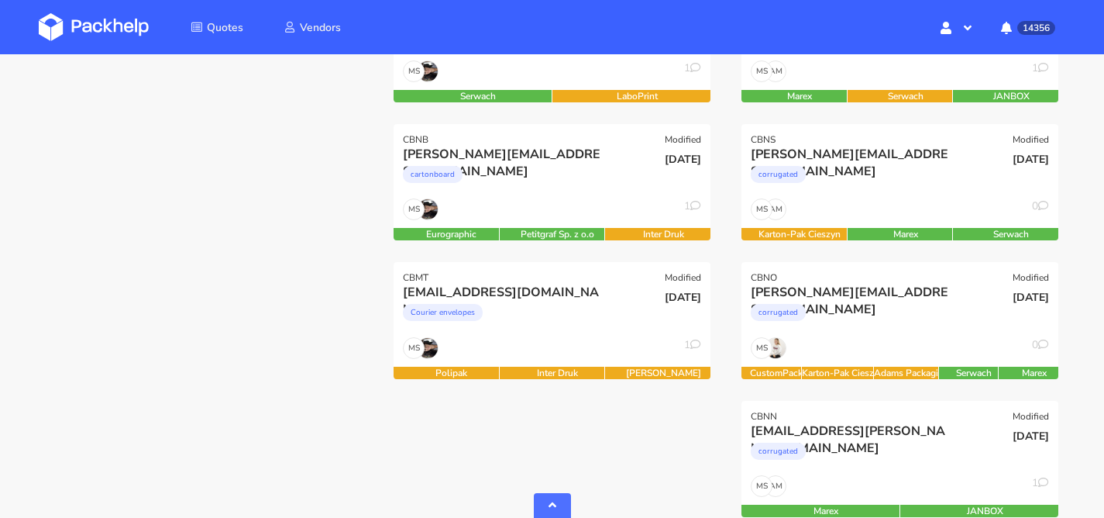
scroll to position [860, 0]
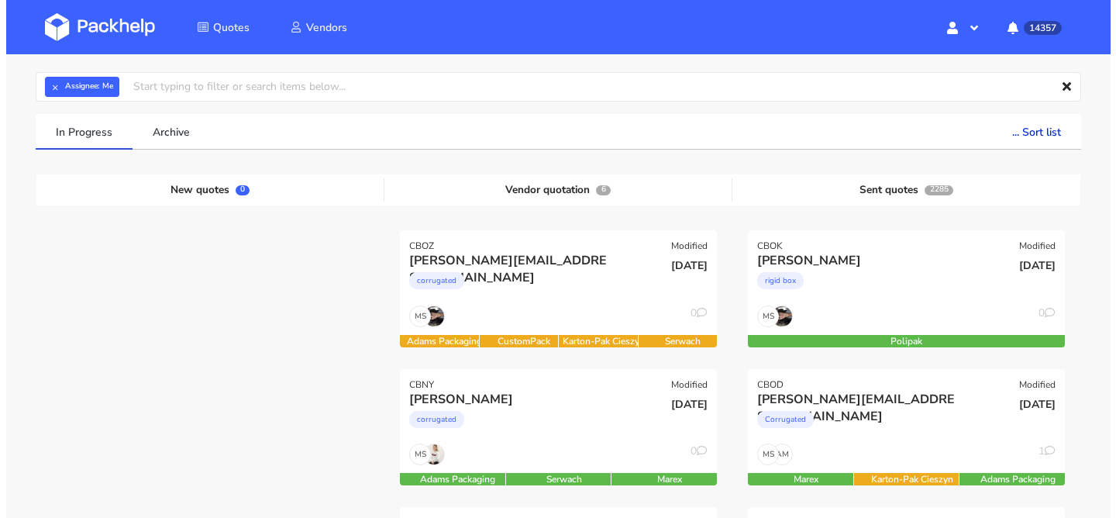
scroll to position [150, 0]
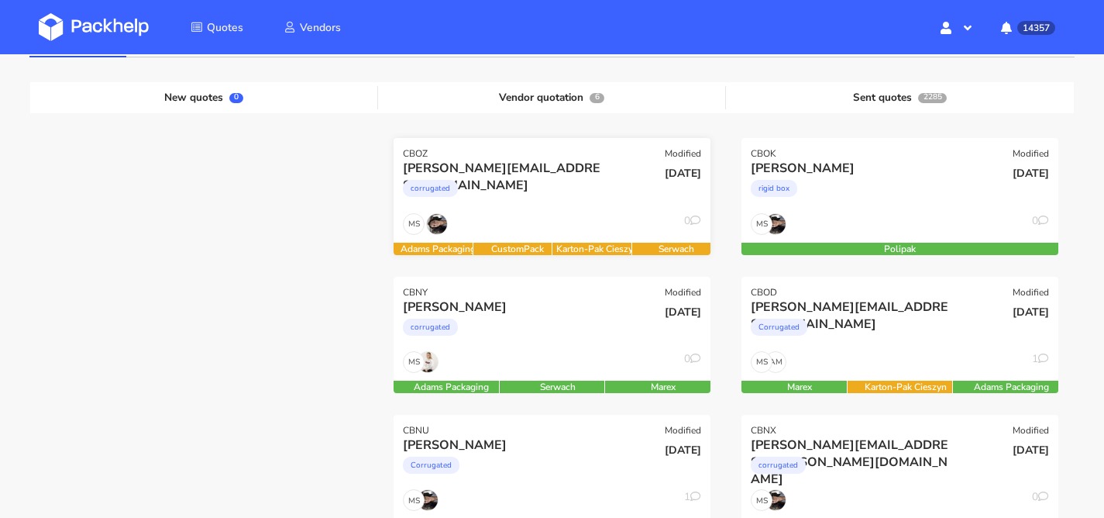
click at [558, 219] on div "MS 0" at bounding box center [552, 227] width 317 height 29
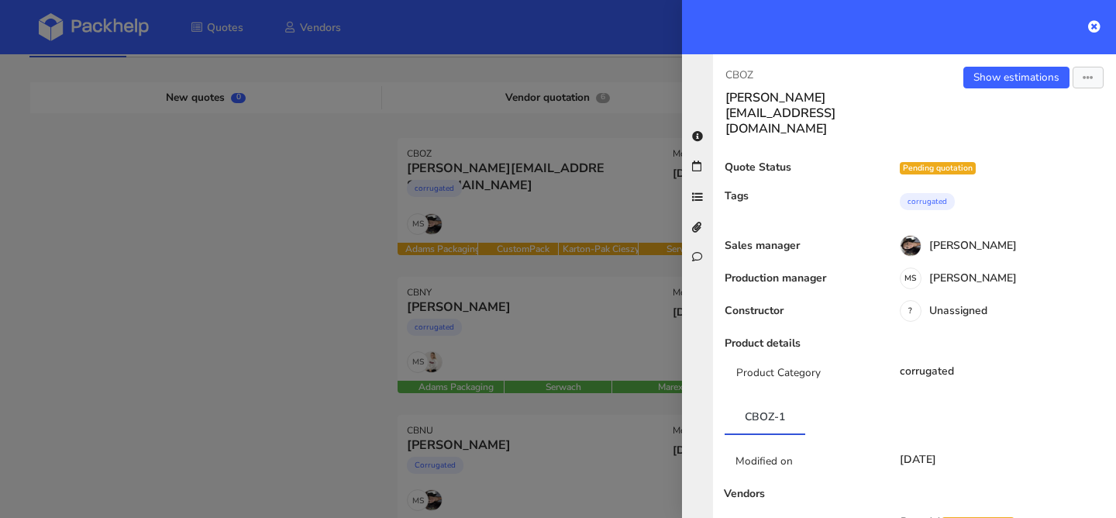
click at [967, 91] on div "Show estimations Send to estimate View quote Edit quote Missing data Reject quo…" at bounding box center [1016, 102] width 202 height 70
click at [970, 83] on link "Show estimations" at bounding box center [1016, 78] width 106 height 22
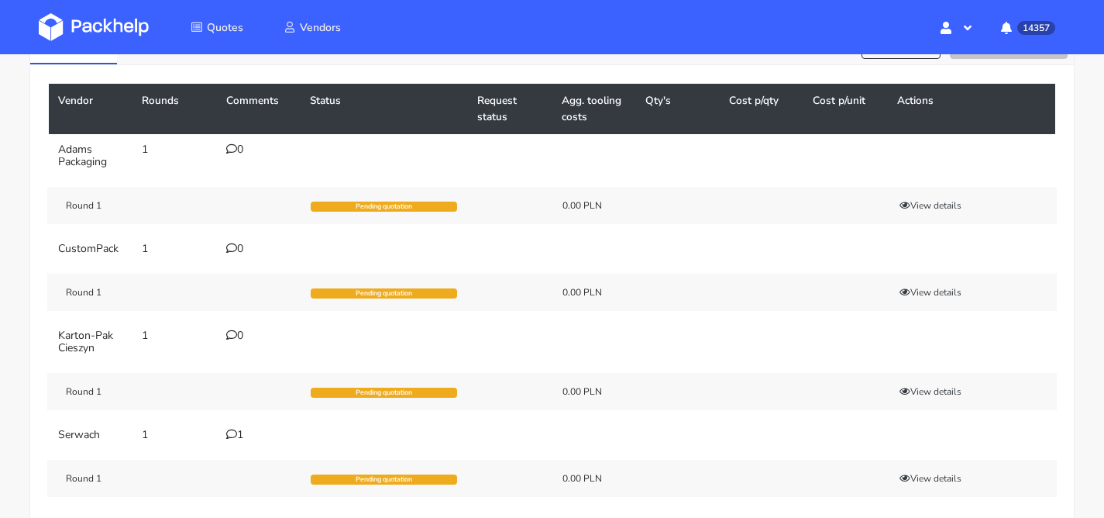
scroll to position [224, 0]
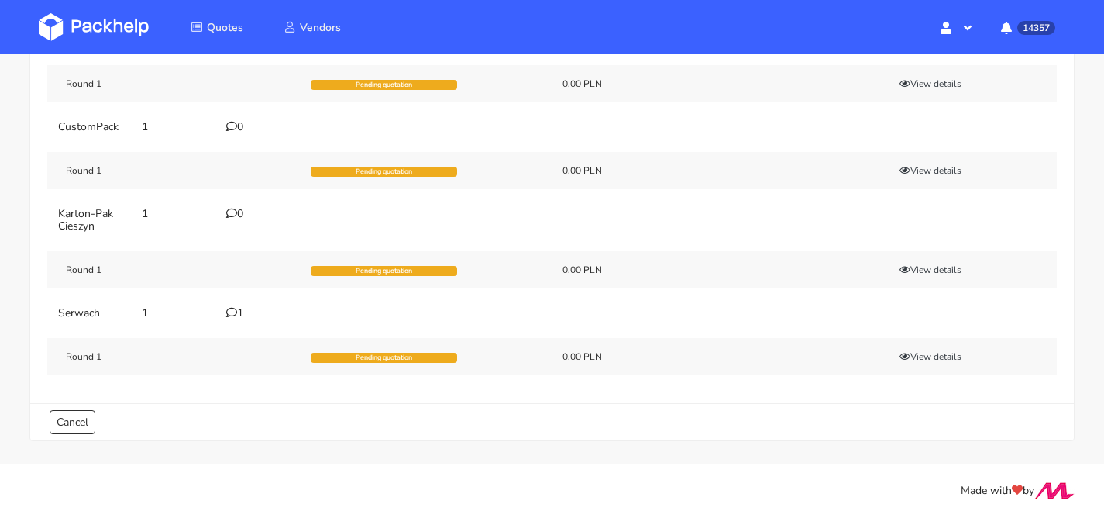
click at [245, 309] on div "1" at bounding box center [258, 313] width 65 height 12
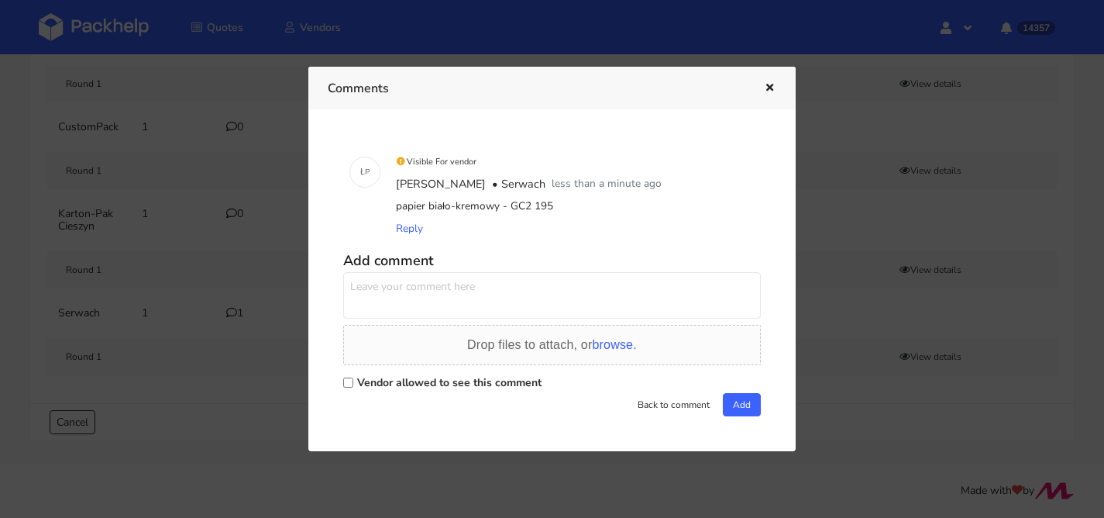
drag, startPoint x: 560, startPoint y: 205, endPoint x: 398, endPoint y: 206, distance: 162.0
click at [398, 206] on div "papier biało-kremowy - GC2 195" at bounding box center [574, 206] width 362 height 22
copy div "papier biało-kremowy - GC2 195"
click at [464, 286] on textarea at bounding box center [552, 295] width 418 height 47
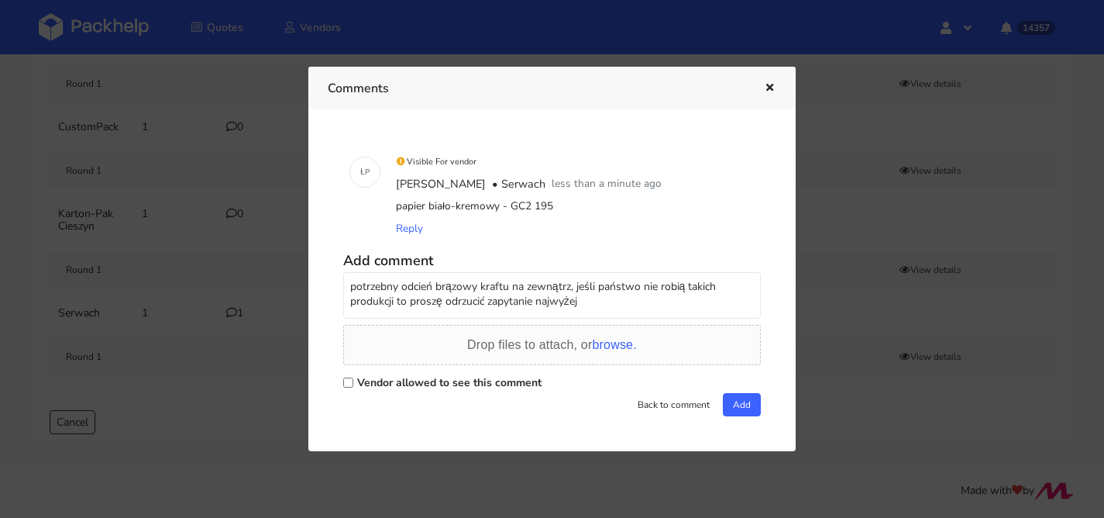
type textarea "potrzebny odcień brązowy kraftu na zewnątrz, jeśli państwo nie robią takich pro…"
click at [484, 384] on label "Vendor allowed to see this comment" at bounding box center [449, 382] width 184 height 15
click at [353, 384] on input "Vendor allowed to see this comment" at bounding box center [348, 382] width 10 height 10
checkbox input "true"
click at [739, 407] on button "Add" at bounding box center [742, 404] width 38 height 23
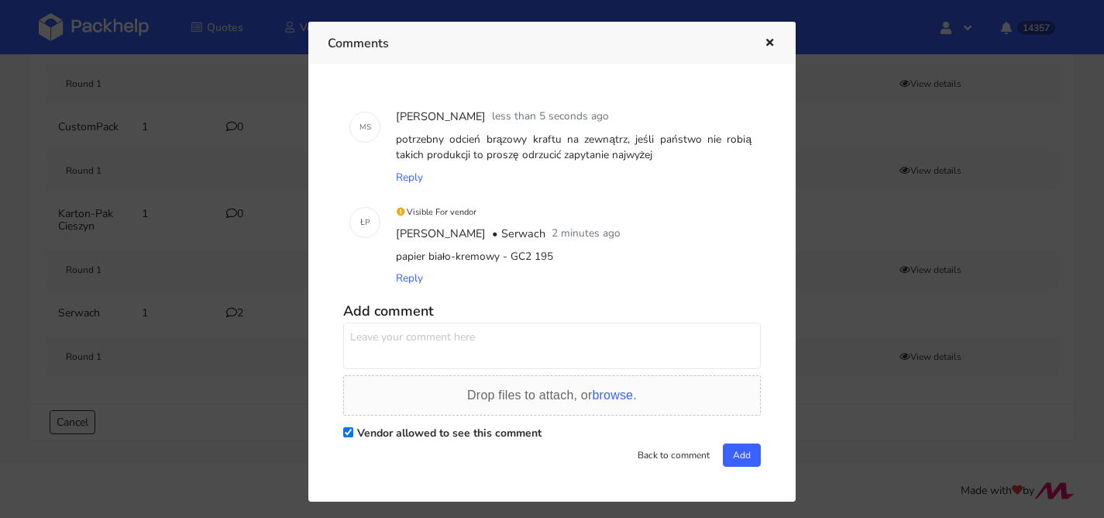
drag, startPoint x: 556, startPoint y: 255, endPoint x: 391, endPoint y: 250, distance: 165.2
click at [391, 250] on div "Visible For vendor [PERSON_NAME] • Serwach 2 minutes ago papier biało-kremowy -…" at bounding box center [574, 246] width 374 height 102
copy div "papier biało-kremowy - GC2 195"
click at [244, 157] on div at bounding box center [552, 259] width 1104 height 518
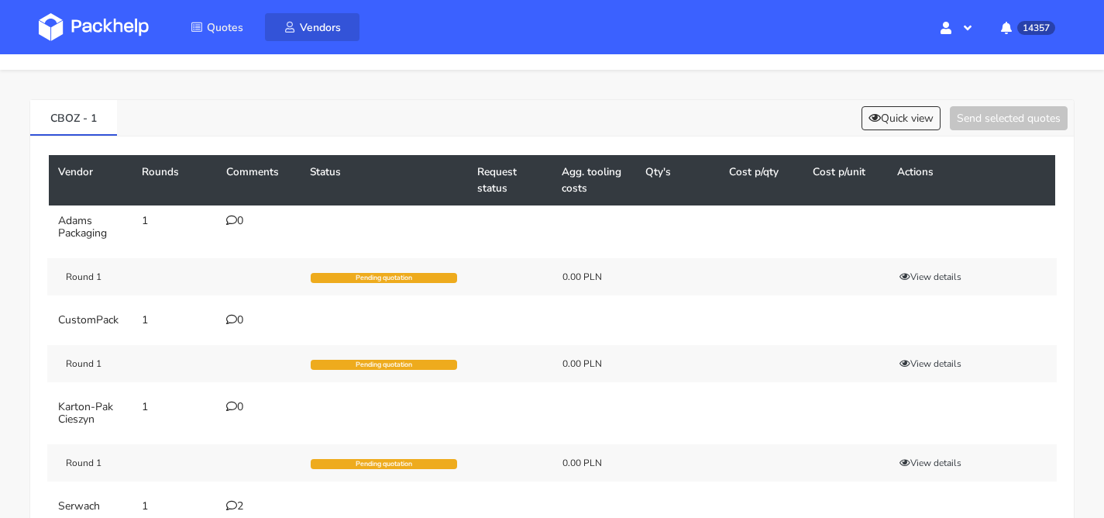
scroll to position [0, 0]
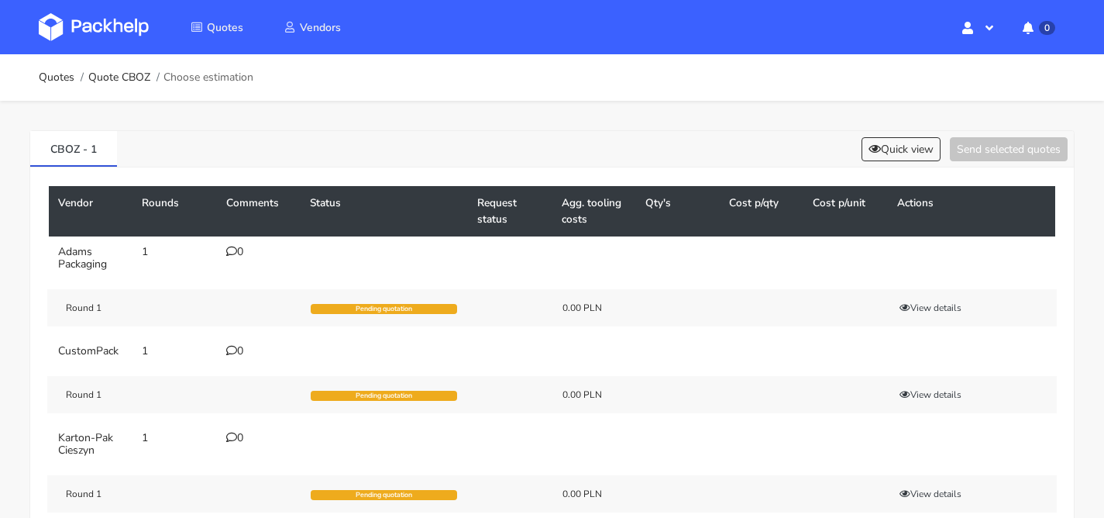
scroll to position [227, 0]
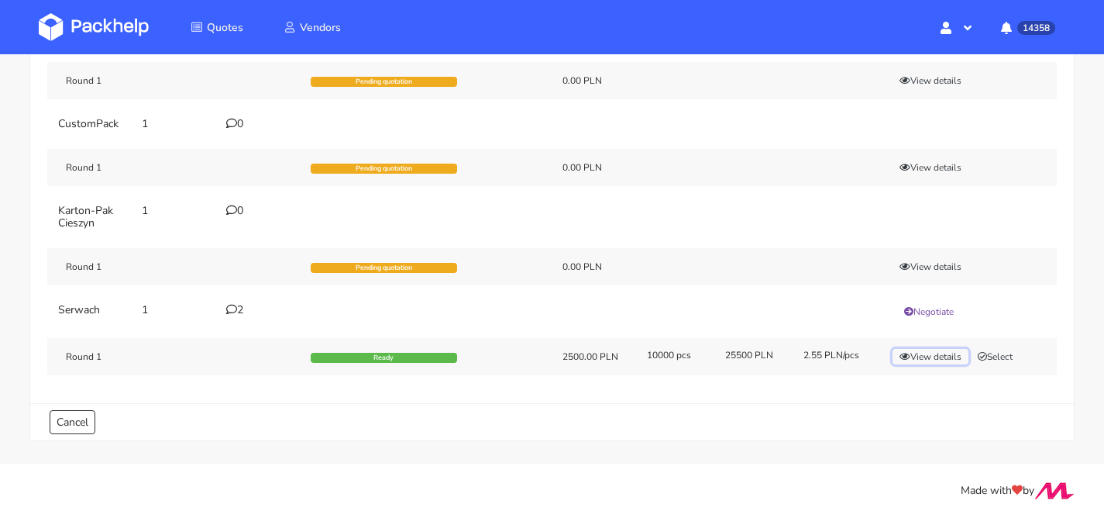
click at [915, 357] on button "View details" at bounding box center [931, 357] width 76 height 16
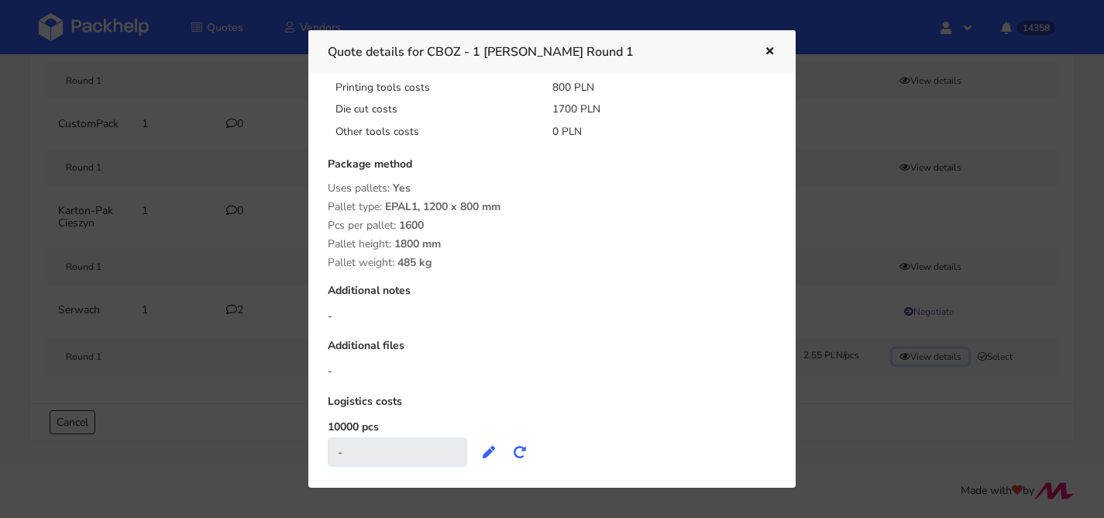
scroll to position [229, 0]
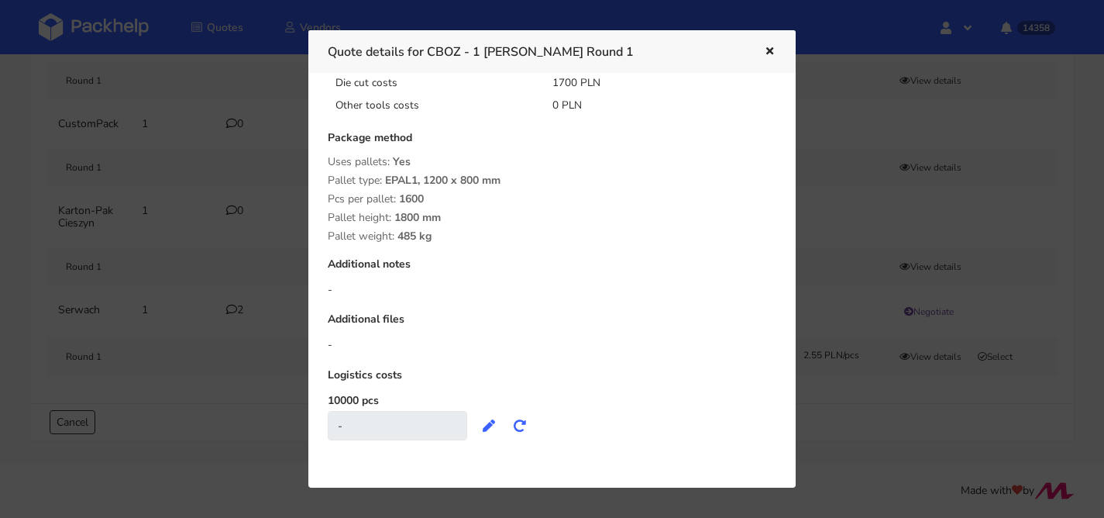
click at [770, 51] on icon "button" at bounding box center [769, 52] width 13 height 11
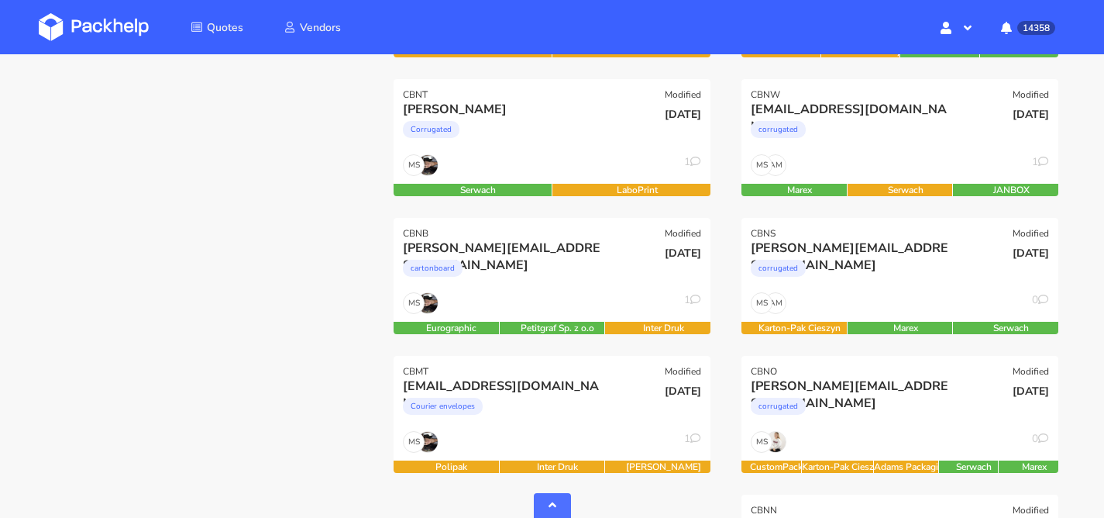
scroll to position [709, 0]
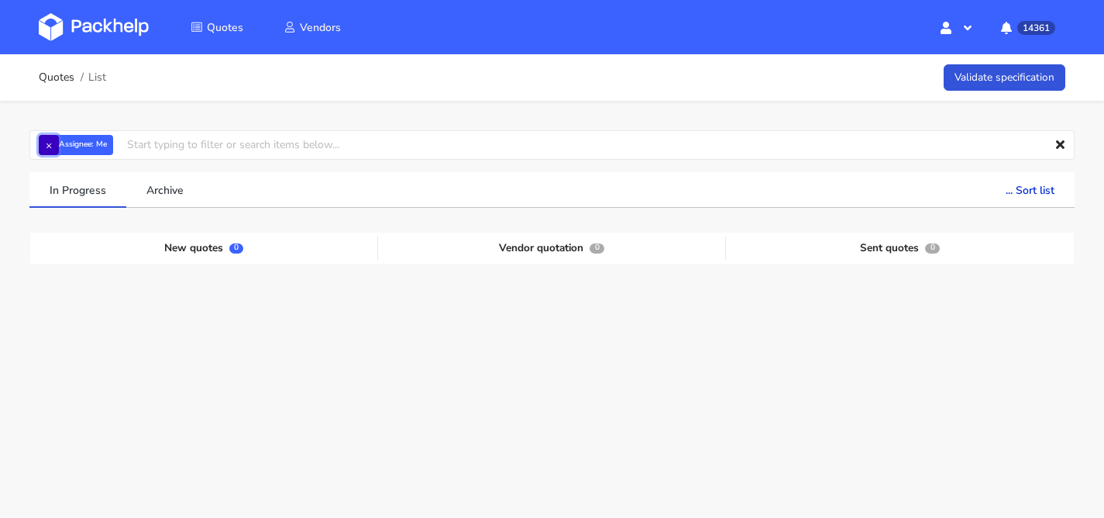
click at [53, 145] on button "×" at bounding box center [49, 145] width 20 height 20
click at [53, 145] on input "text" at bounding box center [552, 144] width 1046 height 29
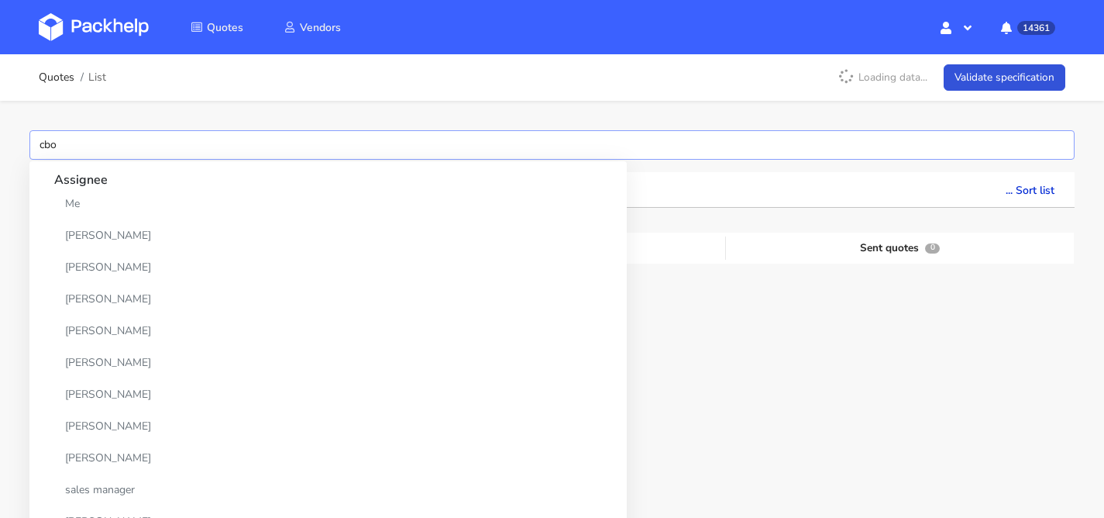
type input "cbok"
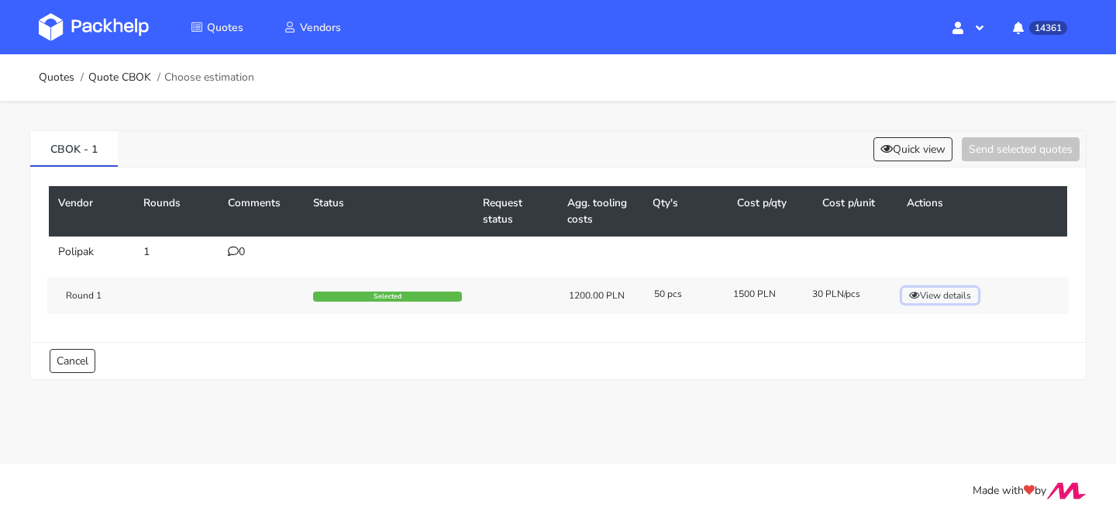
click at [933, 297] on button "View details" at bounding box center [940, 296] width 76 height 16
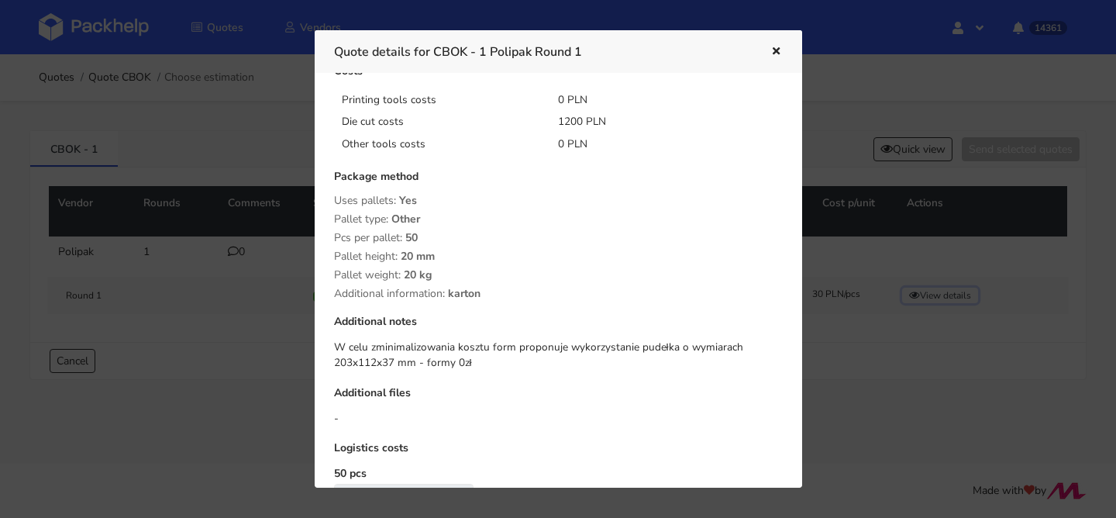
scroll to position [264, 0]
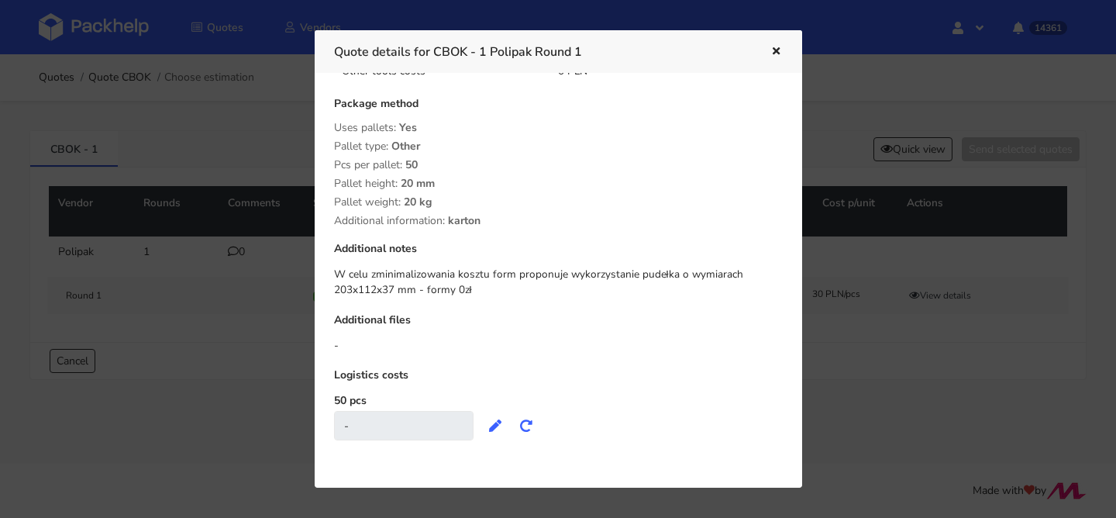
click at [777, 49] on icon "button" at bounding box center [776, 52] width 13 height 11
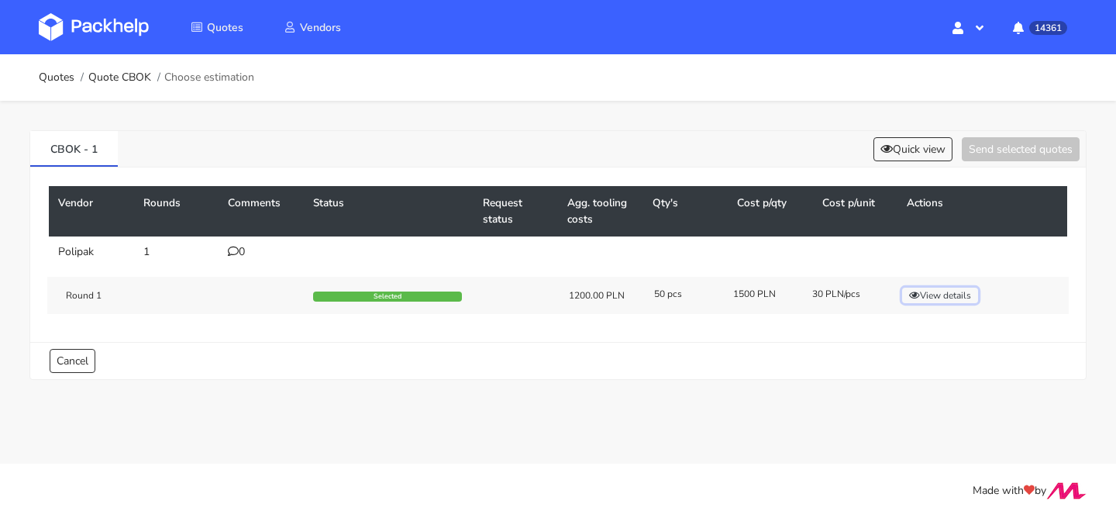
click at [942, 296] on button "View details" at bounding box center [940, 296] width 76 height 16
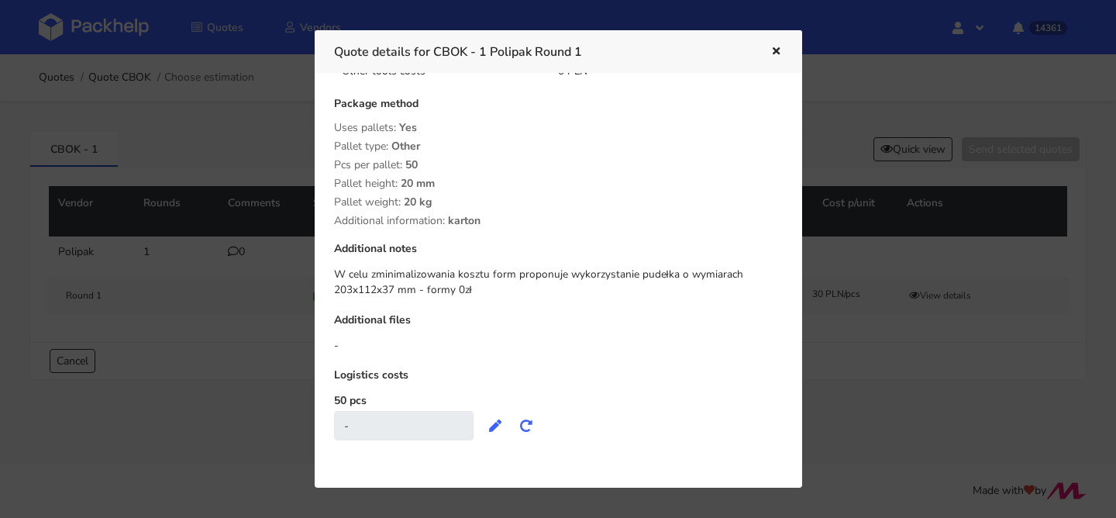
click at [770, 53] on icon "button" at bounding box center [776, 52] width 13 height 11
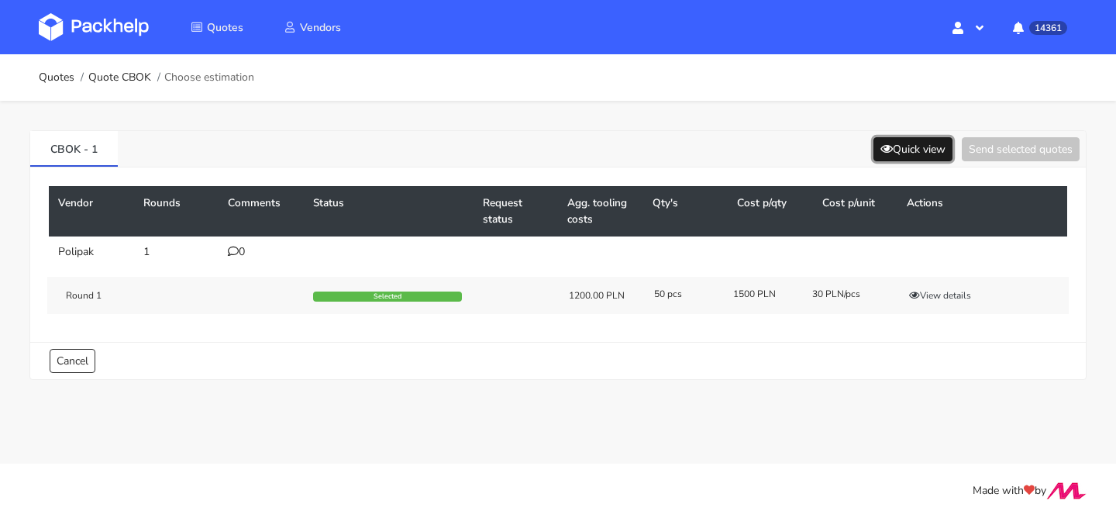
click at [891, 143] on button "Quick view" at bounding box center [912, 149] width 79 height 24
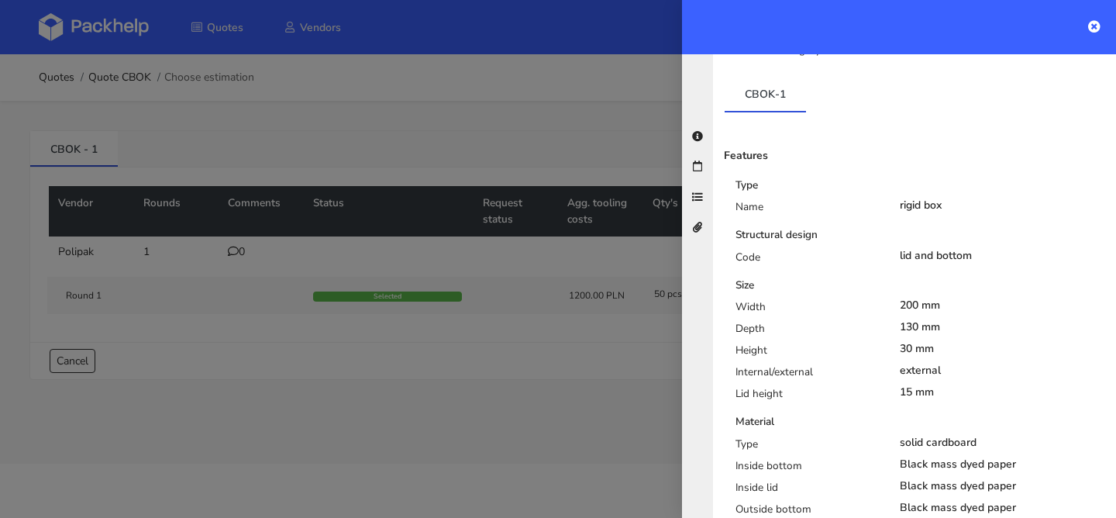
scroll to position [295, 0]
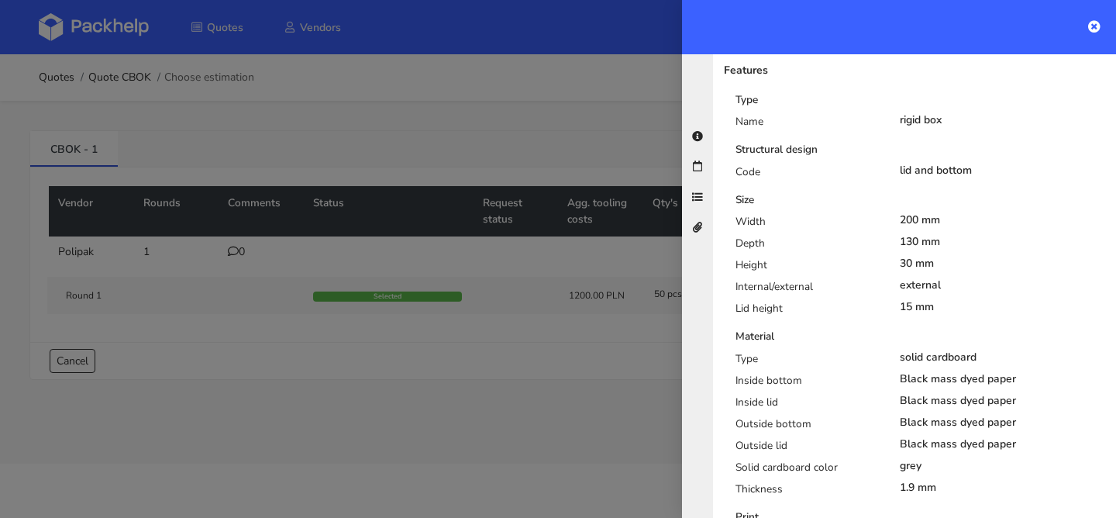
click at [583, 344] on div at bounding box center [558, 259] width 1116 height 518
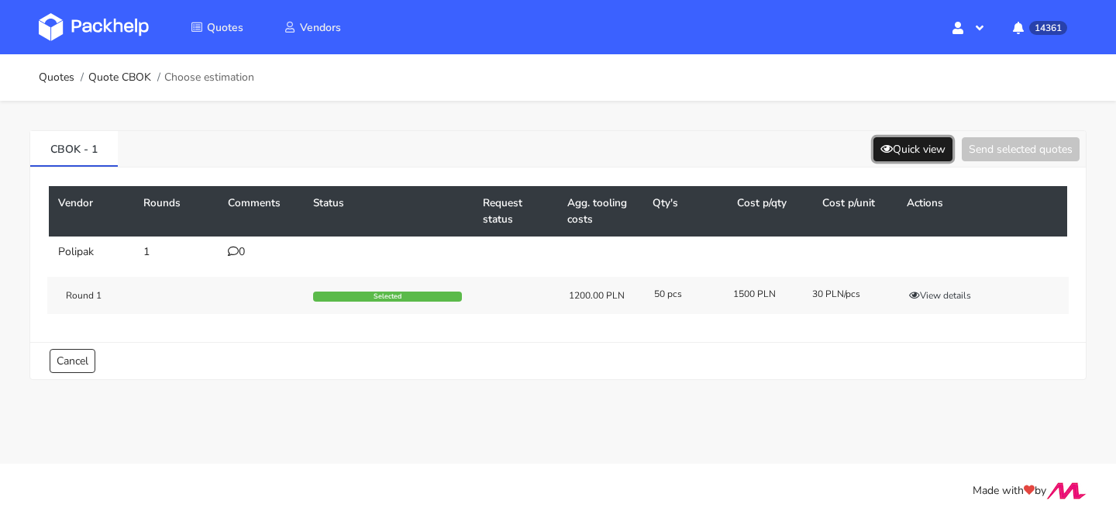
click at [906, 153] on button "Quick view" at bounding box center [912, 149] width 79 height 24
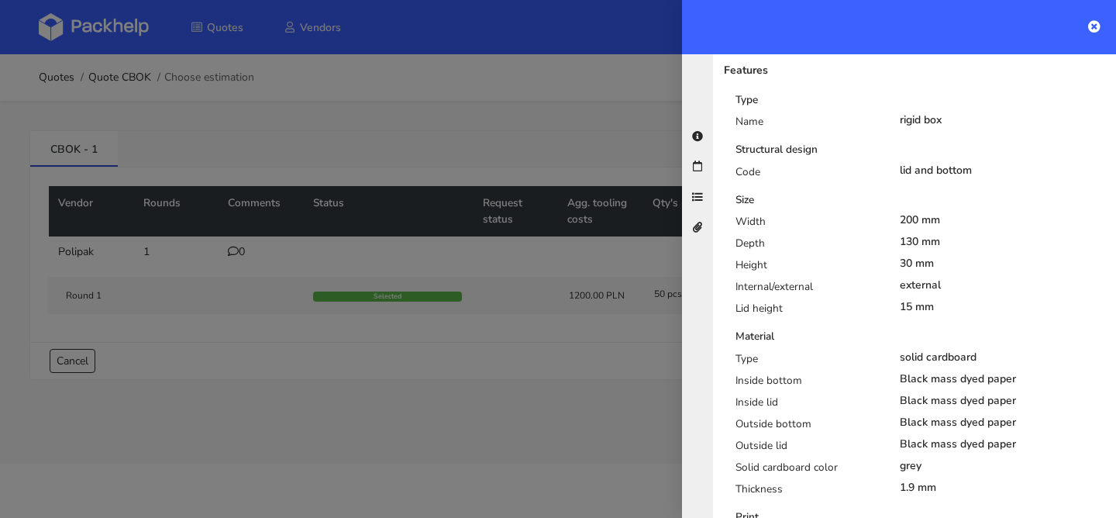
click at [478, 281] on div at bounding box center [558, 259] width 1116 height 518
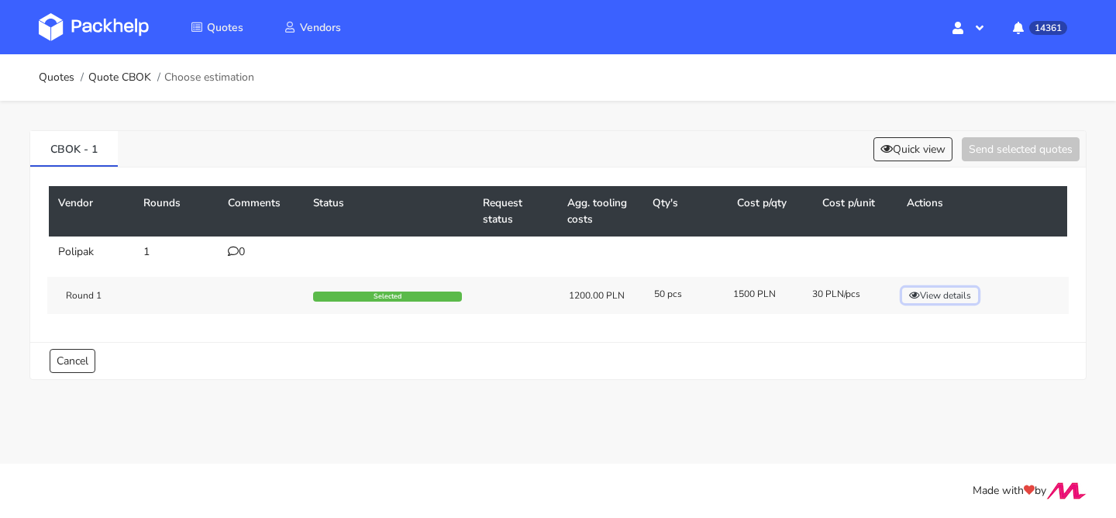
click at [948, 298] on button "View details" at bounding box center [940, 296] width 76 height 16
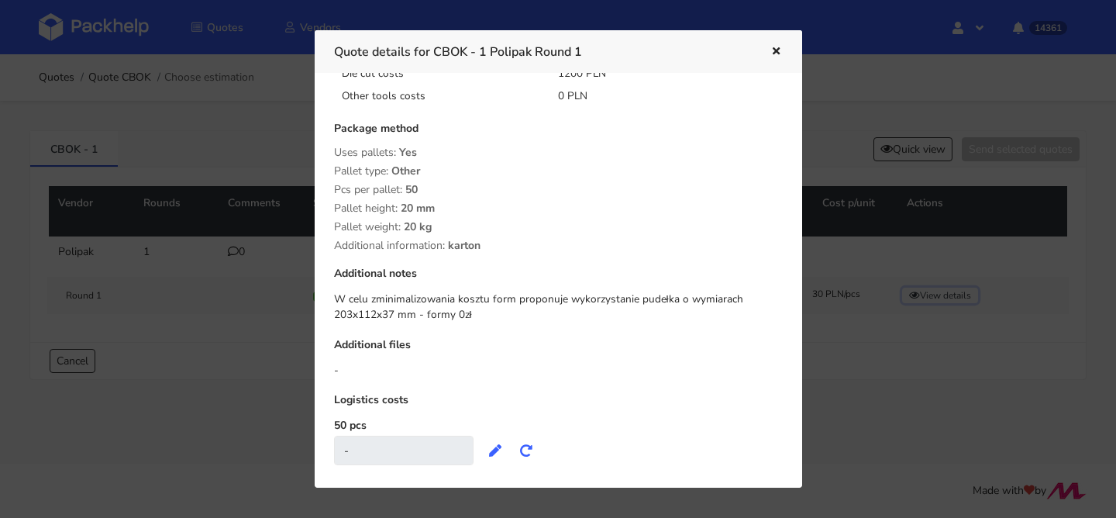
scroll to position [236, 0]
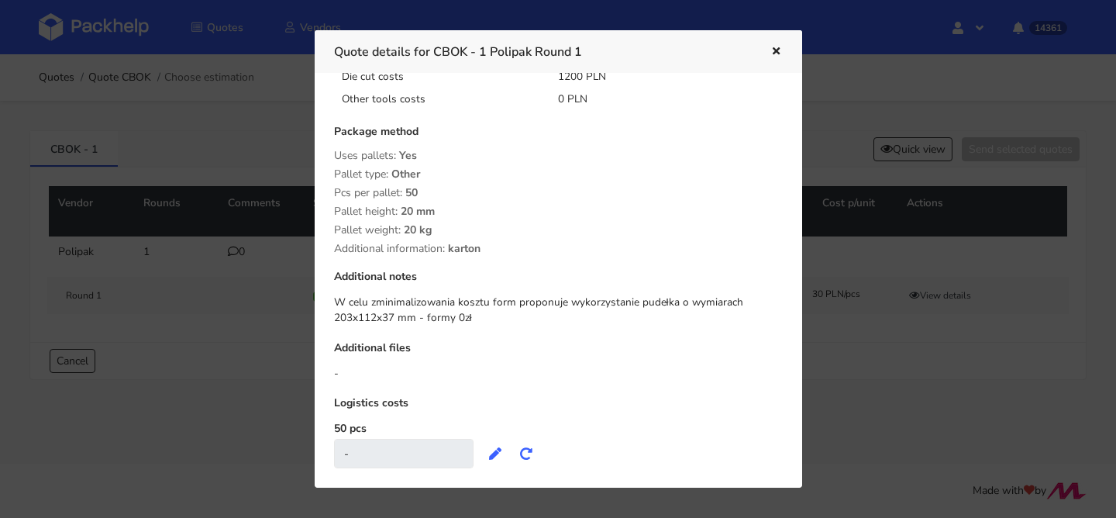
click at [210, 281] on div at bounding box center [558, 259] width 1116 height 518
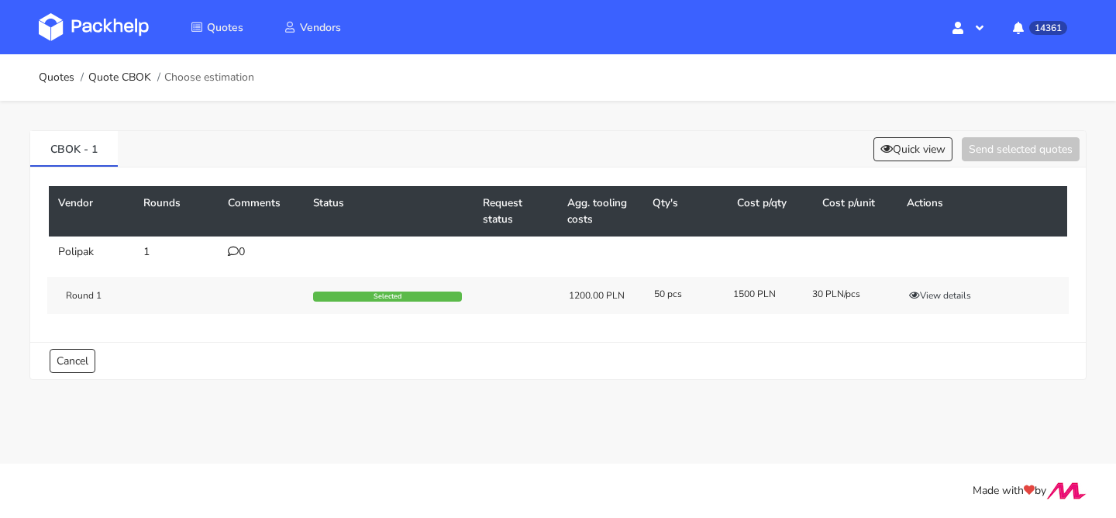
click at [236, 244] on td "0" at bounding box center [261, 251] width 85 height 31
click at [237, 247] on icon at bounding box center [233, 251] width 11 height 11
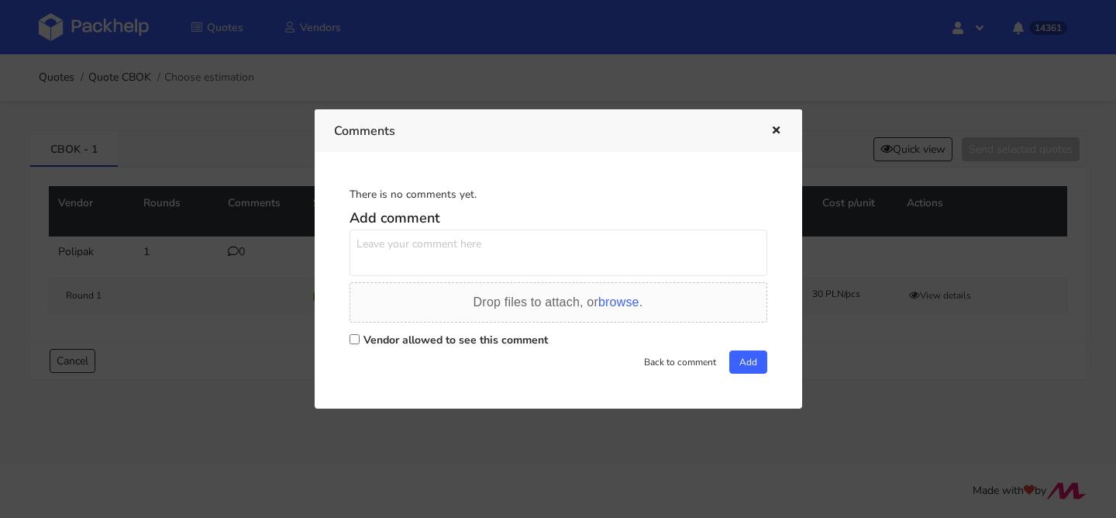
click at [770, 136] on icon "button" at bounding box center [776, 131] width 13 height 11
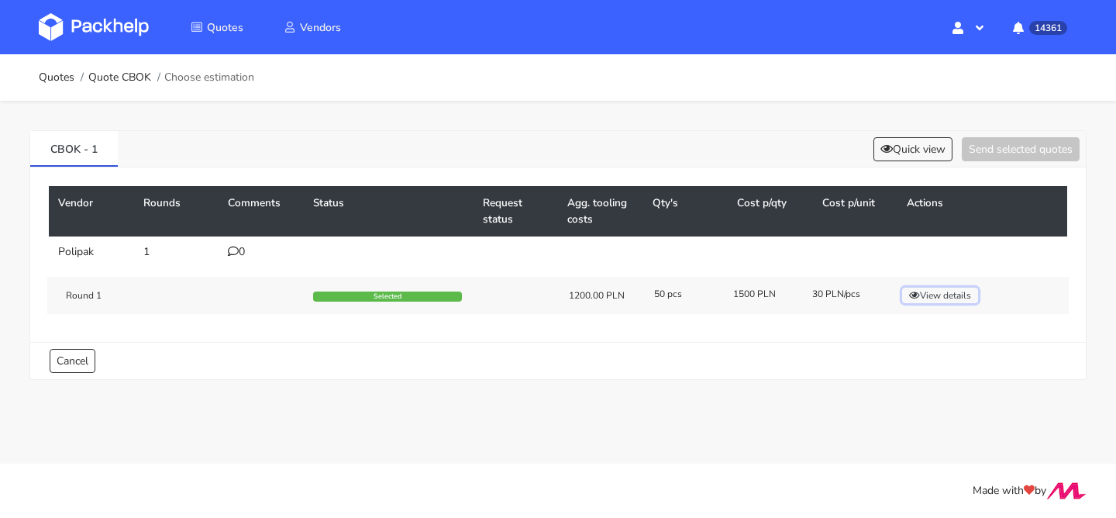
click at [938, 289] on button "View details" at bounding box center [940, 296] width 76 height 16
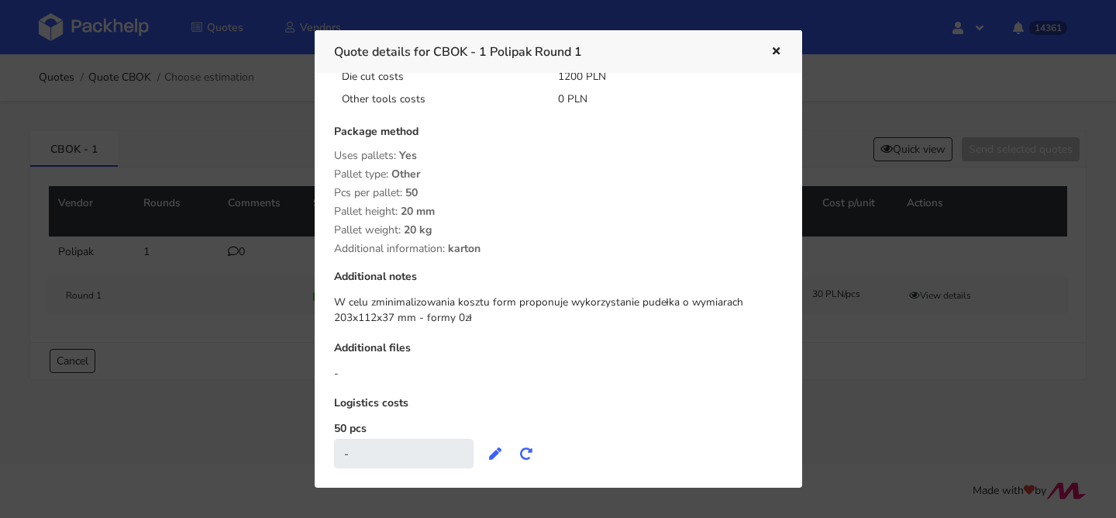
click at [770, 49] on icon "button" at bounding box center [776, 52] width 13 height 11
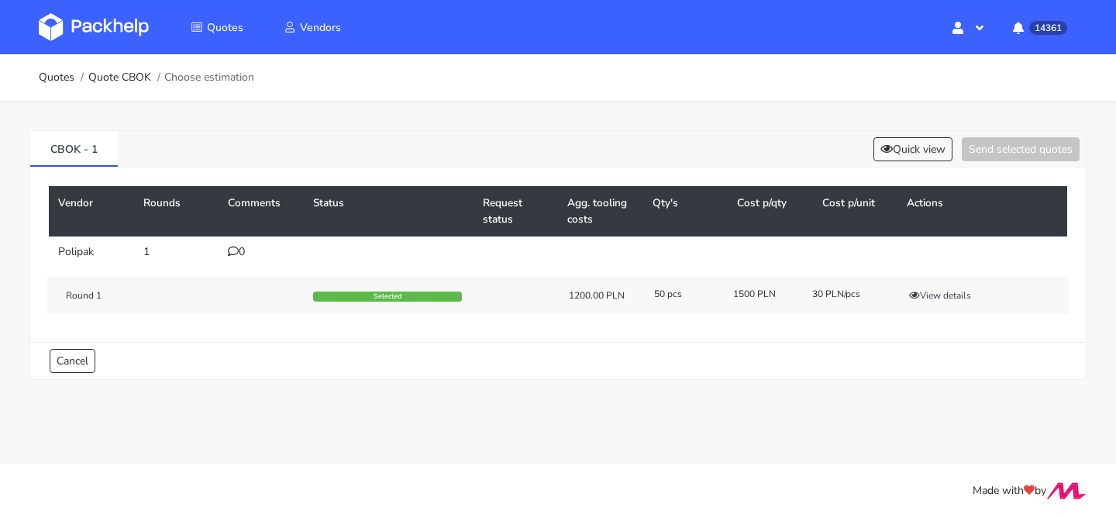
click at [250, 246] on div "0" at bounding box center [261, 252] width 67 height 12
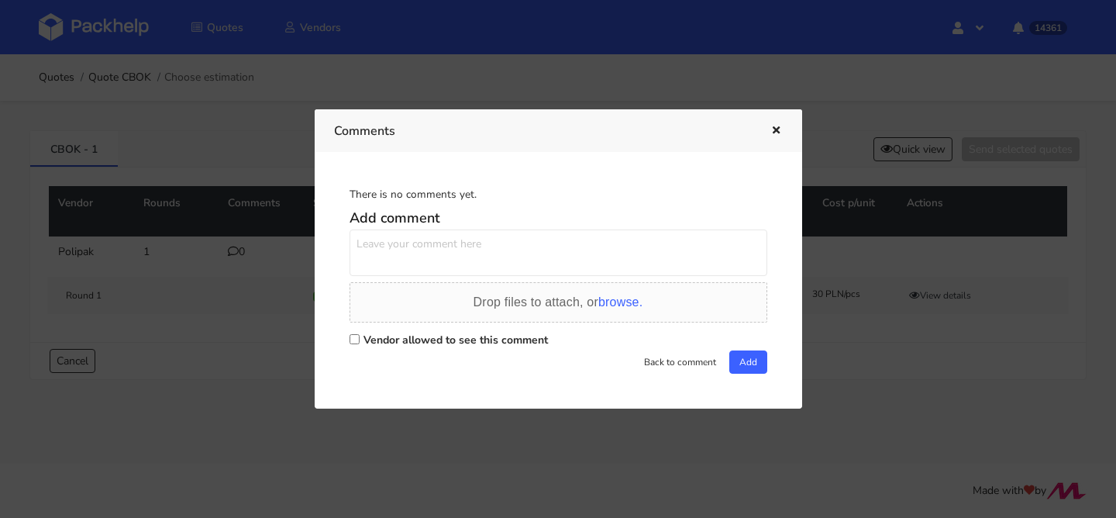
click at [383, 258] on textarea at bounding box center [559, 252] width 418 height 47
type textarea "jaki wymiar paczki?"
click at [417, 339] on label "Vendor allowed to see this comment" at bounding box center [455, 339] width 184 height 15
click at [360, 339] on input "Vendor allowed to see this comment" at bounding box center [355, 339] width 10 height 10
checkbox input "true"
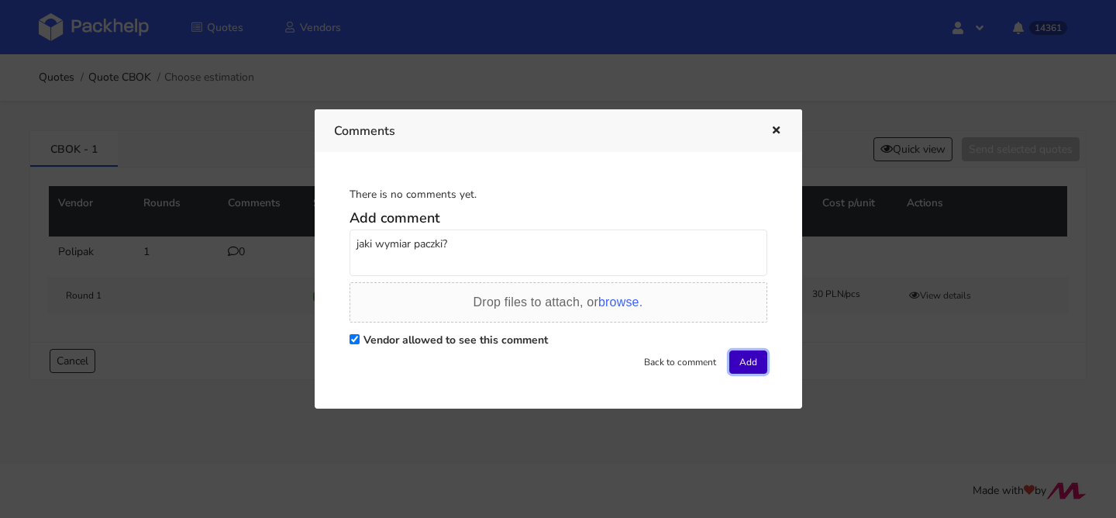
click at [734, 356] on button "Add" at bounding box center [748, 361] width 38 height 23
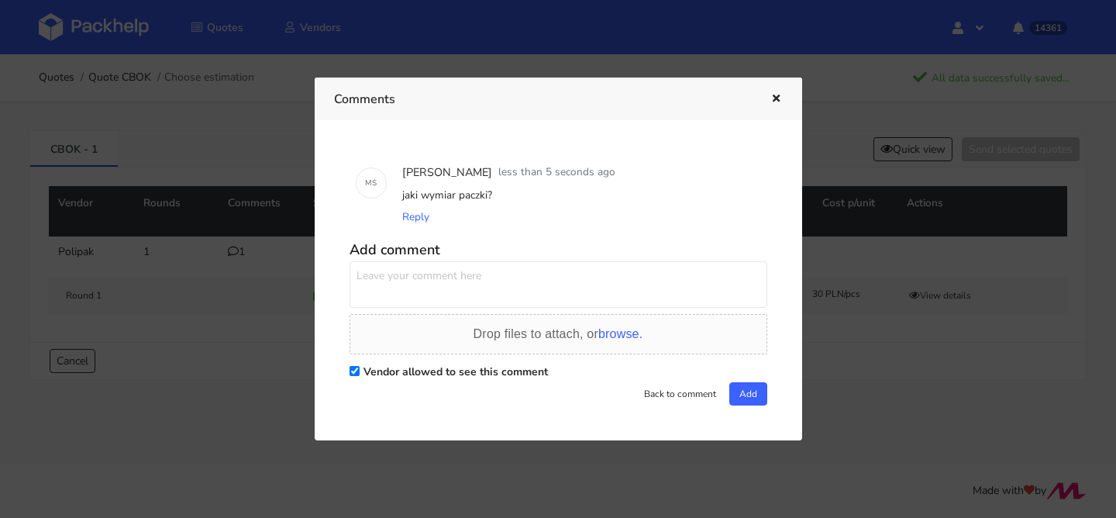
click at [256, 226] on div at bounding box center [558, 259] width 1116 height 518
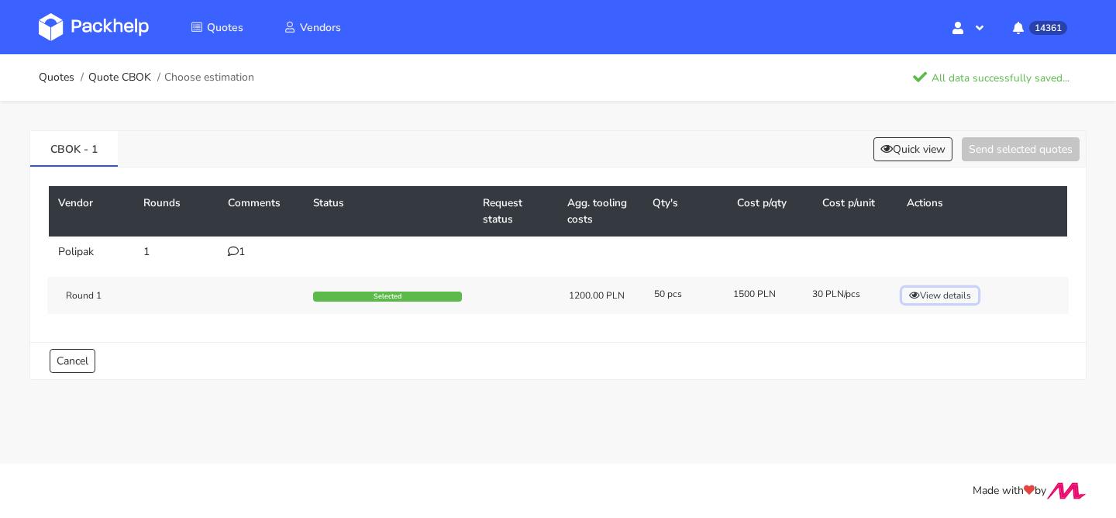
click at [935, 302] on button "View details" at bounding box center [940, 296] width 76 height 16
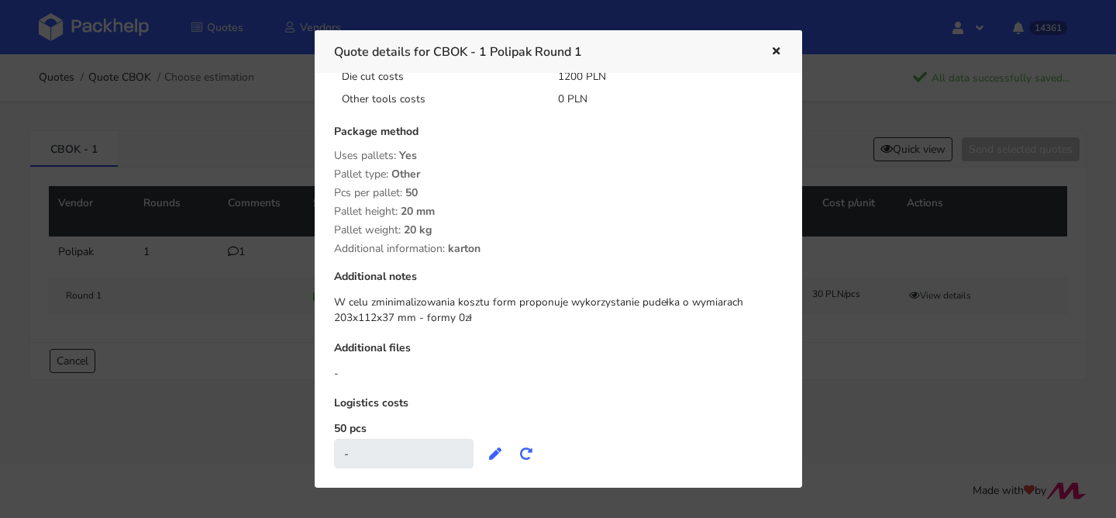
click at [109, 150] on div at bounding box center [558, 259] width 1116 height 518
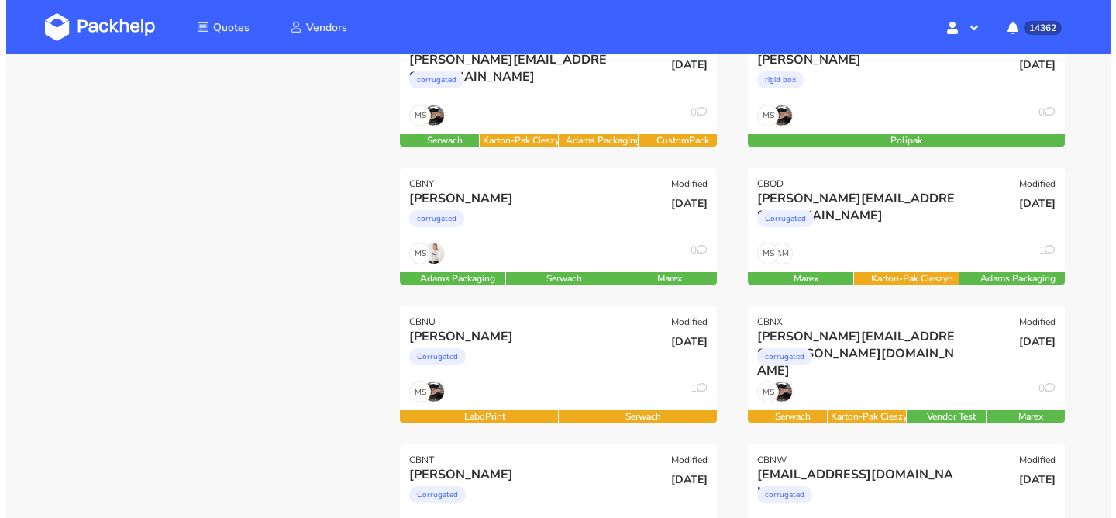
scroll to position [246, 0]
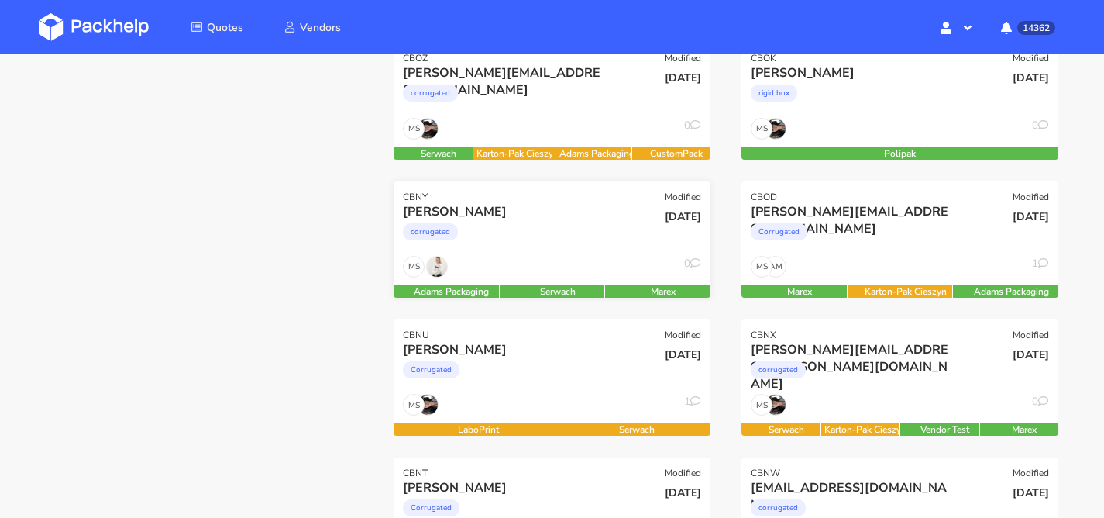
click at [517, 251] on div "[PERSON_NAME] corrugated" at bounding box center [498, 229] width 213 height 53
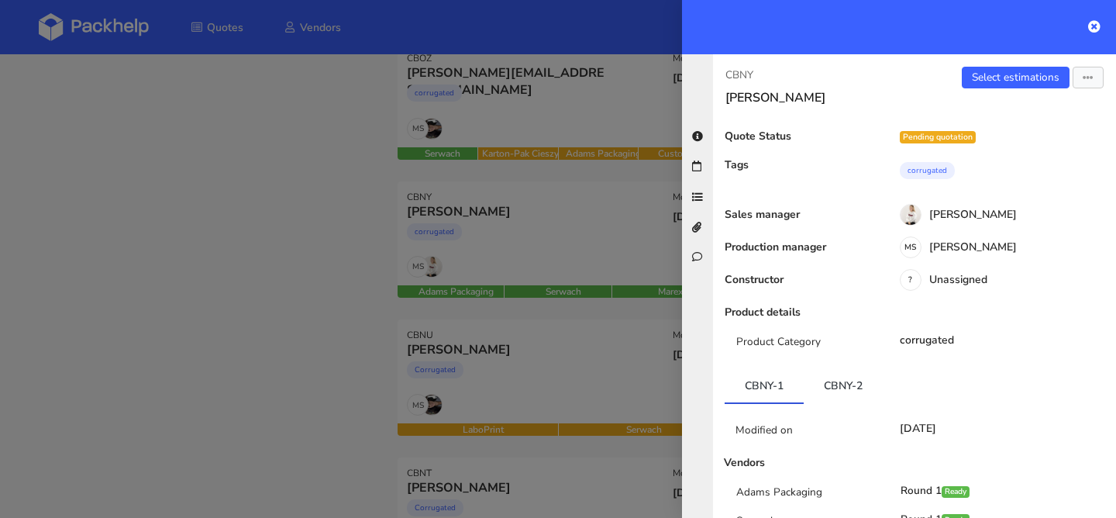
click at [808, 359] on div "Product Category corrugated" at bounding box center [914, 348] width 403 height 28
click at [834, 380] on link "CBNY-2" at bounding box center [843, 385] width 79 height 34
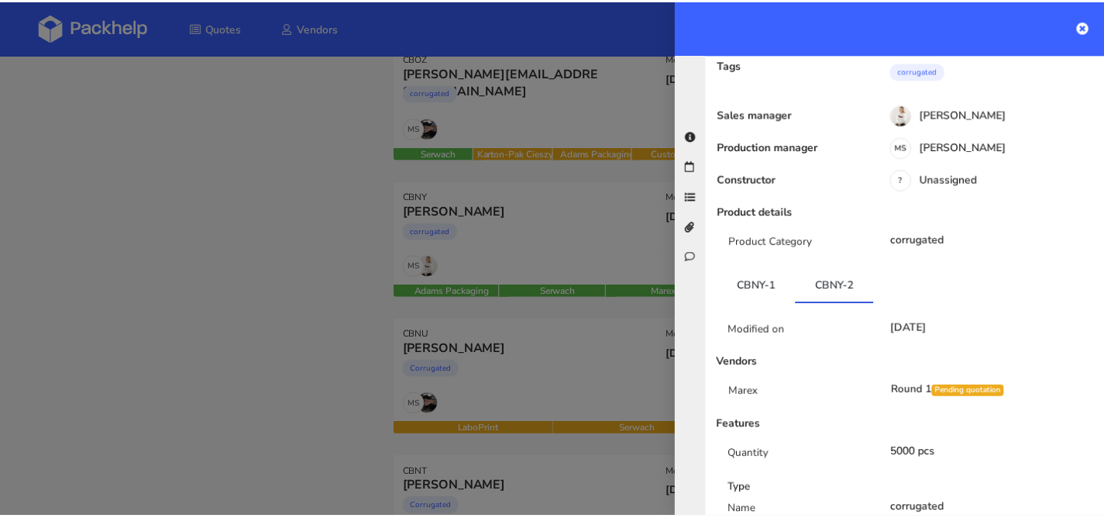
scroll to position [136, 0]
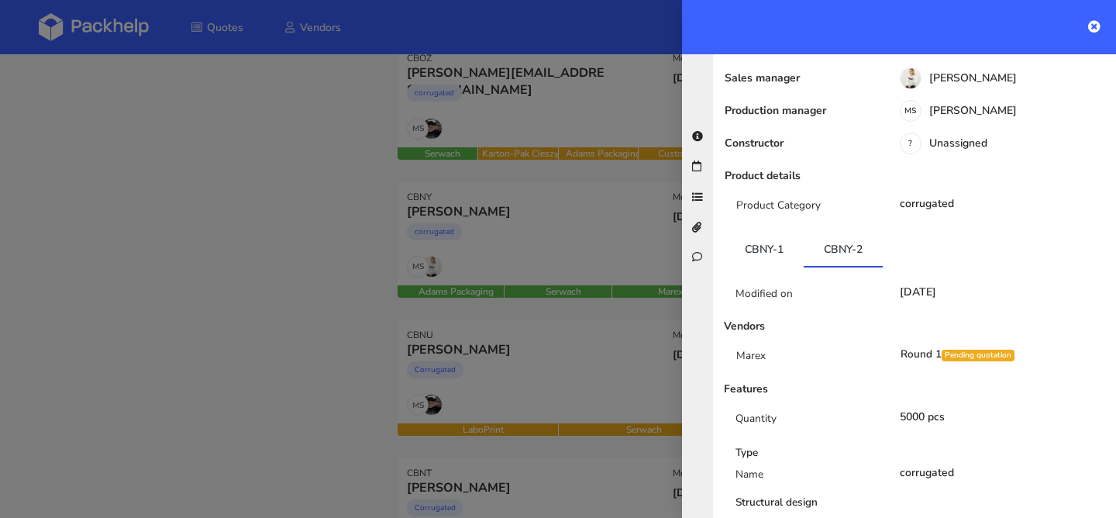
click at [503, 213] on div at bounding box center [558, 259] width 1116 height 518
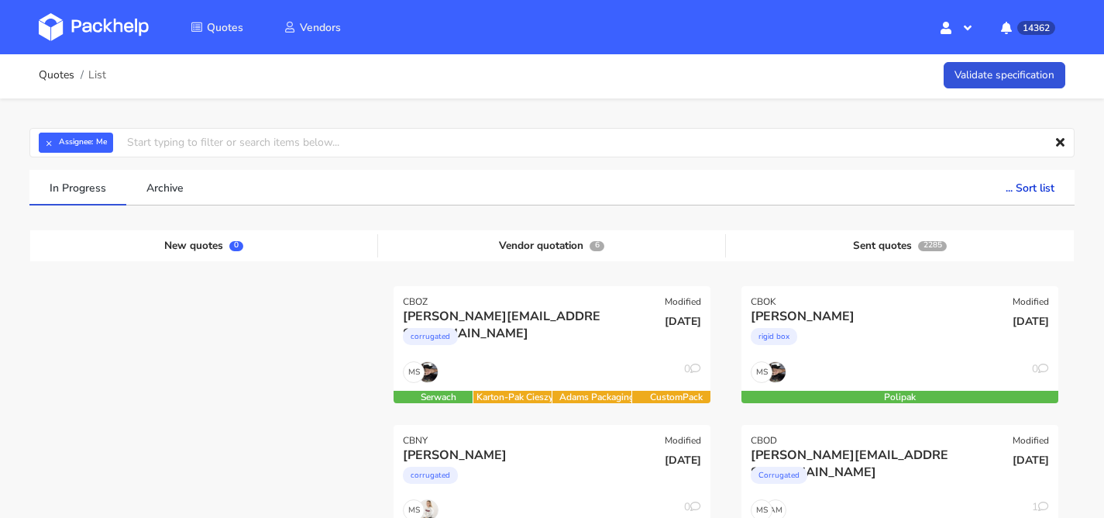
scroll to position [0, 0]
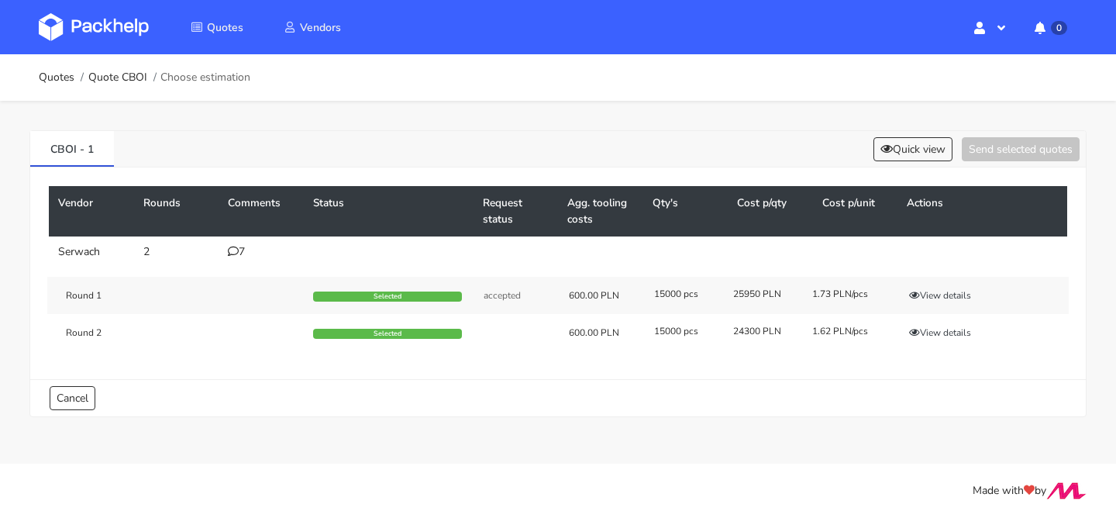
click at [236, 252] on icon at bounding box center [233, 251] width 11 height 11
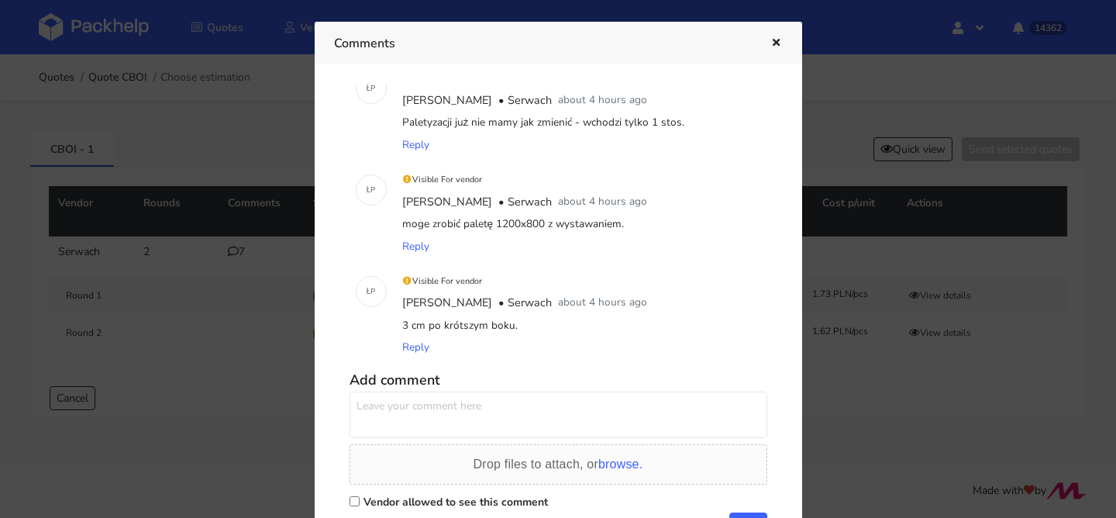
scroll to position [509, 0]
click at [766, 42] on button "button" at bounding box center [774, 43] width 17 height 20
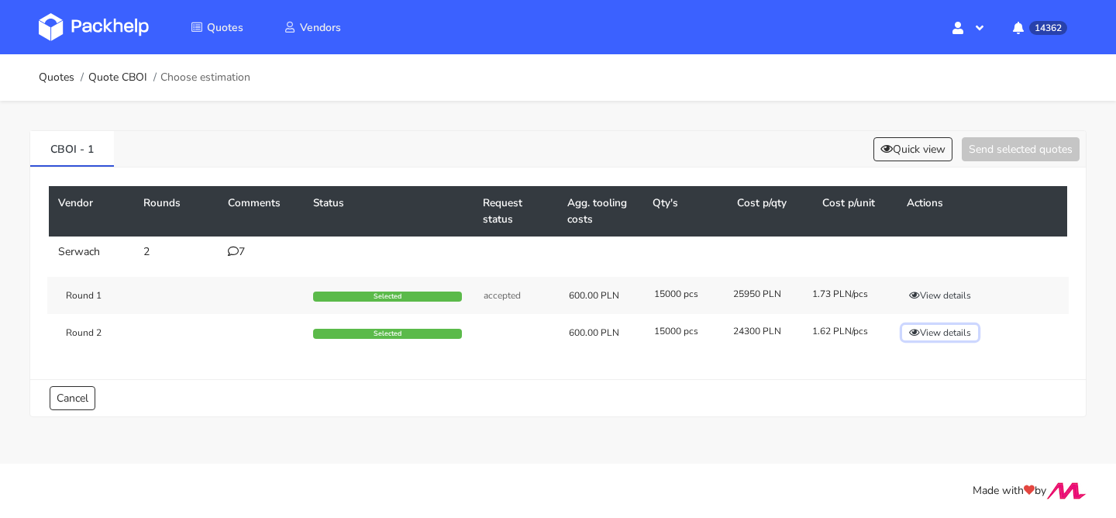
click at [950, 335] on button "View details" at bounding box center [940, 333] width 76 height 16
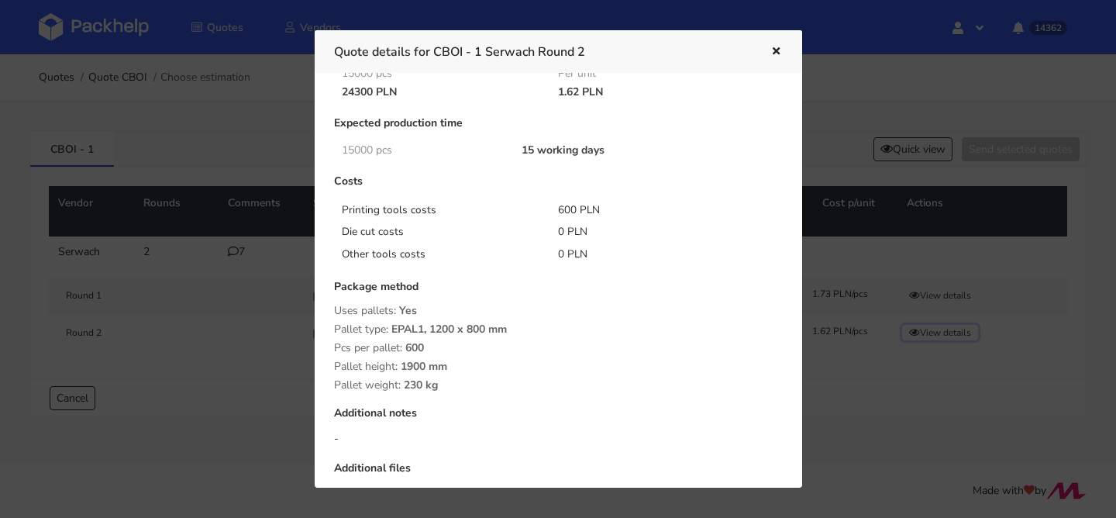
scroll to position [229, 0]
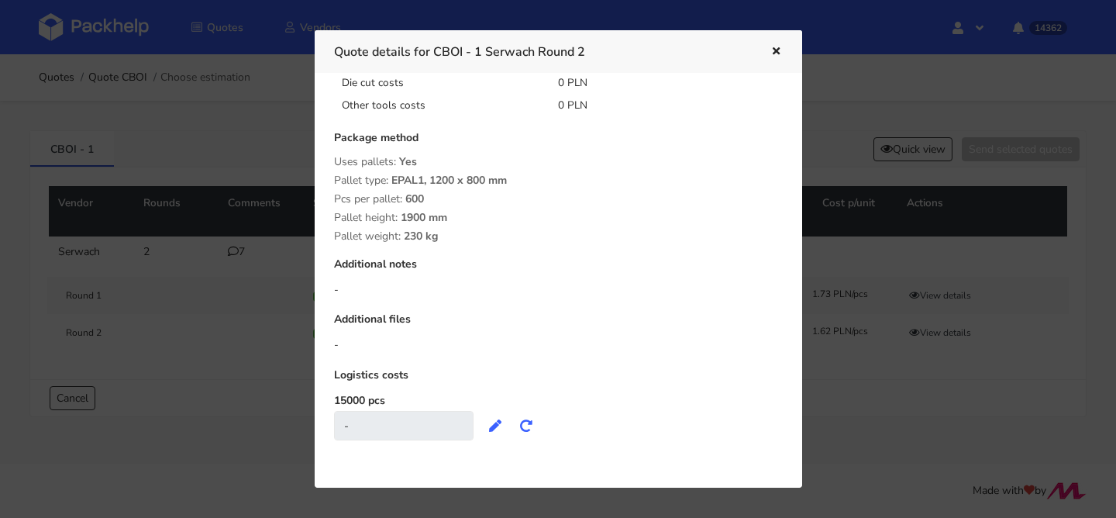
click at [760, 43] on div at bounding box center [765, 52] width 36 height 20
click at [778, 57] on button "button" at bounding box center [774, 52] width 17 height 20
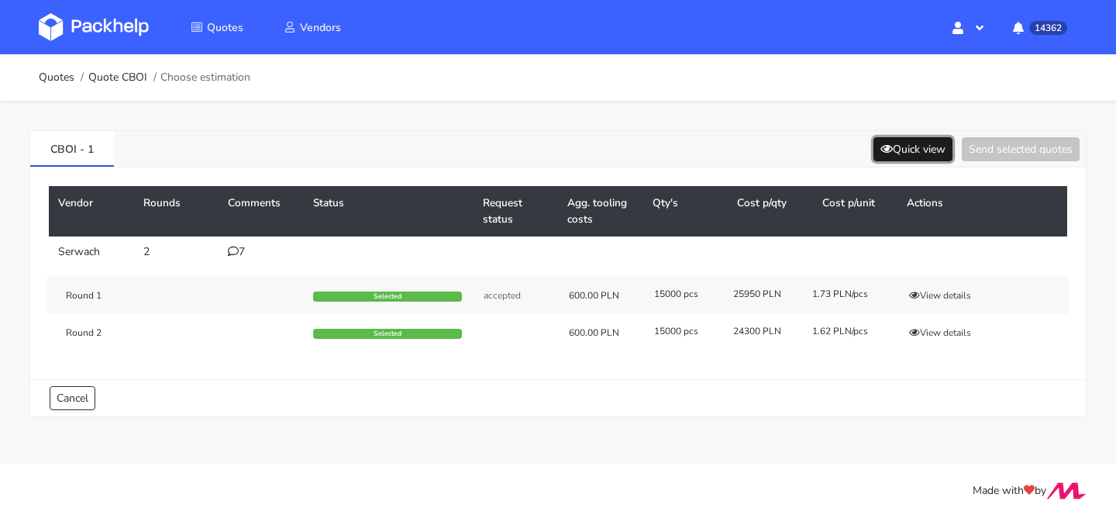
click at [903, 150] on button "Quick view" at bounding box center [912, 149] width 79 height 24
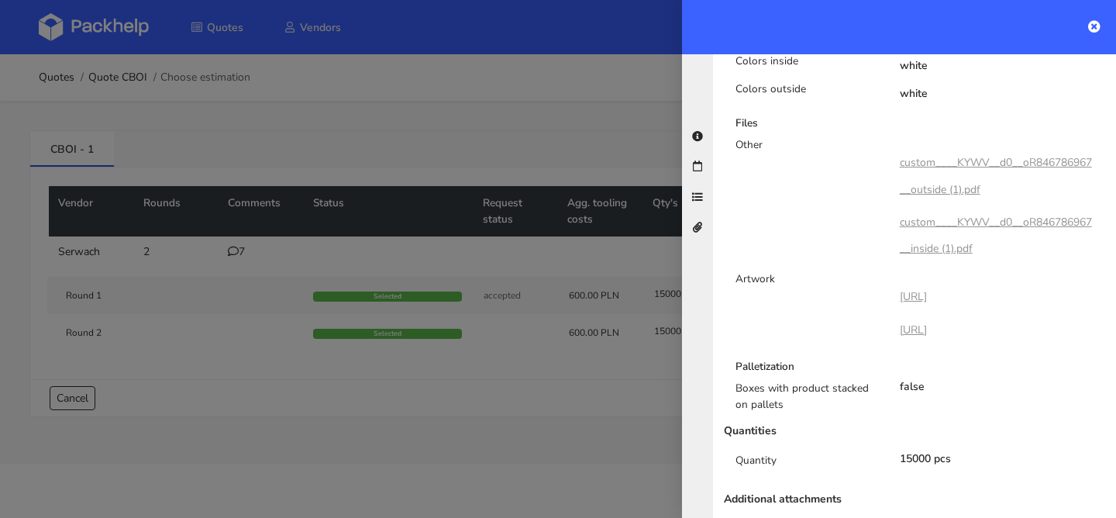
scroll to position [772, 0]
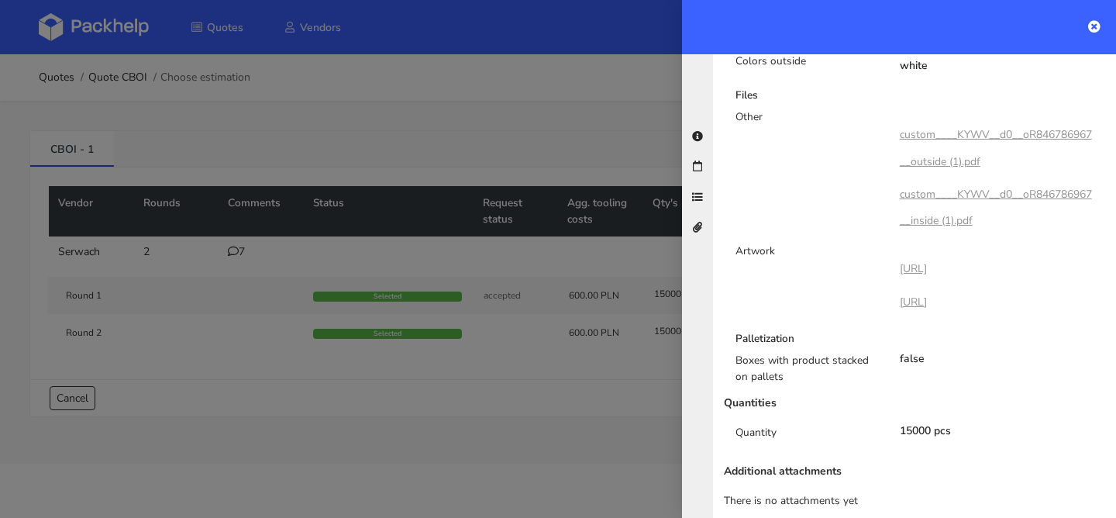
click at [550, 205] on div at bounding box center [558, 259] width 1116 height 518
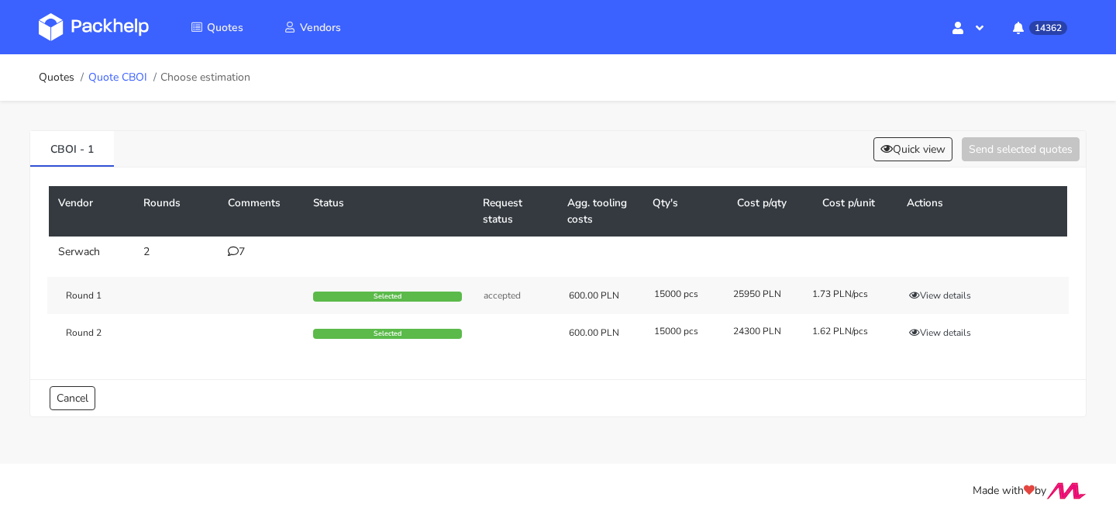
click at [133, 74] on link "Quote CBOI" at bounding box center [117, 77] width 59 height 12
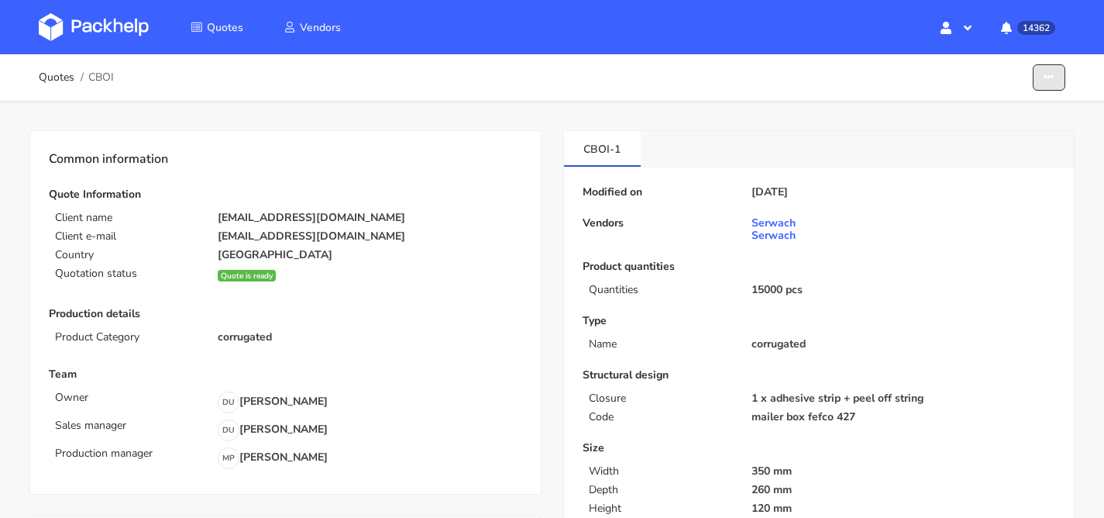
click at [1043, 77] on button "button" at bounding box center [1049, 77] width 33 height 27
click at [986, 180] on link "Show estimations" at bounding box center [990, 170] width 136 height 26
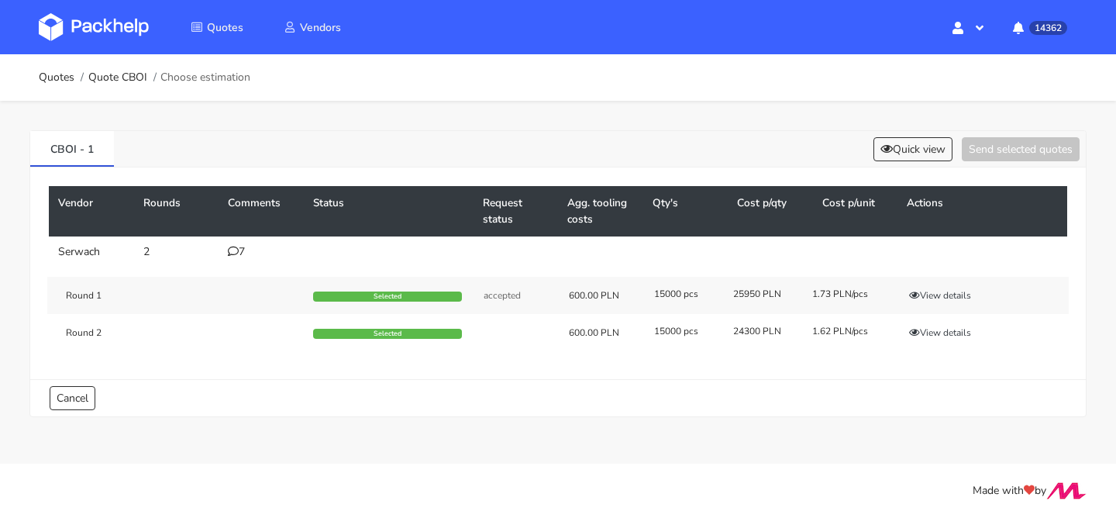
click at [244, 258] on div "7" at bounding box center [261, 252] width 67 height 12
click at [232, 257] on div "7" at bounding box center [261, 252] width 67 height 12
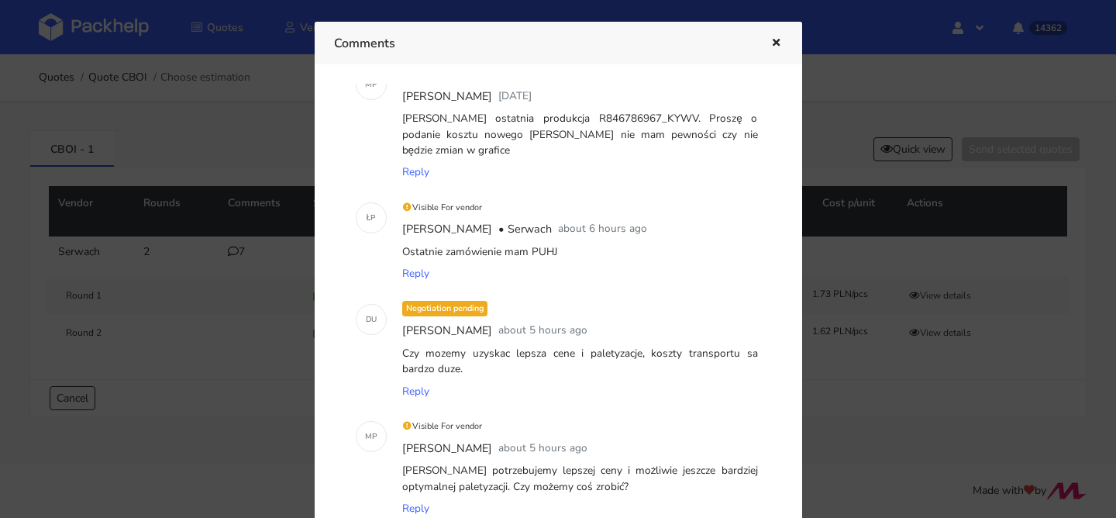
scroll to position [43, 0]
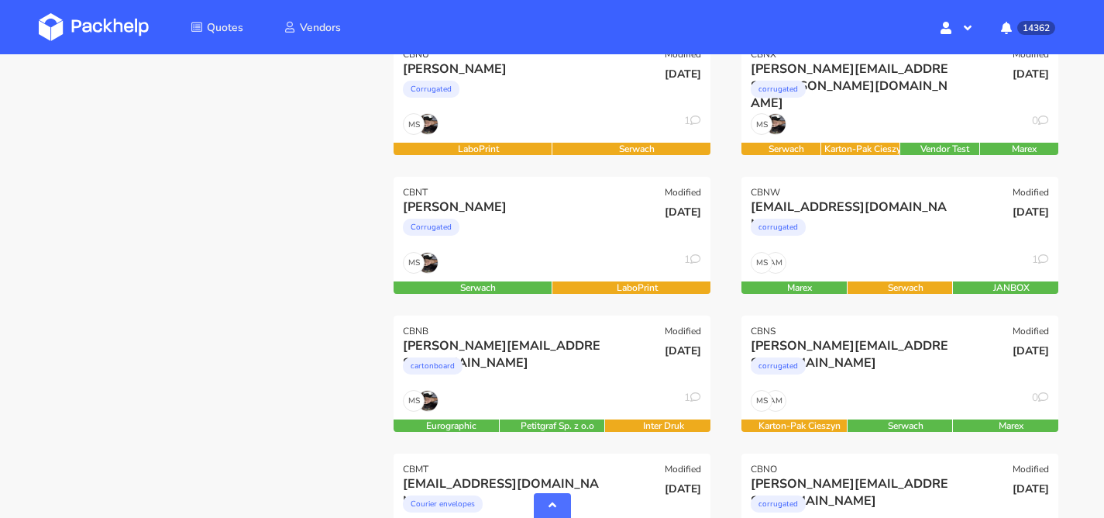
scroll to position [437, 0]
